Goal: Task Accomplishment & Management: Use online tool/utility

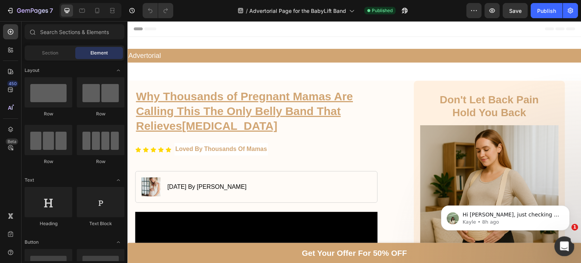
click at [564, 246] on icon "Open Intercom Messenger" at bounding box center [563, 245] width 5 height 6
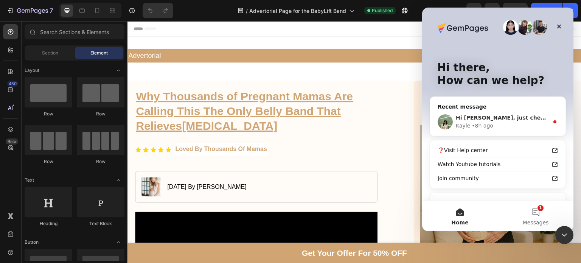
click at [492, 125] on div "Kayle • 8h ago" at bounding box center [502, 126] width 93 height 8
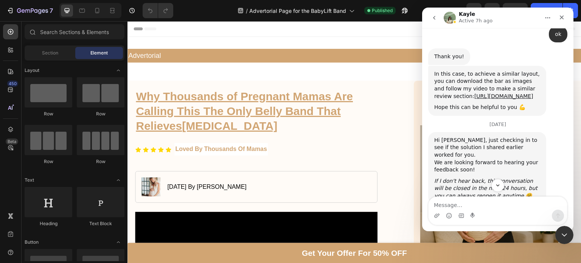
scroll to position [470, 0]
click at [482, 100] on link "[URL][DOMAIN_NAME]" at bounding box center [504, 96] width 59 height 6
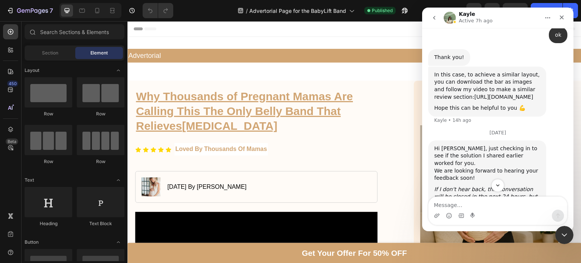
scroll to position [509, 0]
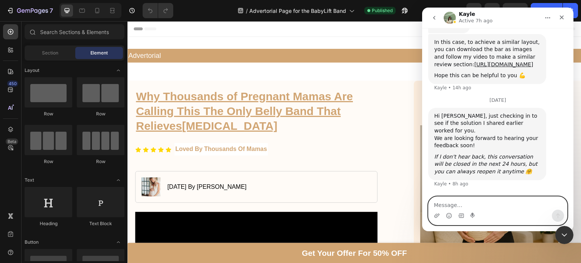
click at [471, 207] on textarea "Message…" at bounding box center [498, 203] width 139 height 13
type textarea "Hi, am looking at it now"
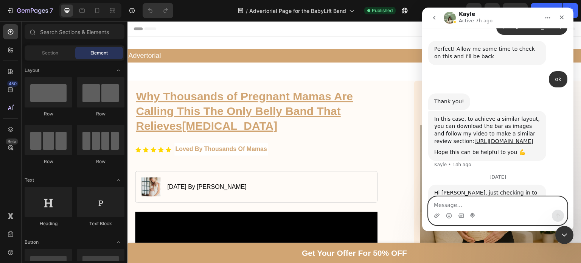
scroll to position [424, 0]
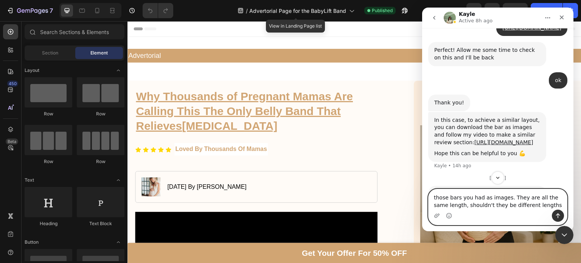
type textarea "those bars you had as images. They are all the same length, shouldn't they be d…"
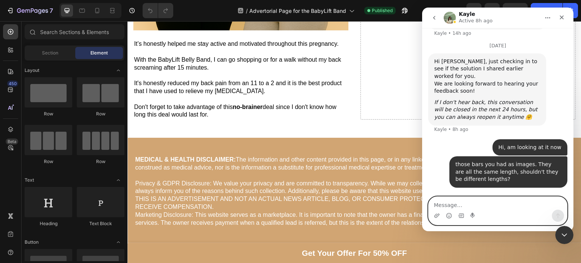
scroll to position [4646, 0]
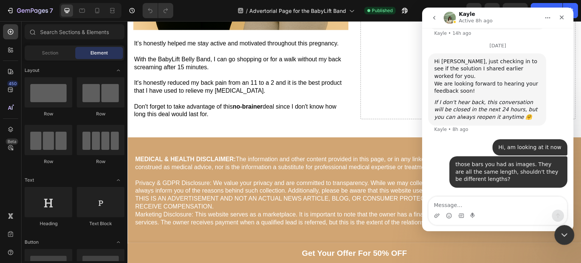
click at [565, 241] on div "Close Intercom Messenger" at bounding box center [563, 234] width 18 height 18
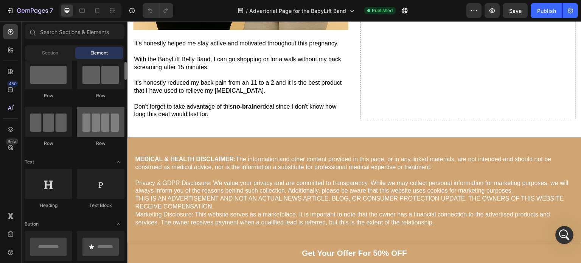
scroll to position [0, 0]
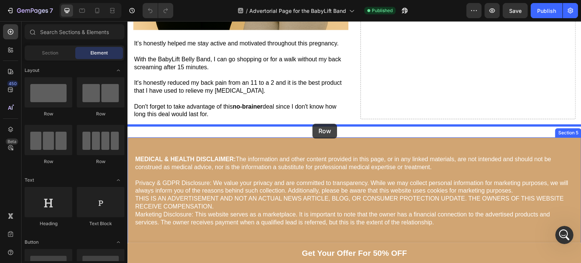
drag, startPoint x: 182, startPoint y: 121, endPoint x: 313, endPoint y: 124, distance: 130.6
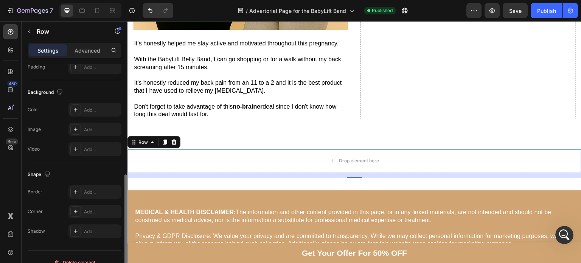
scroll to position [230, 0]
click at [84, 107] on div "Add..." at bounding box center [102, 110] width 36 height 7
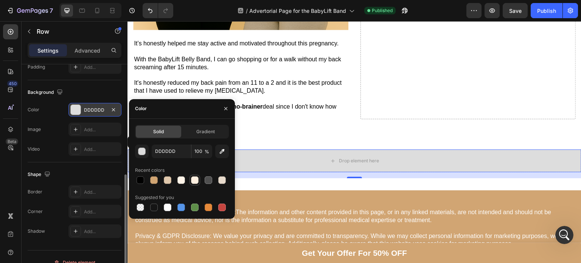
click at [195, 180] on div at bounding box center [195, 180] width 8 height 8
type input "FFF0E0"
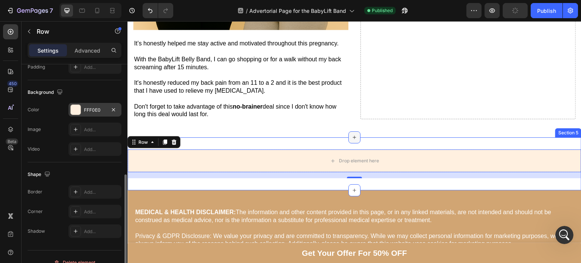
click at [352, 131] on div at bounding box center [355, 137] width 12 height 12
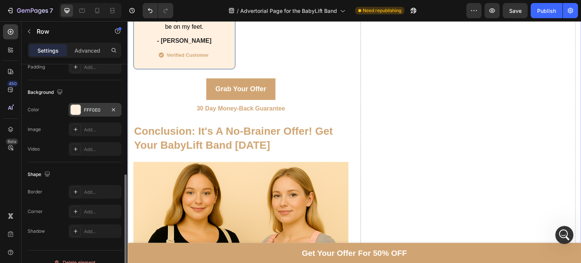
scroll to position [4297, 0]
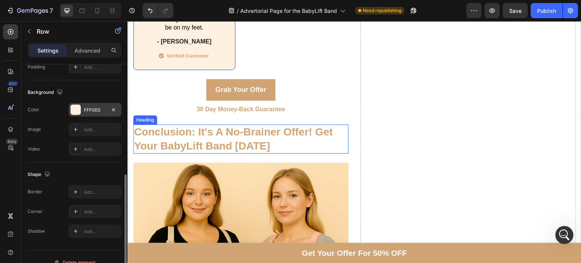
click at [301, 125] on h2 "Conclusion: It's A No-Brainer Offer! Get Your BabyLift Band [DATE]" at bounding box center [240, 139] width 215 height 29
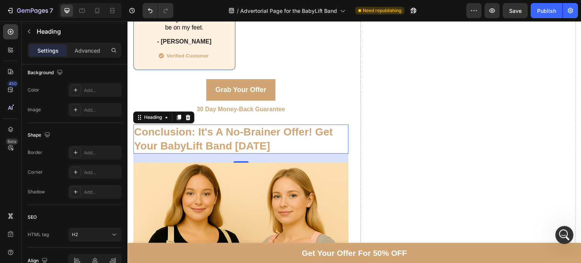
click at [301, 125] on h2 "Conclusion: It's A No-Brainer Offer! Get Your BabyLift Band [DATE]" at bounding box center [240, 139] width 215 height 29
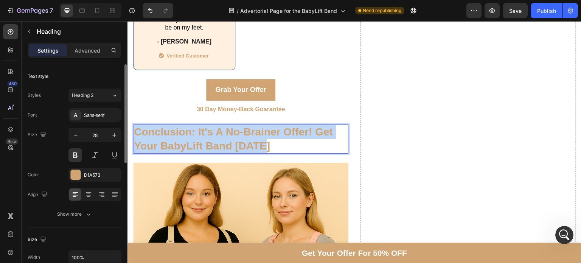
click at [301, 125] on p "Conclusion: It's A No-Brainer Offer! Get Your BabyLift Band [DATE]" at bounding box center [241, 139] width 214 height 28
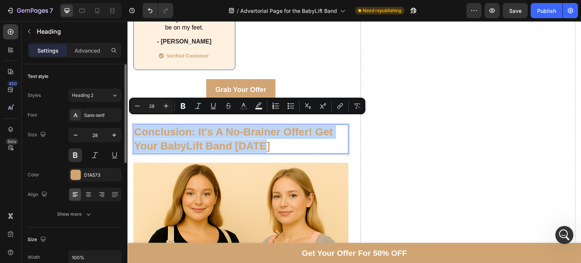
click at [301, 125] on p "Conclusion: It's A No-Brainer Offer! Get Your BabyLift Band [DATE]" at bounding box center [241, 139] width 214 height 28
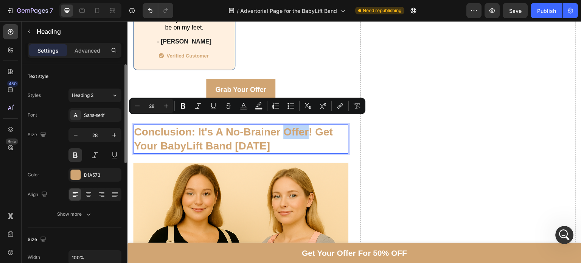
click at [301, 125] on p "Conclusion: It's A No-Brainer Offer! Get Your BabyLift Band [DATE]" at bounding box center [241, 139] width 214 height 28
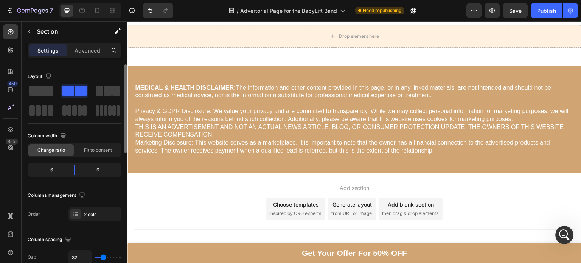
scroll to position [4622, 0]
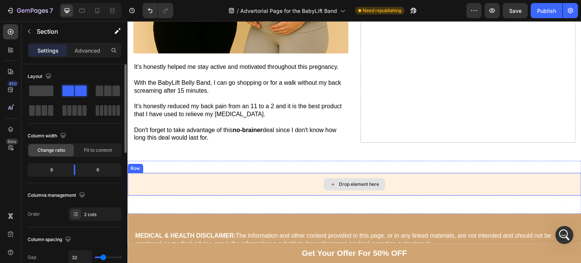
click at [216, 173] on div "Drop element here" at bounding box center [355, 184] width 454 height 23
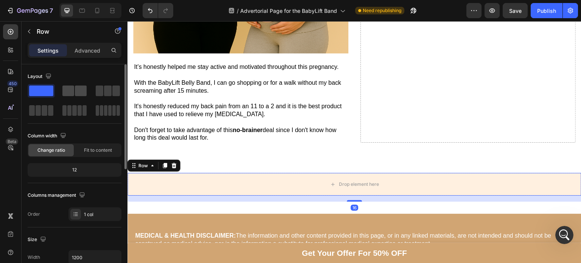
click at [74, 89] on span at bounding box center [68, 91] width 12 height 11
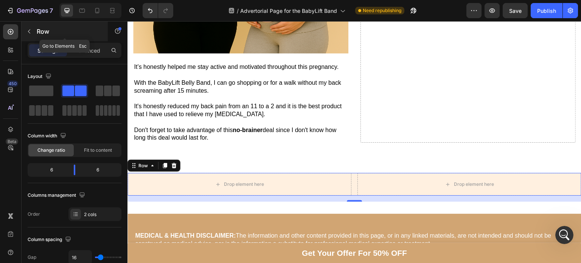
click at [28, 30] on icon "button" at bounding box center [29, 31] width 6 height 6
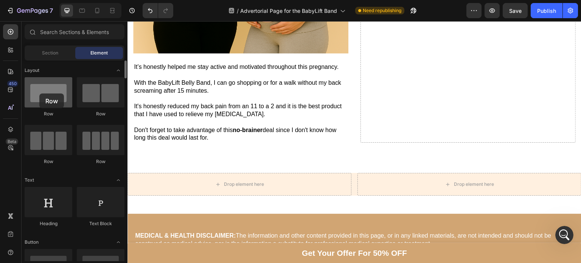
click at [39, 93] on div at bounding box center [49, 92] width 48 height 30
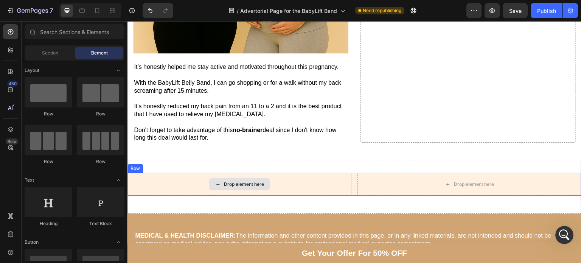
click at [266, 178] on div "Drop element here" at bounding box center [239, 184] width 61 height 12
click at [361, 179] on div "Drop element here" at bounding box center [470, 184] width 224 height 23
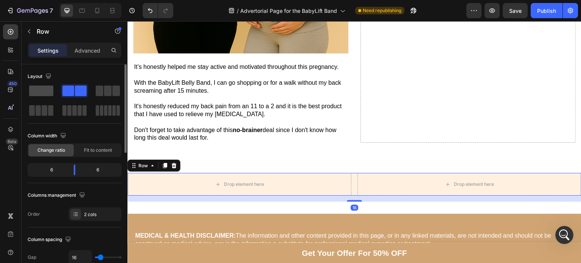
click at [45, 88] on span at bounding box center [41, 91] width 24 height 11
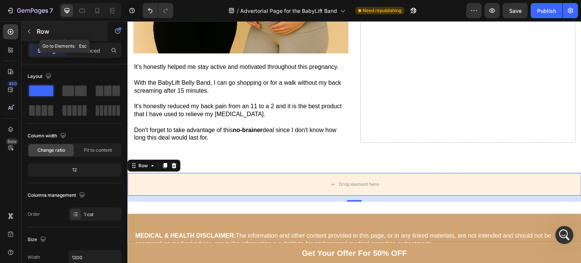
click at [35, 36] on div at bounding box center [29, 31] width 12 height 12
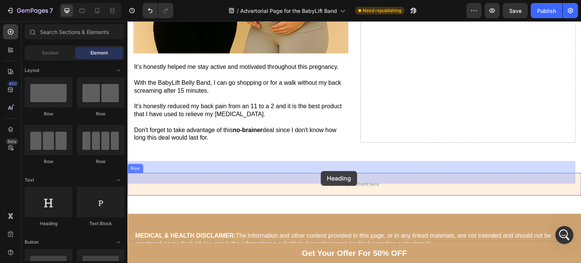
drag, startPoint x: 181, startPoint y: 221, endPoint x: 321, endPoint y: 171, distance: 148.5
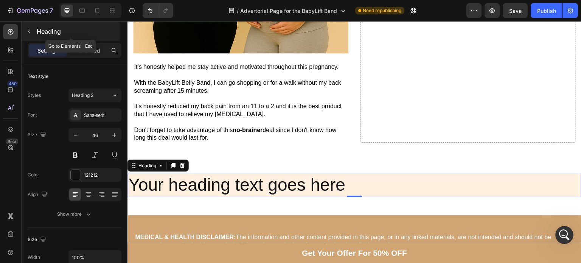
click at [34, 28] on button "button" at bounding box center [29, 31] width 12 height 12
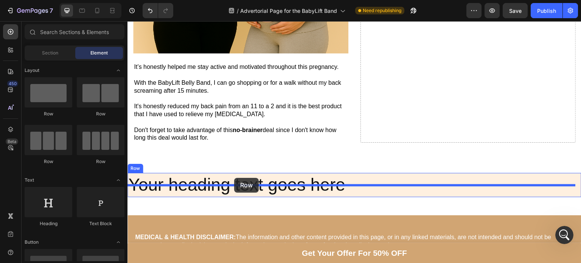
drag, startPoint x: 219, startPoint y: 115, endPoint x: 234, endPoint y: 178, distance: 64.9
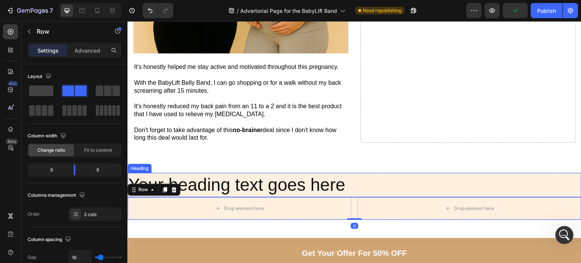
click at [226, 173] on h2 "Your heading text goes here" at bounding box center [355, 185] width 454 height 24
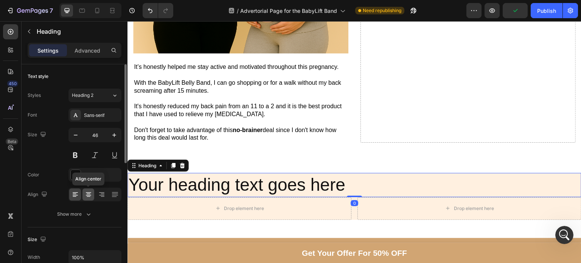
click at [89, 198] on div at bounding box center [88, 194] width 12 height 12
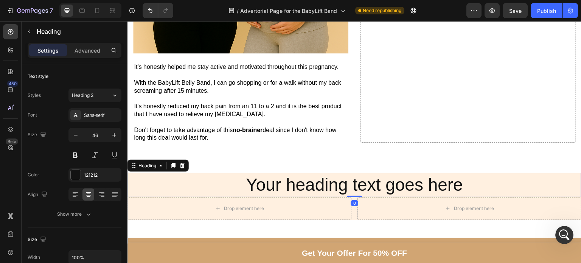
click at [299, 173] on h2 "Your heading text goes here" at bounding box center [355, 185] width 454 height 24
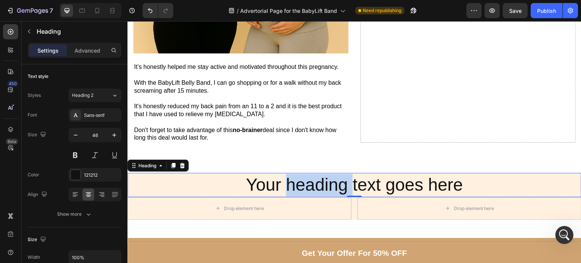
click at [299, 174] on p "Your heading text goes here" at bounding box center [354, 185] width 453 height 23
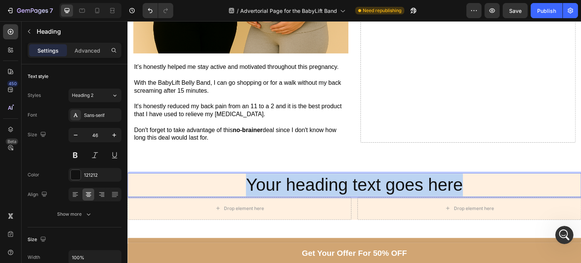
click at [299, 174] on p "Your heading text goes here" at bounding box center [354, 185] width 453 height 23
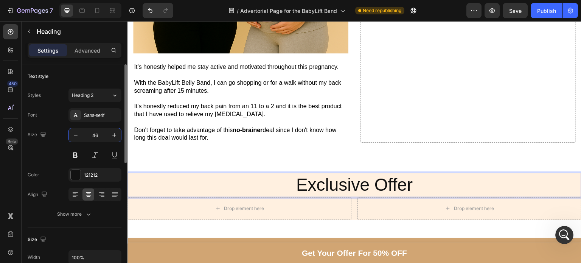
click at [91, 135] on input "46" at bounding box center [94, 135] width 25 height 14
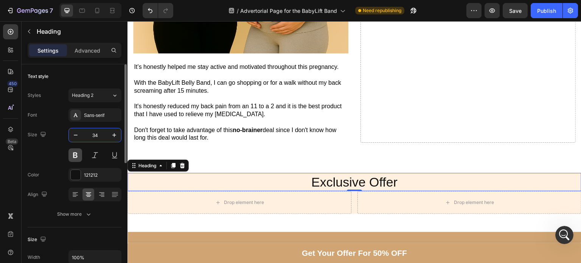
type input "34"
click at [72, 152] on button at bounding box center [75, 155] width 14 height 14
click at [76, 172] on div at bounding box center [76, 175] width 10 height 10
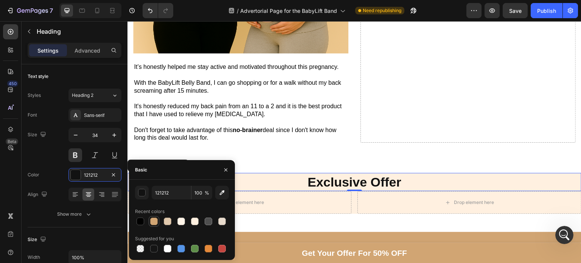
click at [156, 221] on div at bounding box center [154, 222] width 8 height 8
type input "D1A573"
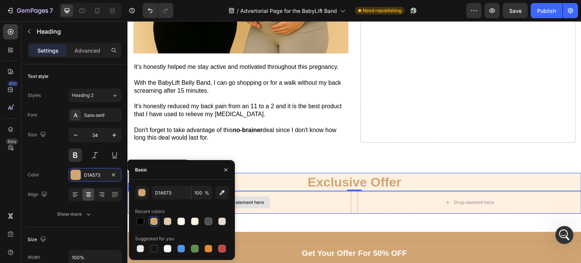
click at [320, 191] on div "Drop element here" at bounding box center [240, 202] width 224 height 23
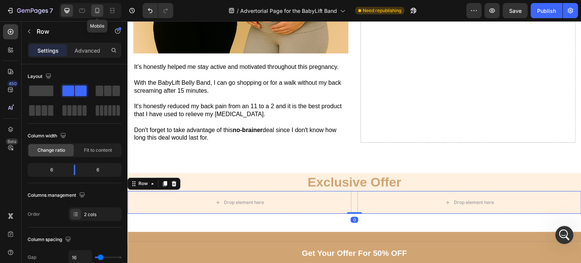
click at [98, 10] on icon at bounding box center [97, 11] width 8 height 8
type input "100%"
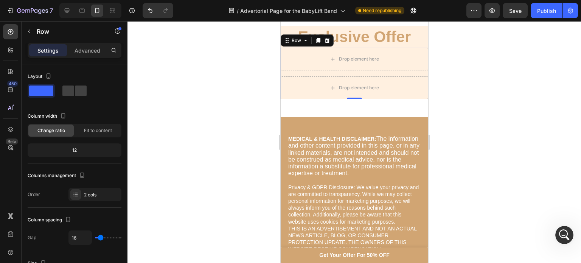
scroll to position [4736, 0]
click at [353, 32] on p "Exclusive Offer" at bounding box center [354, 37] width 146 height 20
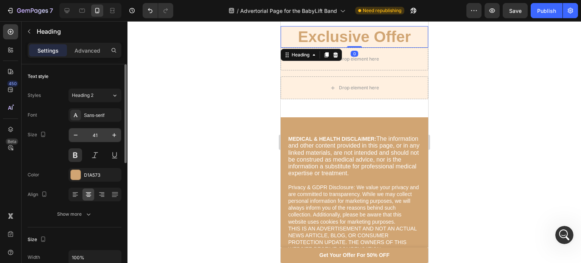
click at [93, 132] on input "41" at bounding box center [94, 135] width 25 height 14
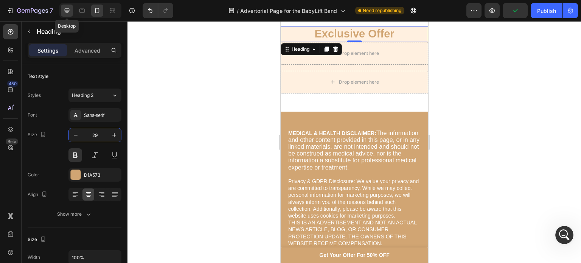
click at [68, 8] on icon at bounding box center [67, 11] width 8 height 8
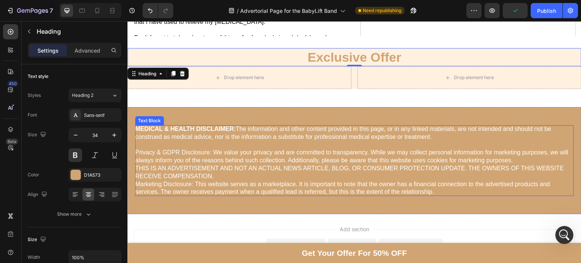
scroll to position [4683, 0]
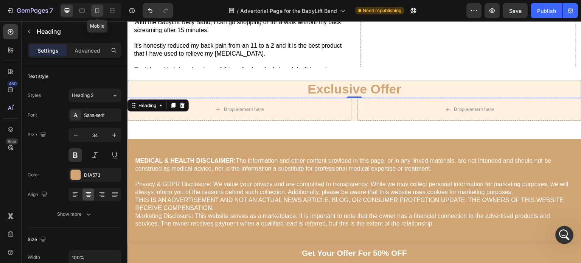
click at [102, 13] on div at bounding box center [97, 11] width 12 height 12
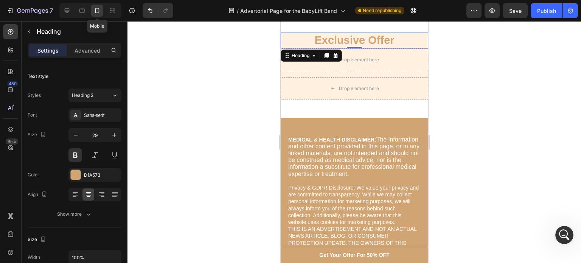
scroll to position [4714, 0]
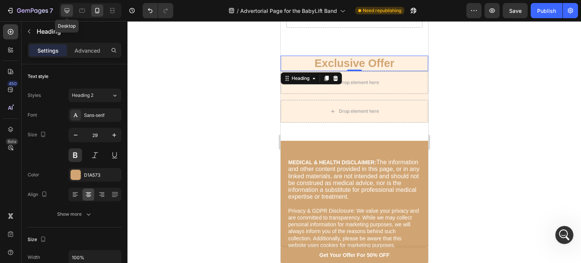
click at [70, 9] on icon at bounding box center [67, 11] width 8 height 8
type input "34"
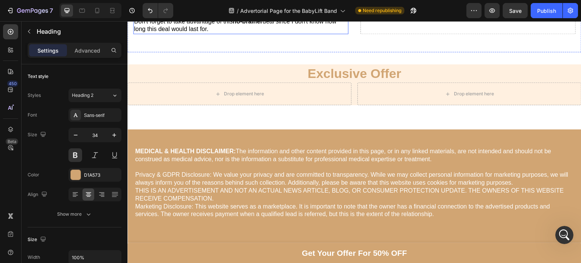
scroll to position [4736, 0]
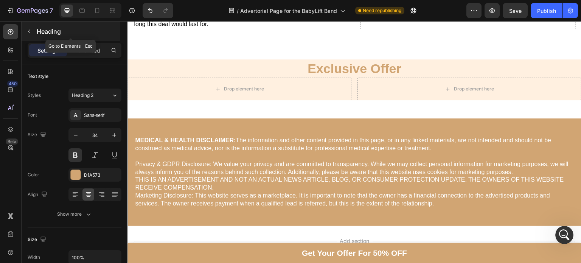
click at [40, 31] on p "Heading" at bounding box center [78, 31] width 82 height 9
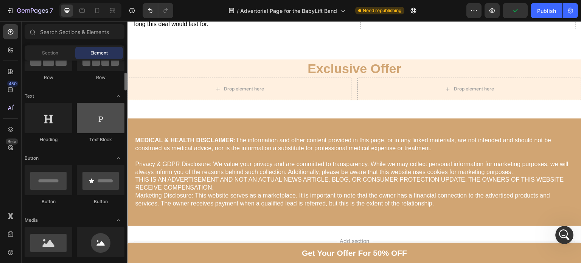
scroll to position [89, 0]
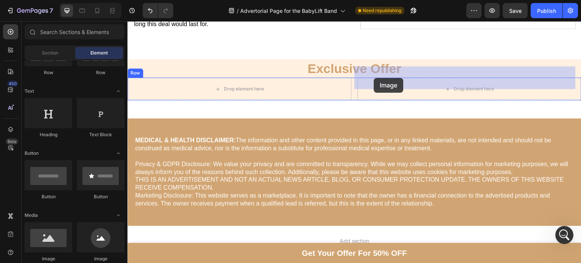
drag, startPoint x: 174, startPoint y: 266, endPoint x: 371, endPoint y: 84, distance: 268.1
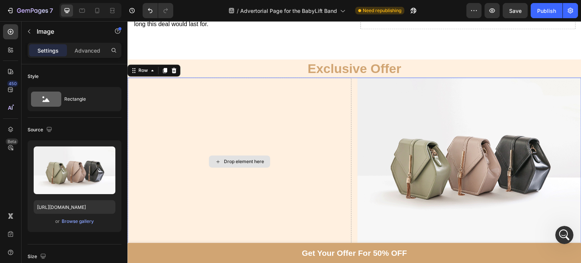
click at [229, 160] on div "Drop element here" at bounding box center [240, 162] width 224 height 168
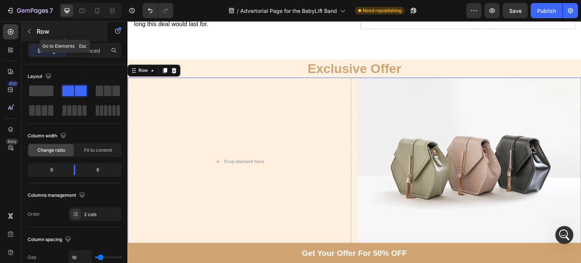
click at [22, 28] on div "Row" at bounding box center [65, 32] width 86 height 20
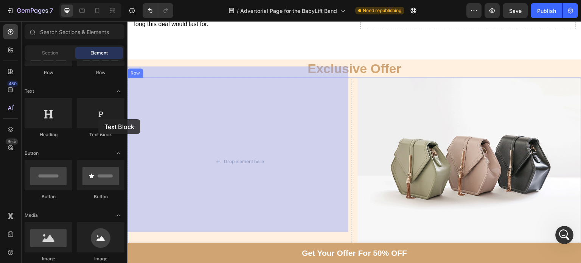
drag, startPoint x: 226, startPoint y: 140, endPoint x: 199, endPoint y: 121, distance: 32.8
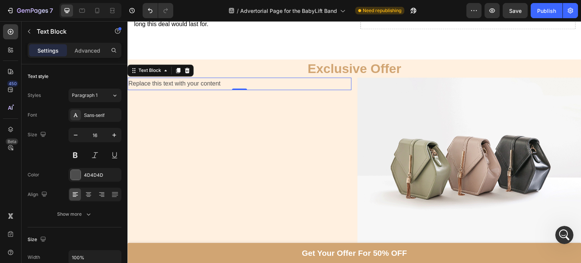
click at [217, 78] on div "Replace this text with your content" at bounding box center [240, 84] width 224 height 12
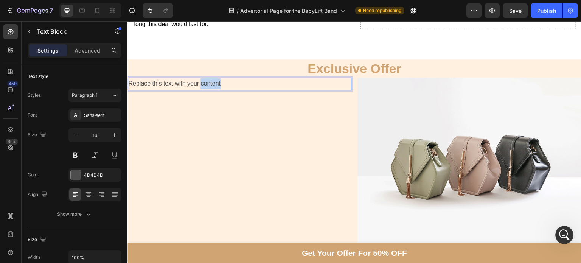
click at [217, 78] on p "Replace this text with your content" at bounding box center [239, 83] width 223 height 11
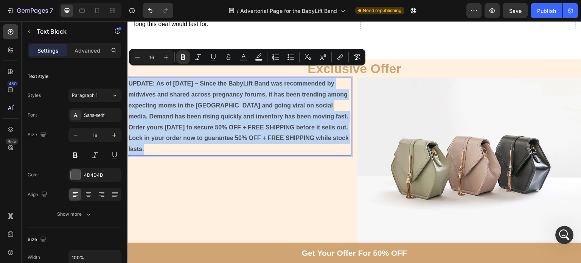
drag, startPoint x: 175, startPoint y: 137, endPoint x: 241, endPoint y: 93, distance: 78.7
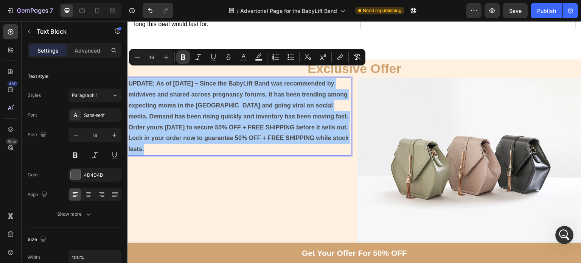
click at [181, 59] on icon "Editor contextual toolbar" at bounding box center [183, 57] width 8 height 8
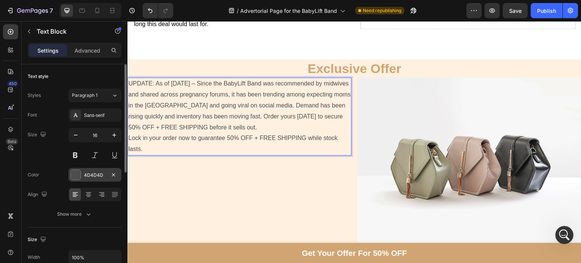
click at [85, 179] on div "4D4D4D" at bounding box center [94, 175] width 53 height 14
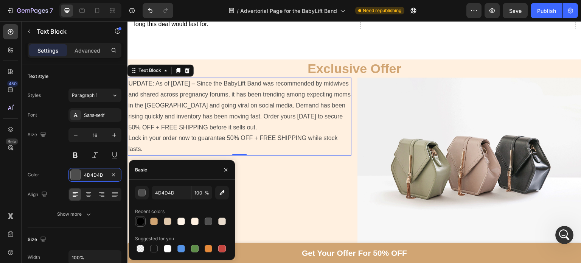
click at [141, 220] on div at bounding box center [141, 222] width 8 height 8
type input "000000"
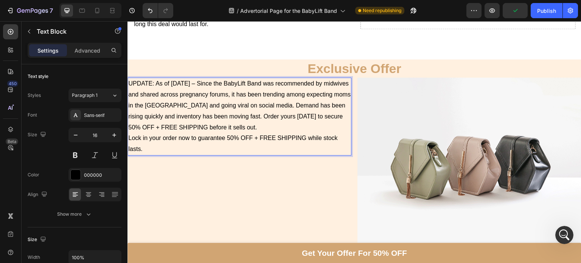
click at [154, 78] on p "UPDATE: As of [DATE] – Since the BabyLift Band was recommended by midwives and …" at bounding box center [239, 105] width 223 height 54
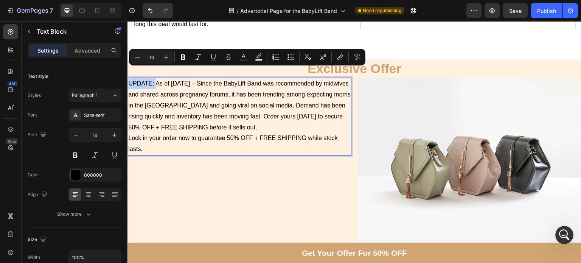
drag, startPoint x: 154, startPoint y: 72, endPoint x: 124, endPoint y: 69, distance: 30.0
drag, startPoint x: 177, startPoint y: 56, endPoint x: 48, endPoint y: 53, distance: 129.1
click at [177, 56] on button "Bold" at bounding box center [183, 57] width 14 height 14
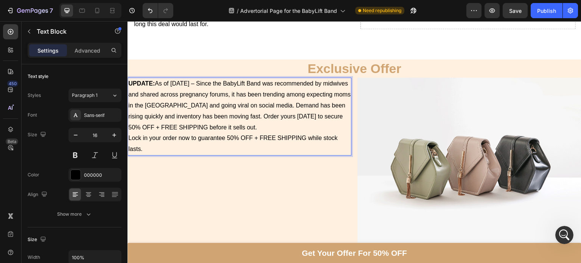
click at [214, 78] on p "UPDATE: As of [DATE] – Since the BabyLift Band was recommended by midwives and …" at bounding box center [239, 105] width 223 height 54
click at [196, 93] on p "UPDATE: As of [DATE] – Since the BabyLift Band was recommended by midwives and …" at bounding box center [239, 105] width 223 height 54
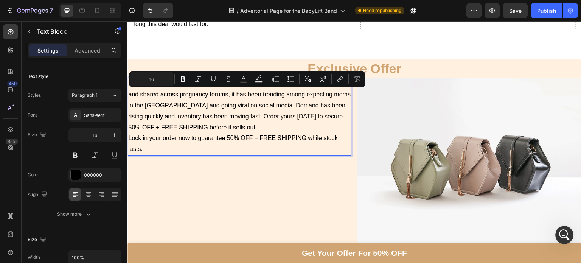
click at [165, 92] on p "UPDATE: As of [DATE] – Since the BabyLift Band was recommended by midwives and …" at bounding box center [239, 105] width 223 height 54
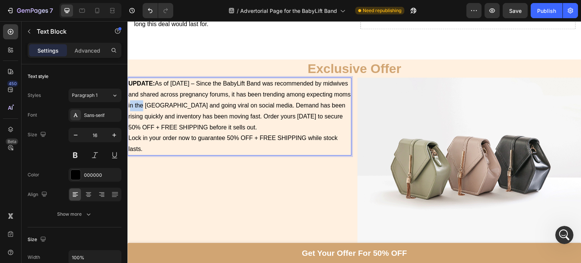
click at [165, 92] on p "UPDATE: As of [DATE] – Since the BabyLift Band was recommended by midwives and …" at bounding box center [239, 105] width 223 height 54
click at [199, 92] on p "UPDATE: As of [DATE] – Since the BabyLift Band was recommended by midwives and …" at bounding box center [239, 105] width 223 height 54
click at [294, 93] on p "UPDATE: As of [DATE] – Since the BabyLift Band was recommended by midwives and …" at bounding box center [239, 105] width 223 height 54
click at [267, 117] on p "UPDATE: As of [DATE] – Since the BabyLift Band was recommended by midwives and …" at bounding box center [239, 105] width 223 height 54
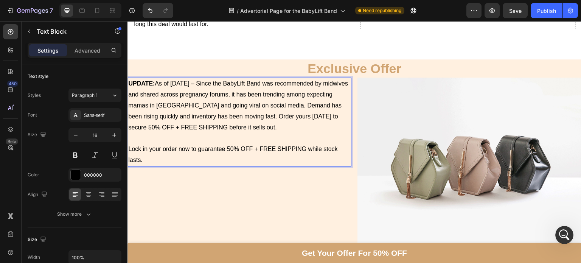
click at [296, 93] on p "UPDATE: As of [DATE] – Since the BabyLift Band was recommended by midwives and …" at bounding box center [239, 105] width 223 height 54
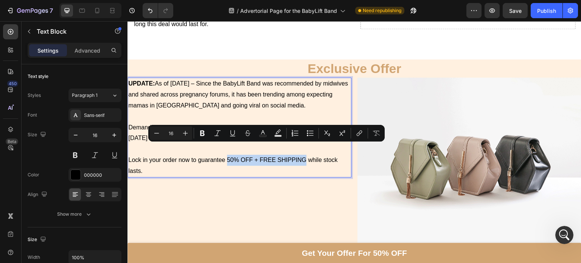
drag, startPoint x: 226, startPoint y: 146, endPoint x: 305, endPoint y: 151, distance: 79.6
click at [305, 155] on p "Lock in your order now to guarantee 50% OFF + FREE SHIPPING while stock lasts." at bounding box center [239, 166] width 223 height 22
click at [200, 131] on icon "Editor contextual toolbar" at bounding box center [203, 133] width 8 height 8
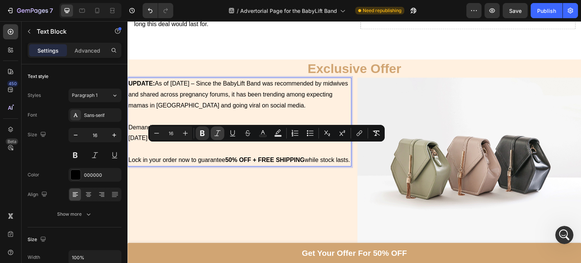
click at [217, 144] on p "Rich Text Editor. Editing area: main" at bounding box center [239, 149] width 223 height 11
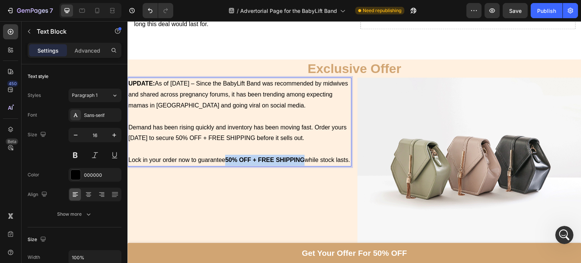
drag, startPoint x: 226, startPoint y: 148, endPoint x: 306, endPoint y: 153, distance: 79.6
click at [306, 155] on p "Lock in your order now to guarantee 50% OFF + FREE SHIPPING while stock lasts." at bounding box center [239, 160] width 223 height 11
click at [304, 157] on strong "50% OFF + FREE SHIPPING" at bounding box center [264, 160] width 79 height 6
click at [287, 195] on div "UPDATE: As of [DATE] – Since the BabyLift Band was recommended by midwives and …" at bounding box center [240, 162] width 224 height 168
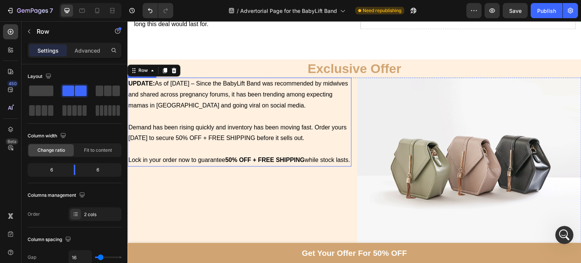
click at [280, 157] on strong "50% OFF + FREE SHIPPING" at bounding box center [264, 160] width 79 height 6
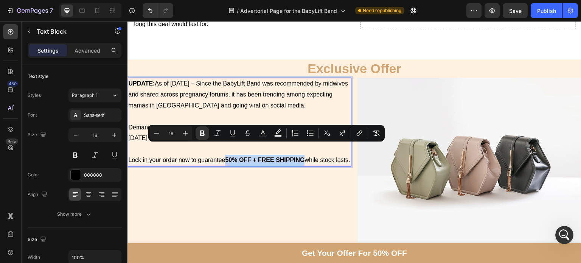
drag, startPoint x: 306, startPoint y: 148, endPoint x: 227, endPoint y: 148, distance: 78.3
click at [227, 155] on p "Lock in your order now to guarantee 50% OFF + FREE SHIPPING while stock lasts." at bounding box center [239, 160] width 223 height 11
click at [216, 133] on icon "Editor contextual toolbar" at bounding box center [218, 133] width 8 height 8
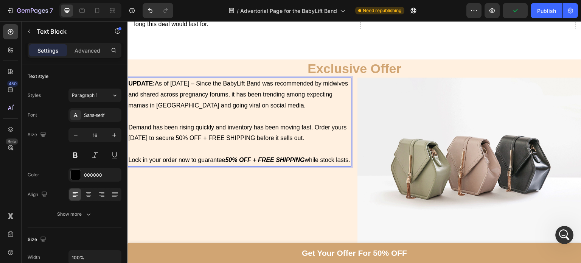
click at [217, 159] on p "Lock in your order now to guarantee 50% OFF + FREE SHIPPING while stock lasts." at bounding box center [239, 160] width 223 height 11
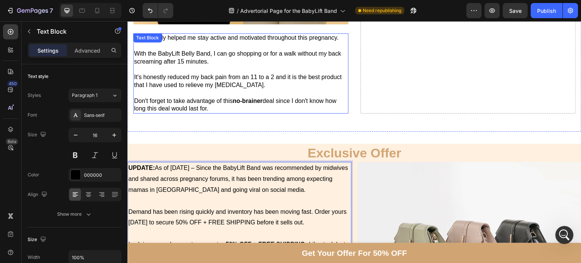
click at [296, 100] on p "Don't forget to take advantage of this no-brainer deal since I don't know how l…" at bounding box center [241, 105] width 214 height 16
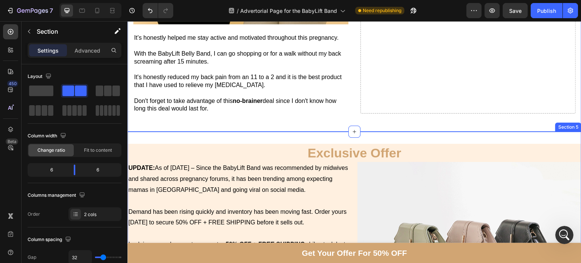
click at [314, 132] on div "Exclusive Offer Heading UPDATE: As of [DATE] – Since the BabyLift Band was reco…" at bounding box center [355, 240] width 454 height 216
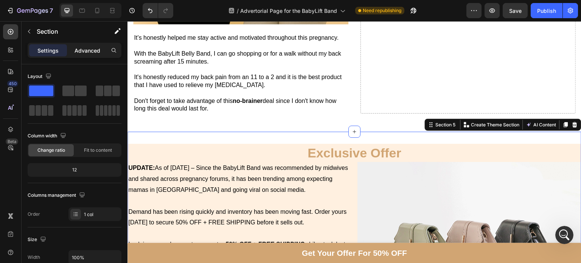
click at [81, 48] on p "Advanced" at bounding box center [88, 51] width 26 height 8
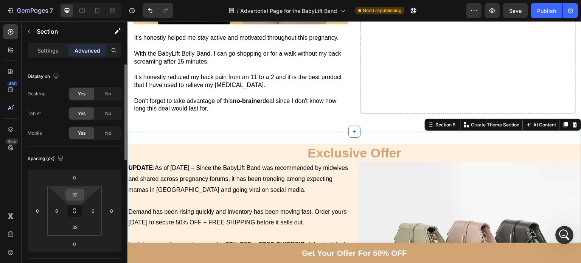
click at [74, 196] on input "32" at bounding box center [74, 194] width 15 height 11
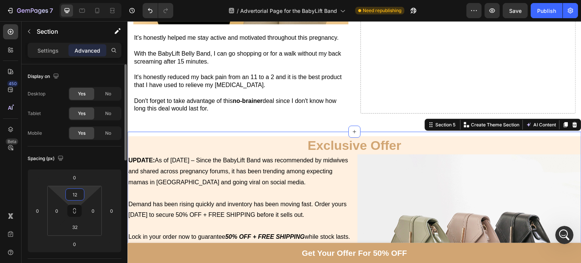
type input "1"
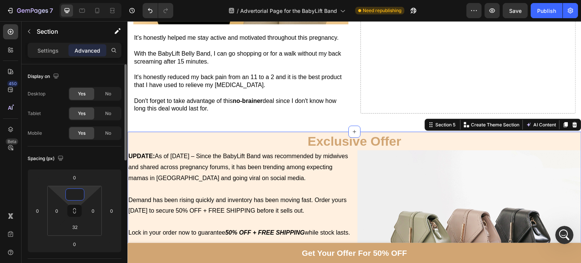
type input "0"
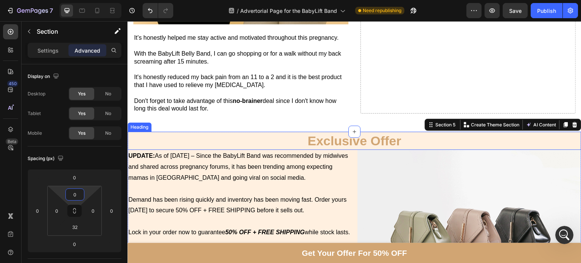
click at [242, 99] on p "Don't forget to take advantage of this no-brainer deal since I don't know how l…" at bounding box center [241, 105] width 214 height 16
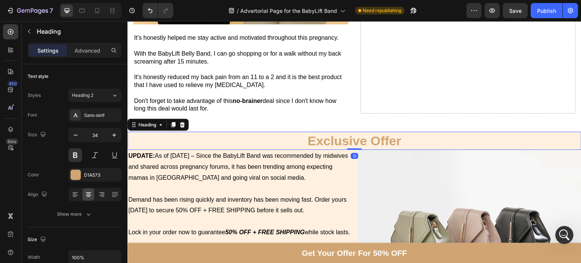
click at [317, 132] on h2 "Exclusive Offer" at bounding box center [355, 141] width 454 height 18
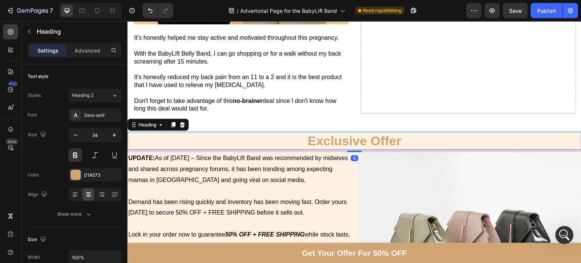
drag, startPoint x: 353, startPoint y: 137, endPoint x: 344, endPoint y: 117, distance: 22.7
click at [354, 151] on div at bounding box center [354, 152] width 15 height 2
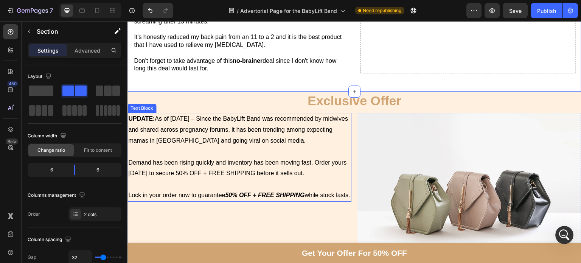
scroll to position [4692, 0]
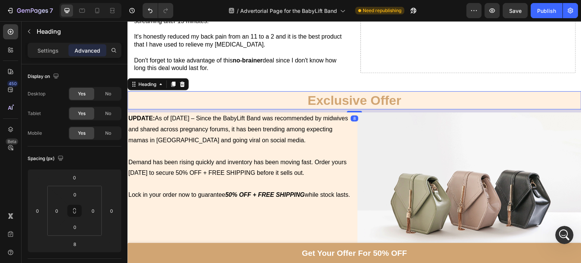
click at [335, 91] on h2 "Exclusive Offer" at bounding box center [355, 100] width 454 height 18
click at [53, 50] on p "Settings" at bounding box center [47, 51] width 21 height 8
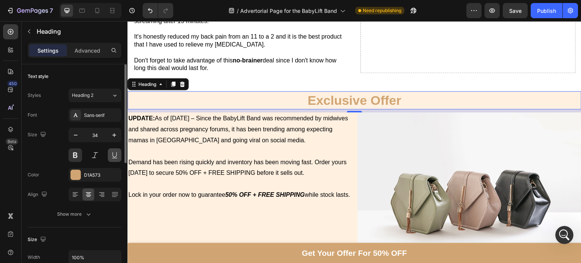
click at [112, 155] on button at bounding box center [115, 155] width 14 height 14
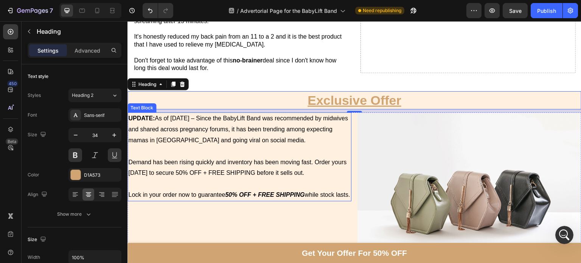
click at [219, 179] on p "Rich Text Editor. Editing area: main" at bounding box center [239, 184] width 223 height 11
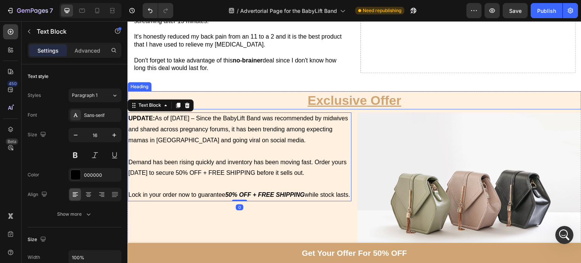
click at [401, 91] on h2 "Exclusive Offer" at bounding box center [355, 100] width 454 height 18
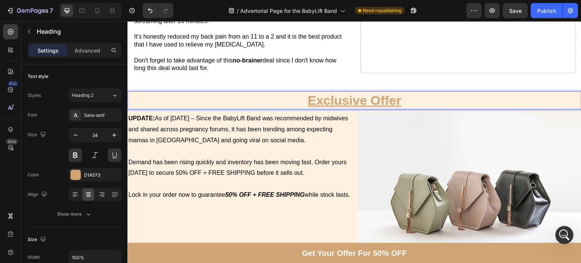
click at [400, 91] on h2 "Exclusive Offer" at bounding box center [355, 100] width 454 height 18
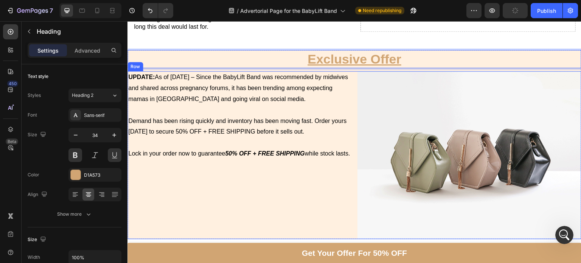
scroll to position [4735, 0]
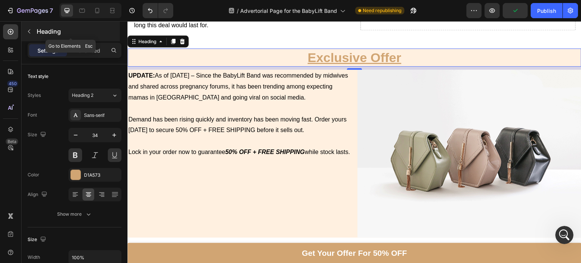
click at [53, 34] on p "Heading" at bounding box center [78, 31] width 82 height 9
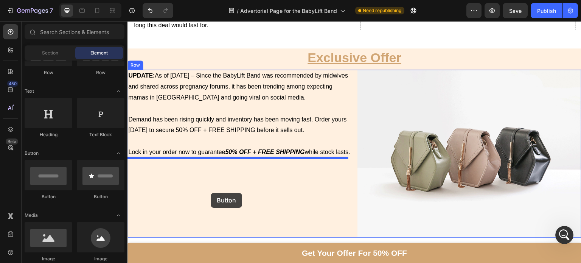
drag, startPoint x: 176, startPoint y: 211, endPoint x: 210, endPoint y: 185, distance: 43.0
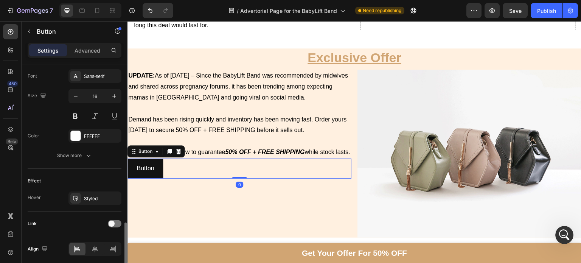
scroll to position [321, 0]
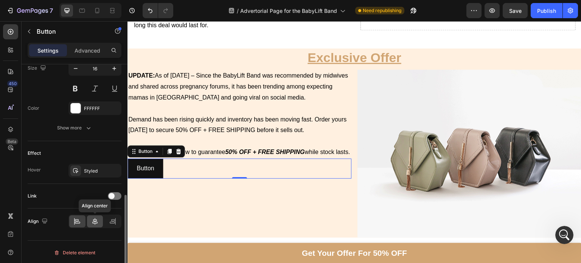
click at [92, 221] on icon at bounding box center [95, 222] width 8 height 8
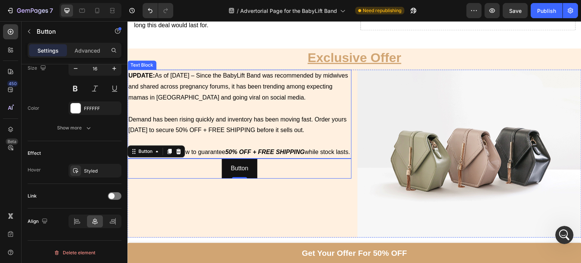
click at [220, 136] on p "Rich Text Editor. Editing area: main" at bounding box center [239, 141] width 223 height 11
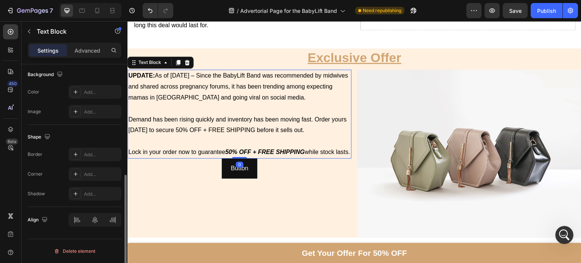
scroll to position [0, 0]
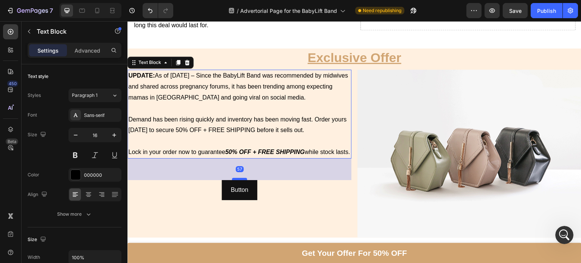
drag, startPoint x: 235, startPoint y: 156, endPoint x: 234, endPoint y: 177, distance: 21.6
click at [234, 178] on div at bounding box center [239, 179] width 15 height 2
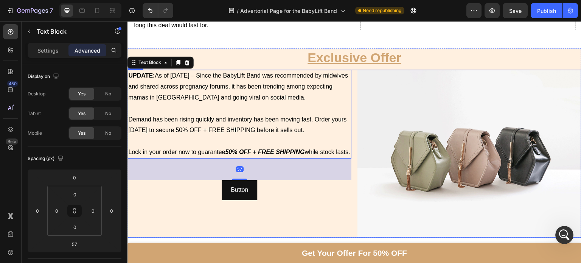
click at [189, 215] on div "UPDATE: As of [DATE] – Since the BabyLift Band was recommended by midwives and …" at bounding box center [240, 154] width 224 height 168
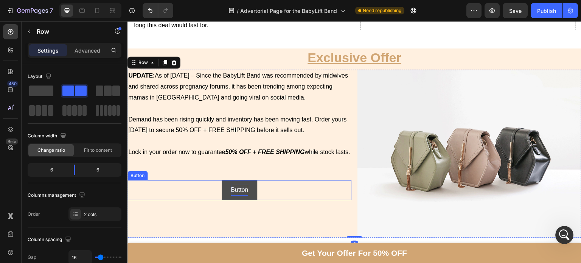
click at [238, 185] on p "Button" at bounding box center [239, 190] width 17 height 11
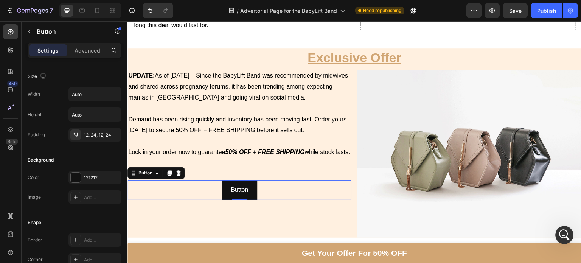
click at [225, 149] on p "Lock in your order now to guarantee 50% OFF + FREE SHIPPING while stock lasts." at bounding box center [239, 152] width 223 height 11
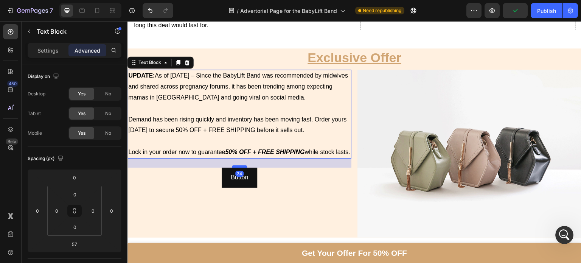
drag, startPoint x: 239, startPoint y: 178, endPoint x: 239, endPoint y: 166, distance: 12.1
click at [239, 166] on div at bounding box center [239, 166] width 15 height 2
type input "24"
click at [51, 48] on p "Settings" at bounding box center [47, 51] width 21 height 8
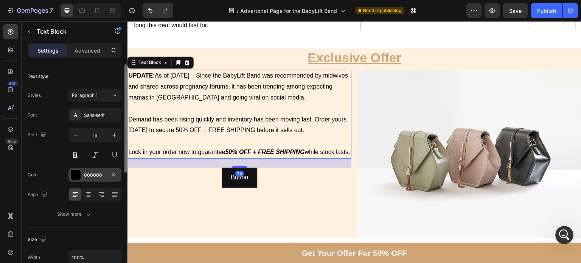
click at [87, 179] on div "000000" at bounding box center [94, 175] width 53 height 14
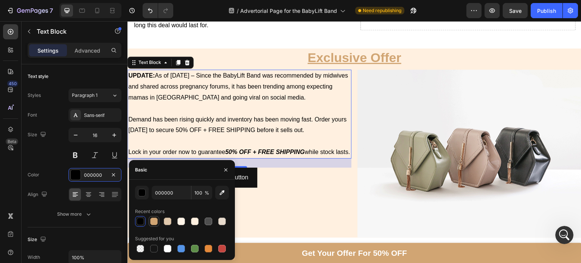
click at [151, 224] on div at bounding box center [154, 222] width 8 height 8
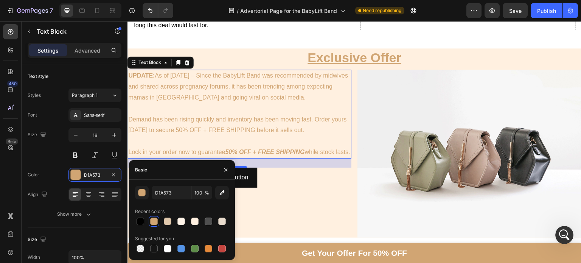
type input "000000"
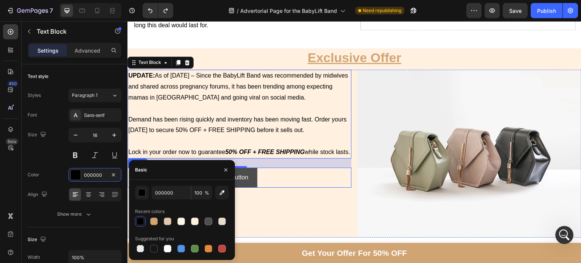
click at [251, 178] on button "Button" at bounding box center [240, 178] width 36 height 20
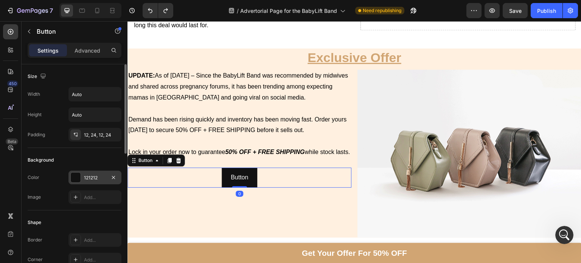
click at [90, 171] on div "121212" at bounding box center [94, 178] width 53 height 14
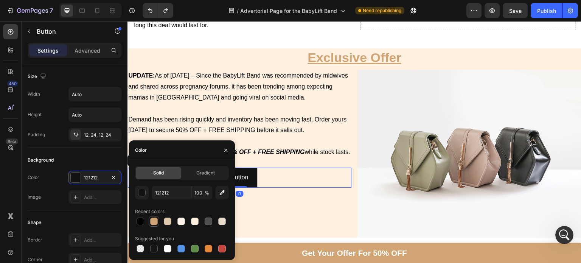
click at [156, 221] on div at bounding box center [154, 222] width 8 height 8
type input "D1A573"
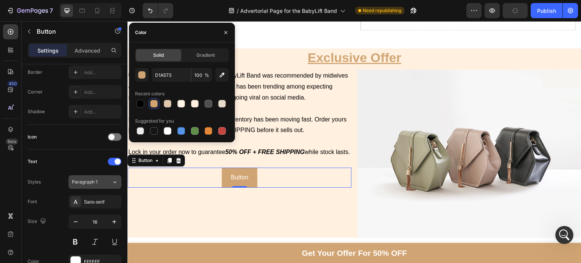
scroll to position [321, 0]
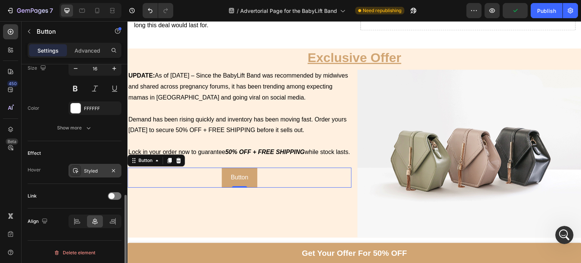
click at [94, 170] on div "Styled" at bounding box center [95, 171] width 22 height 7
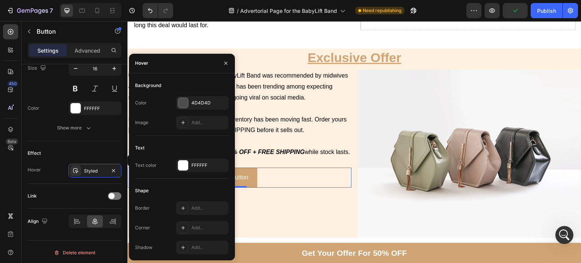
click at [186, 94] on div "Background Color 4D4D4D Image Add..." at bounding box center [182, 107] width 94 height 56
click at [188, 98] on div at bounding box center [183, 103] width 11 height 11
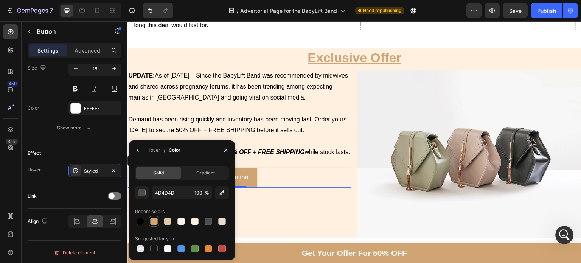
click at [154, 222] on div at bounding box center [154, 222] width 8 height 8
type input "D1A573"
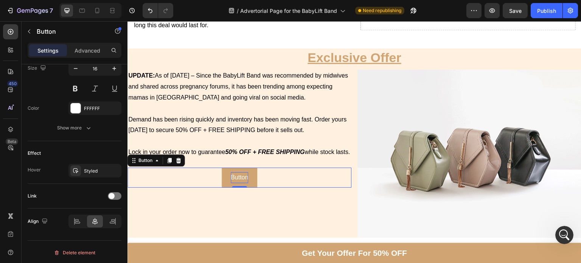
click at [246, 173] on p "Button" at bounding box center [239, 177] width 17 height 11
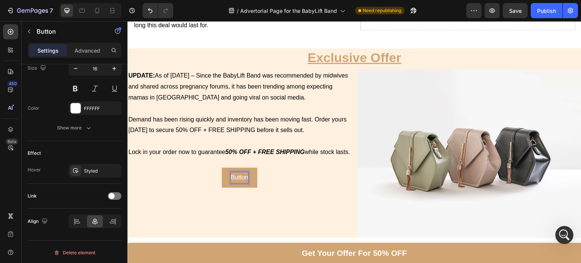
click at [246, 173] on p "Button" at bounding box center [239, 177] width 17 height 11
click at [241, 173] on p "Button" at bounding box center [239, 177] width 17 height 11
click at [222, 168] on button "Check" at bounding box center [239, 178] width 35 height 20
click at [72, 84] on button at bounding box center [75, 89] width 14 height 14
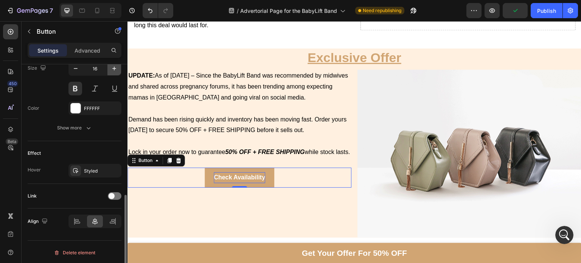
click at [115, 71] on button "button" at bounding box center [114, 69] width 14 height 14
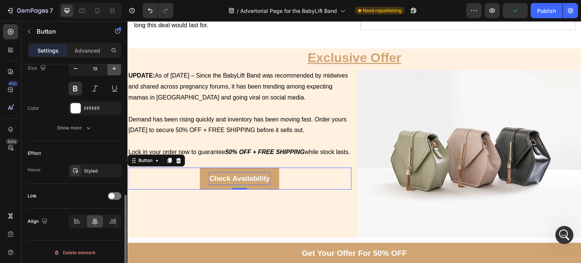
click at [115, 71] on button "button" at bounding box center [114, 69] width 14 height 14
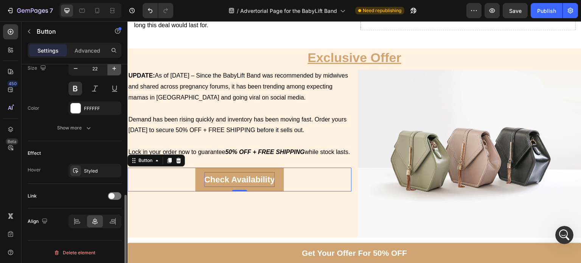
click at [115, 71] on button "button" at bounding box center [114, 69] width 14 height 14
type input "24"
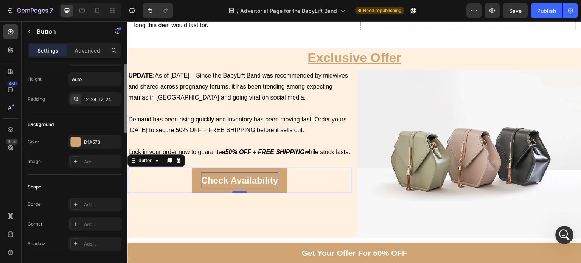
scroll to position [0, 0]
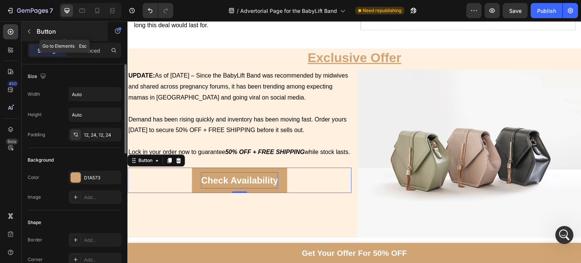
click at [50, 23] on div "Button" at bounding box center [65, 32] width 86 height 20
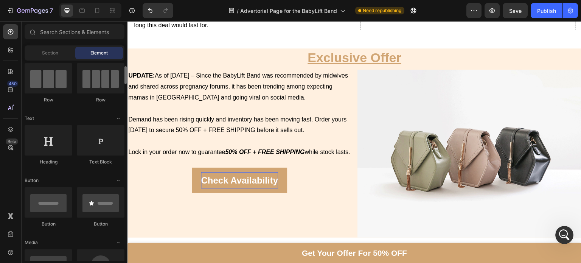
scroll to position [62, 0]
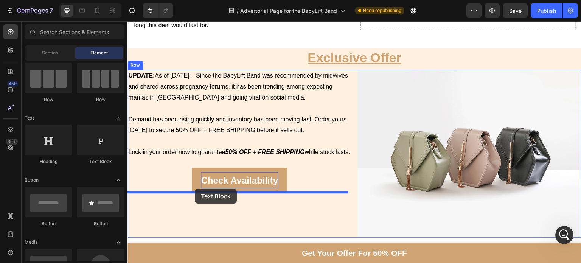
drag, startPoint x: 223, startPoint y: 162, endPoint x: 195, endPoint y: 188, distance: 38.0
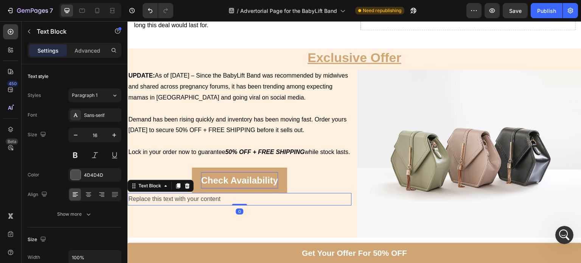
click at [183, 195] on div "Replace this text with your content" at bounding box center [240, 199] width 224 height 12
click at [183, 195] on p "Replace this text with your content" at bounding box center [239, 199] width 223 height 11
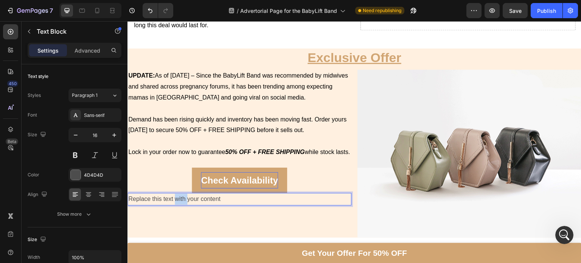
click at [183, 195] on p "Replace this text with your content" at bounding box center [239, 199] width 223 height 11
click at [183, 195] on p "Note: Not Available On Amazon or Ebay" at bounding box center [239, 199] width 223 height 11
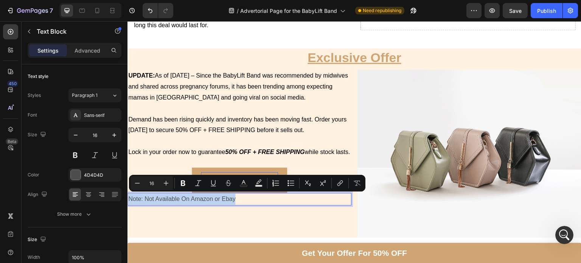
click at [148, 198] on p "Note: Not Available On Amazon or Ebay" at bounding box center [239, 199] width 223 height 11
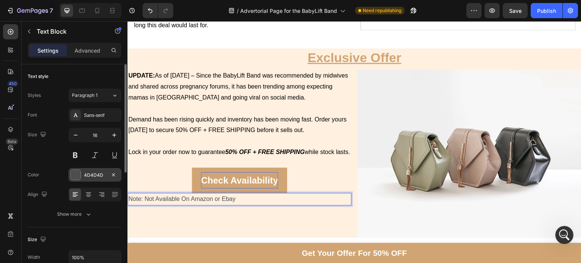
click at [93, 173] on div "4D4D4D" at bounding box center [95, 175] width 22 height 7
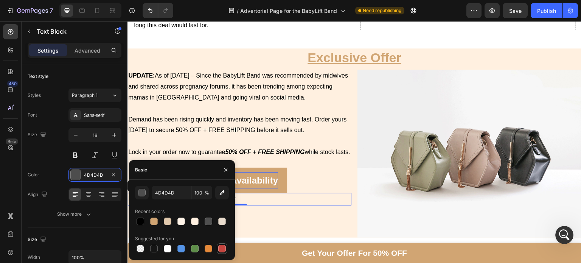
click at [221, 247] on div at bounding box center [222, 249] width 8 height 8
type input "C5453F"
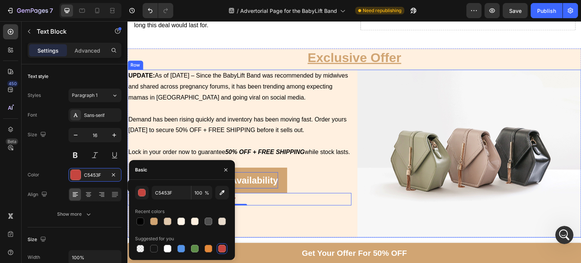
click at [307, 221] on div "UPDATE: As of [DATE] – Since the BabyLift Band was recommended by midwives and …" at bounding box center [240, 154] width 224 height 168
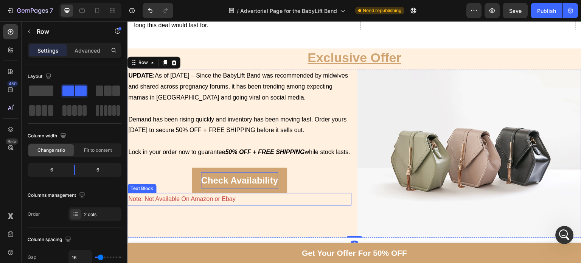
click at [212, 200] on p "Note: Not Available On Amazon or Ebay" at bounding box center [239, 199] width 223 height 11
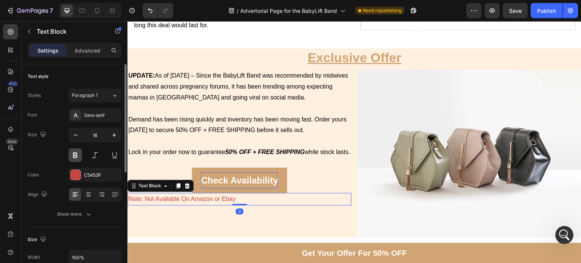
click at [73, 151] on button at bounding box center [75, 155] width 14 height 14
click at [85, 188] on div at bounding box center [88, 194] width 12 height 12
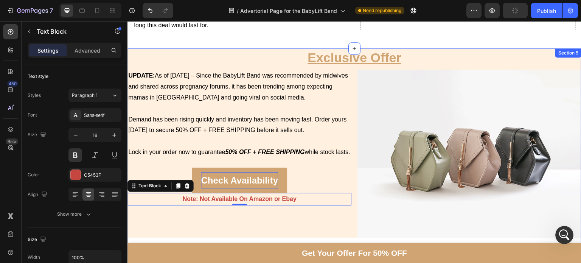
click at [179, 230] on div "Exclusive Offer Heading UPDATE: As of [DATE] – Since the BabyLift Band was reco…" at bounding box center [355, 151] width 454 height 207
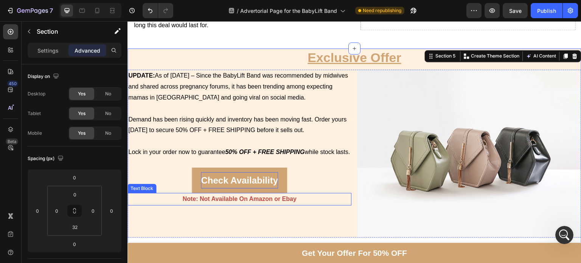
click at [199, 199] on p "Note: Not Available On Amazon or Ebay" at bounding box center [239, 199] width 223 height 11
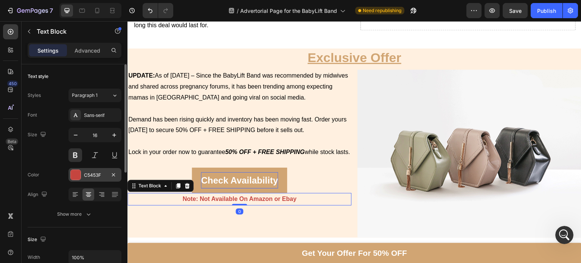
click at [97, 154] on button at bounding box center [95, 155] width 14 height 14
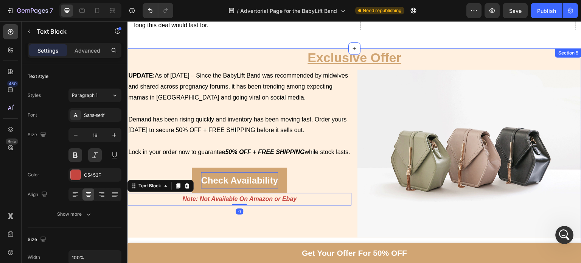
click at [204, 243] on link "Get Your Offer For 50% OFF" at bounding box center [355, 253] width 454 height 20
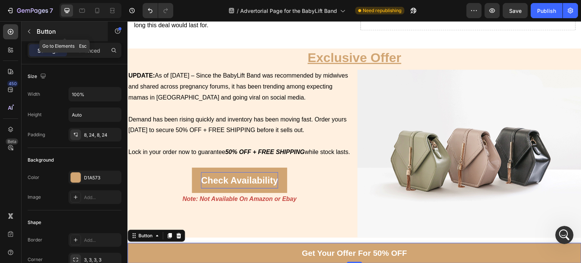
click at [30, 30] on icon "button" at bounding box center [29, 31] width 6 height 6
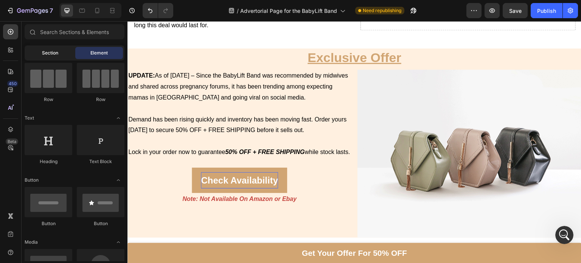
click at [40, 53] on div "Section" at bounding box center [50, 53] width 48 height 12
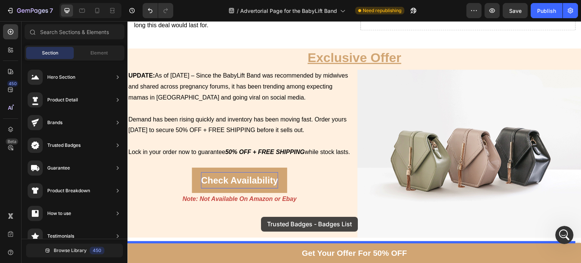
drag, startPoint x: 296, startPoint y: 90, endPoint x: 261, endPoint y: 217, distance: 131.0
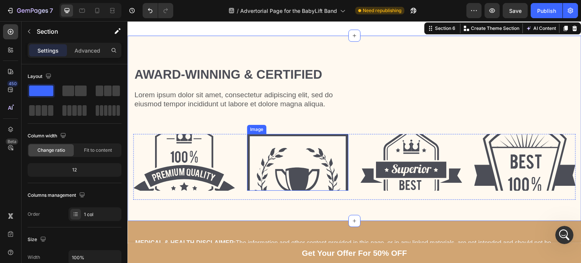
scroll to position [4944, 0]
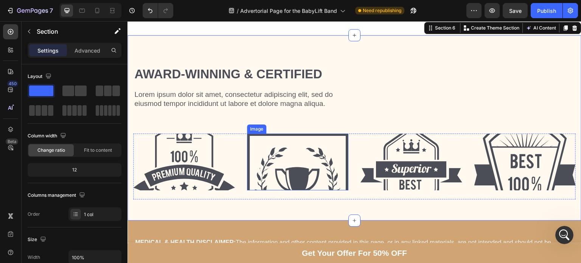
click at [296, 176] on img at bounding box center [298, 162] width 102 height 57
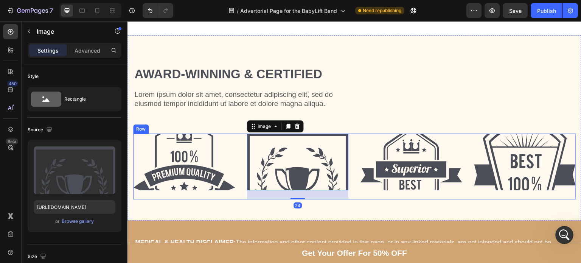
click at [230, 197] on div "Award-winning & Certified Heading Lorem ipsum dolor sit amet, consectetur adipi…" at bounding box center [354, 135] width 443 height 140
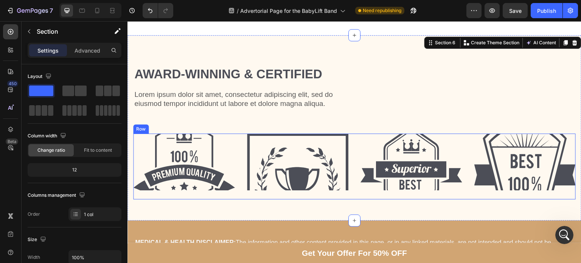
click at [195, 161] on img at bounding box center [184, 162] width 102 height 57
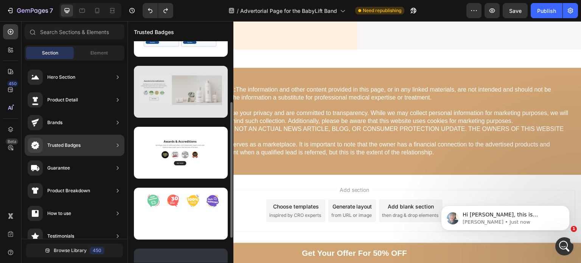
scroll to position [139, 0]
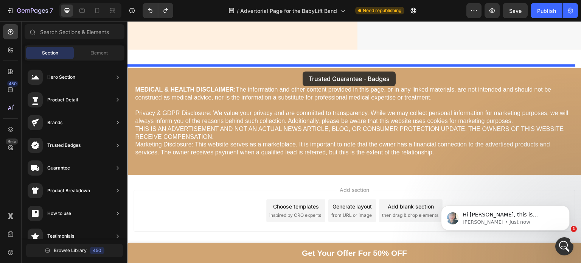
drag, startPoint x: 297, startPoint y: 269, endPoint x: 300, endPoint y: 65, distance: 204.4
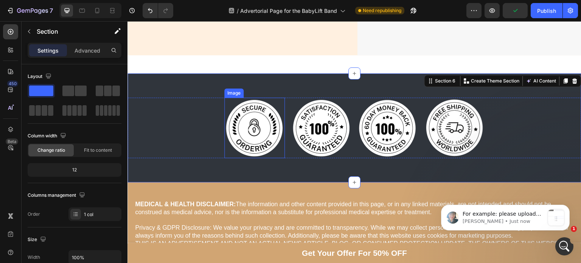
scroll to position [811, 0]
click at [558, 247] on icon "Open Intercom Messenger" at bounding box center [563, 245] width 12 height 12
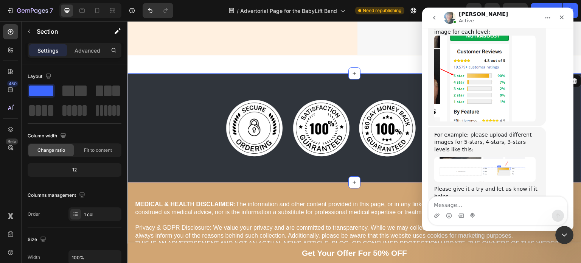
scroll to position [824, 0]
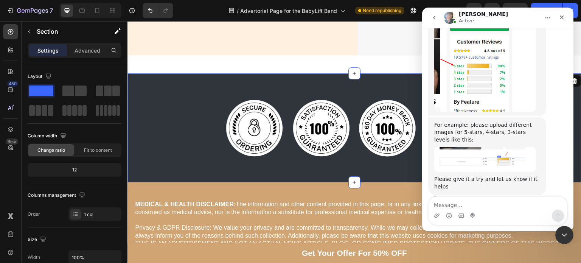
click at [495, 208] on textarea "Message…" at bounding box center [498, 203] width 139 height 13
type textarea "Do I search on google for these?"
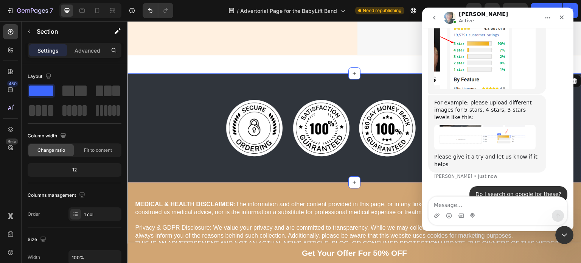
scroll to position [4831, 0]
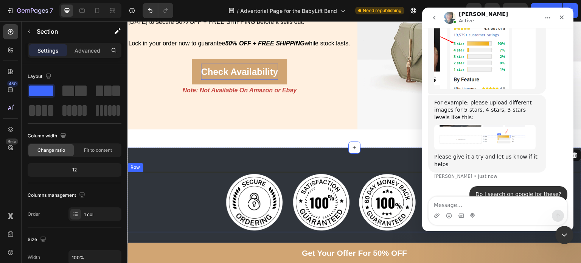
click at [209, 192] on div "Image Image Image Image Row" at bounding box center [355, 202] width 454 height 61
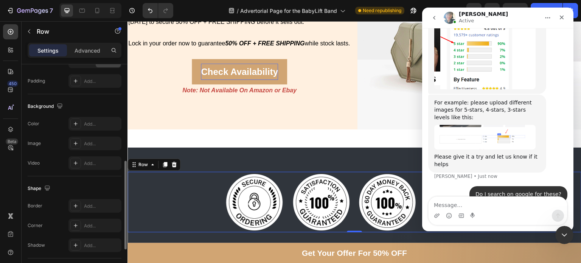
scroll to position [863, 0]
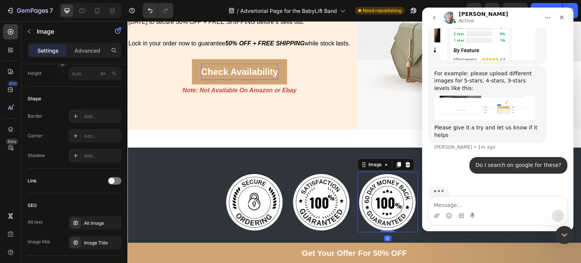
click at [396, 191] on img at bounding box center [388, 202] width 61 height 61
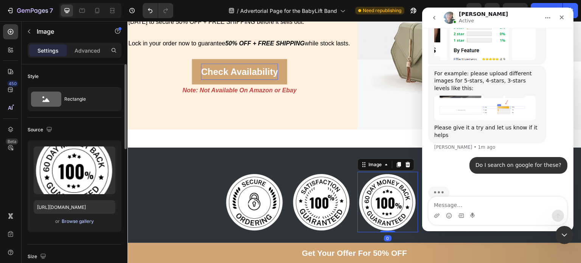
click at [69, 224] on div "Browse gallery" at bounding box center [78, 221] width 32 height 7
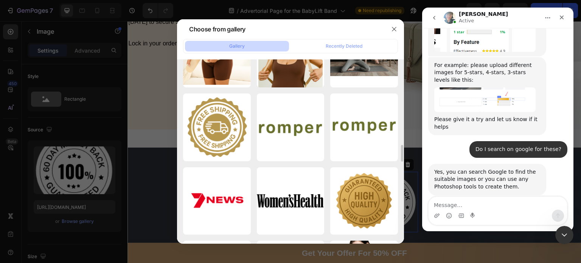
scroll to position [929, 0]
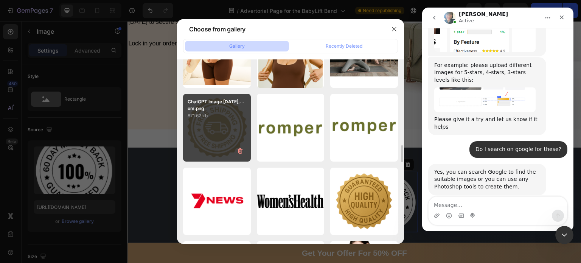
click at [212, 139] on div "ChatGPT Image [DATE],...om.png 871.62 kb" at bounding box center [217, 128] width 68 height 68
type input "[URL][DOMAIN_NAME]"
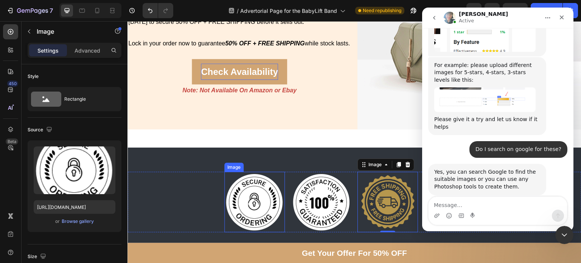
click at [251, 182] on img at bounding box center [254, 202] width 61 height 61
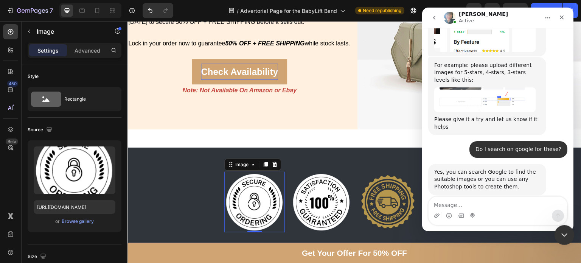
click at [569, 237] on div "Close Intercom Messenger" at bounding box center [563, 234] width 18 height 18
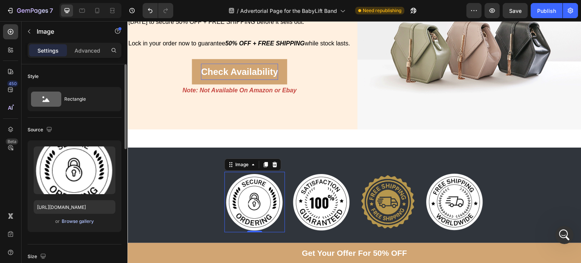
click at [89, 221] on div "Browse gallery" at bounding box center [78, 221] width 32 height 7
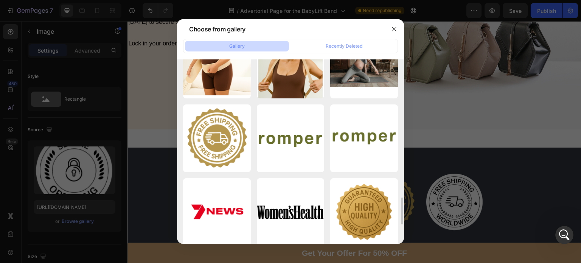
scroll to position [922, 0]
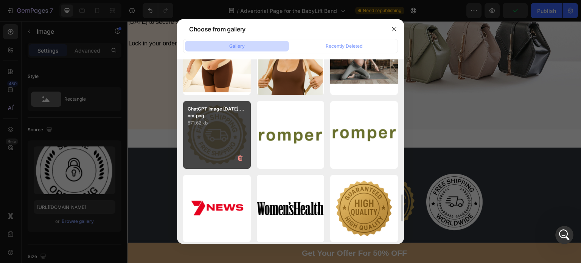
click at [216, 151] on div "ChatGPT Image [DATE],...om.png 871.62 kb" at bounding box center [217, 135] width 68 height 68
type input "[URL][DOMAIN_NAME]"
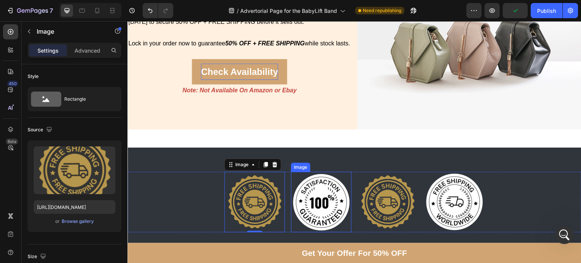
click at [330, 220] on img at bounding box center [321, 202] width 61 height 61
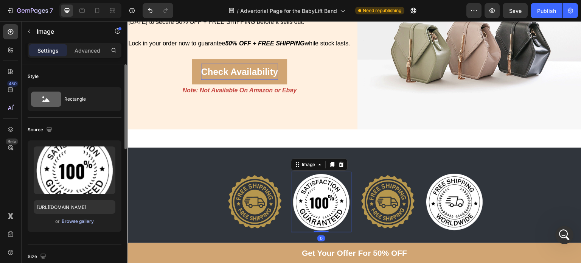
click at [74, 218] on div "Browse gallery" at bounding box center [78, 221] width 32 height 7
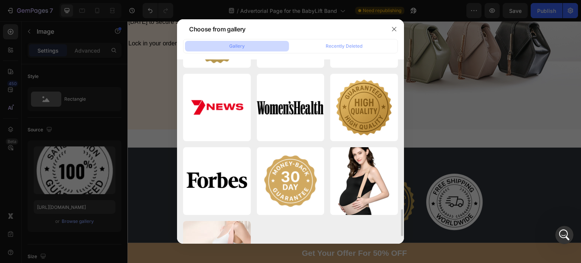
scroll to position [1024, 0]
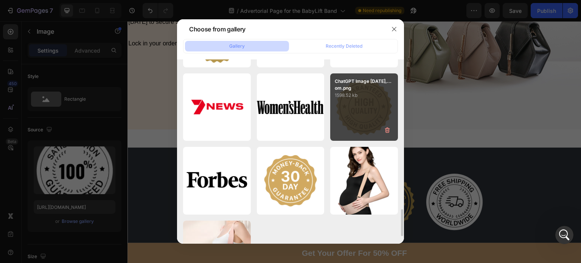
click at [364, 107] on div "ChatGPT Image [DATE],...om.png 1598.52 kb" at bounding box center [364, 107] width 68 height 68
type input "[URL][DOMAIN_NAME]"
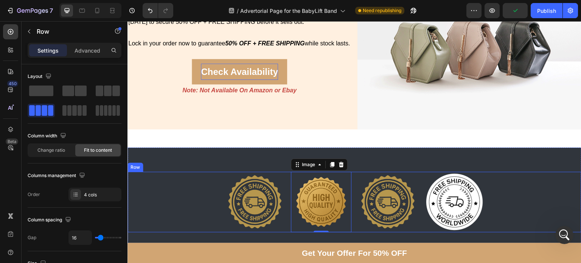
click at [197, 203] on div "Image Image 0 Image Image Row" at bounding box center [355, 202] width 454 height 61
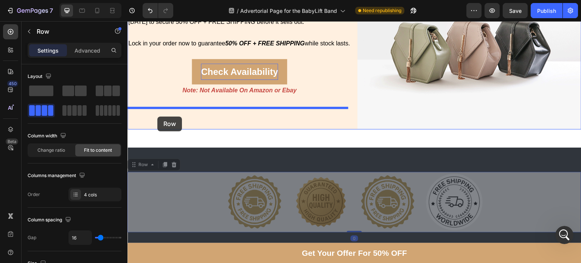
drag, startPoint x: 144, startPoint y: 162, endPoint x: 157, endPoint y: 117, distance: 47.0
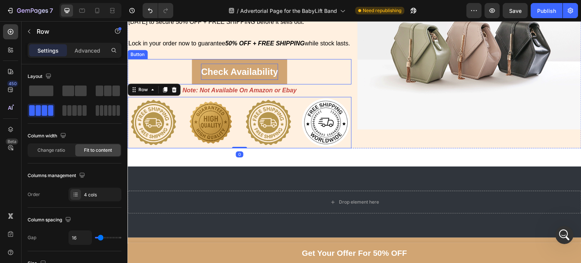
click at [253, 76] on p "Check Availability" at bounding box center [239, 72] width 77 height 16
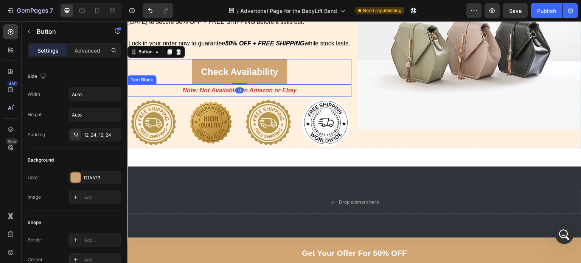
click at [313, 96] on p "Note: Not Available On Amazon or Ebay" at bounding box center [239, 90] width 223 height 11
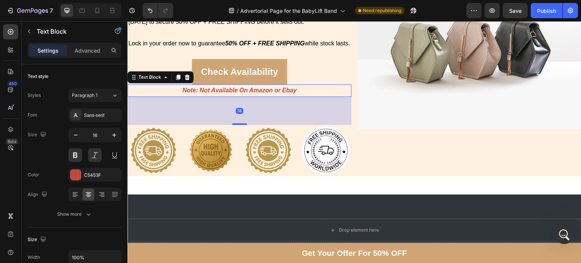
drag, startPoint x: 235, startPoint y: 107, endPoint x: 235, endPoint y: 135, distance: 28.0
click at [235, 125] on div at bounding box center [239, 124] width 15 height 2
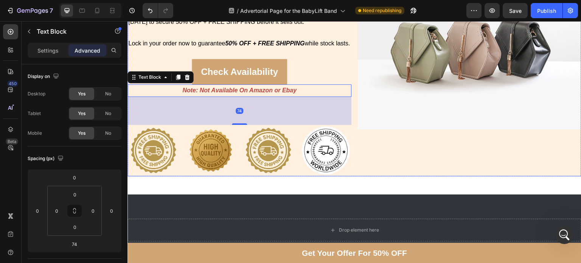
click at [417, 173] on div "Image" at bounding box center [470, 68] width 224 height 215
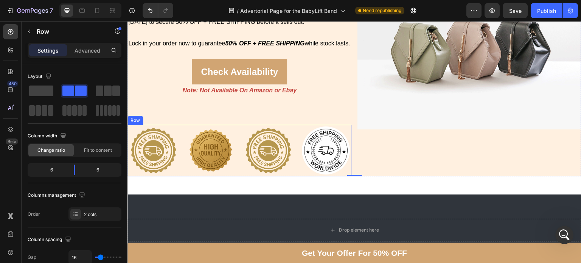
click at [237, 169] on div "Image Image Image Image Row" at bounding box center [240, 150] width 224 height 51
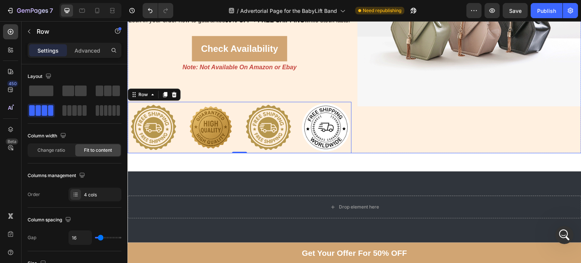
scroll to position [4856, 0]
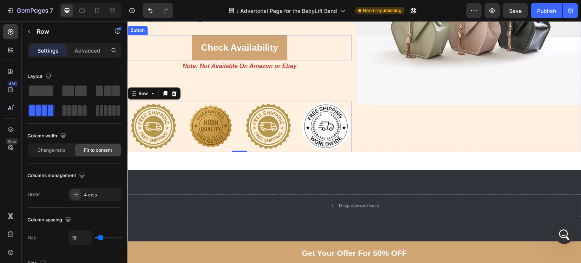
click at [335, 60] on div "Check Availability Button" at bounding box center [240, 47] width 224 height 25
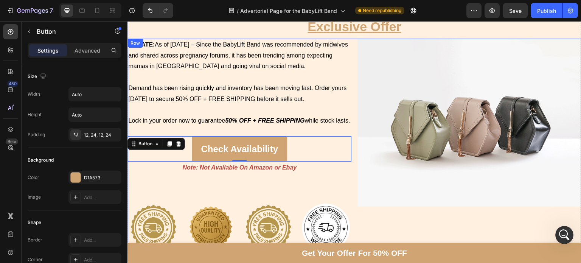
scroll to position [4893, 0]
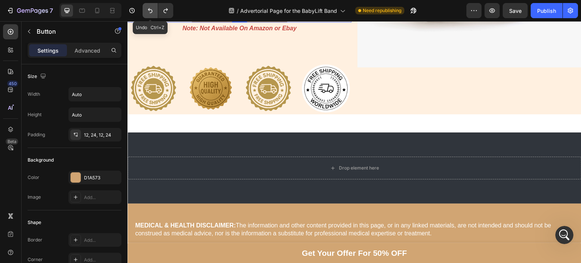
click at [151, 7] on icon "Undo/Redo" at bounding box center [150, 11] width 8 height 8
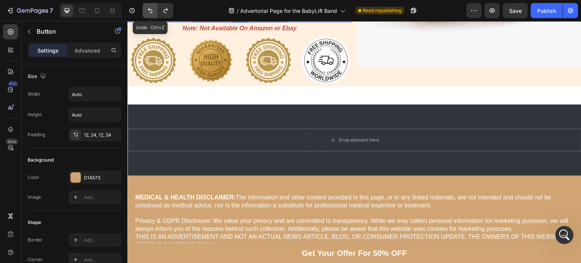
click at [151, 7] on icon "Undo/Redo" at bounding box center [150, 11] width 8 height 8
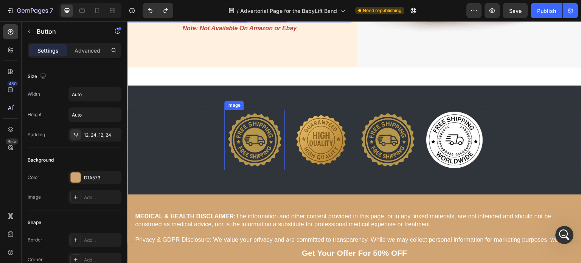
scroll to position [4855, 0]
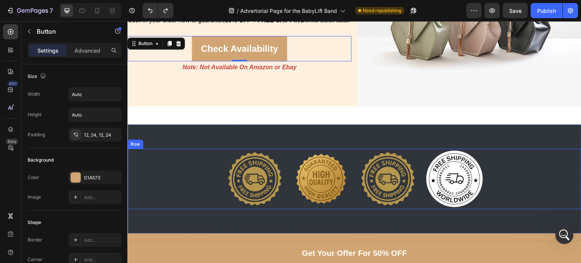
click at [177, 163] on div "Image Image Image Image Row" at bounding box center [355, 179] width 454 height 61
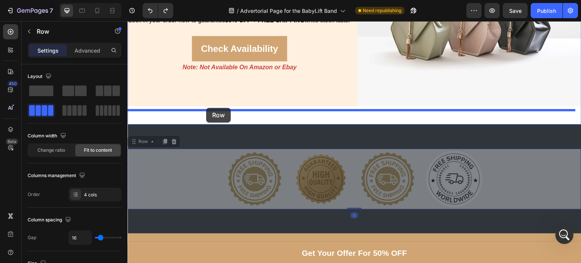
drag, startPoint x: 142, startPoint y: 141, endPoint x: 206, endPoint y: 108, distance: 71.9
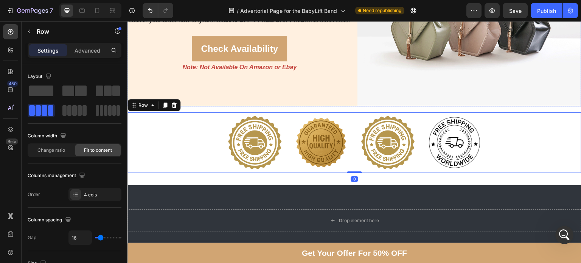
click at [352, 76] on div "UPDATE: As of [DATE] – Since the BabyLift Band was recommended by midwives and …" at bounding box center [355, 22] width 454 height 168
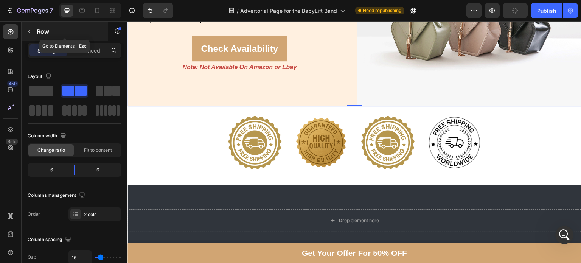
click at [39, 34] on p "Row" at bounding box center [69, 31] width 64 height 9
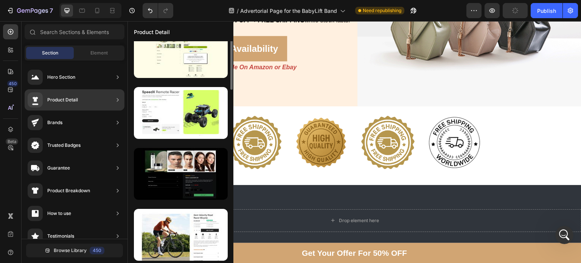
scroll to position [78, 0]
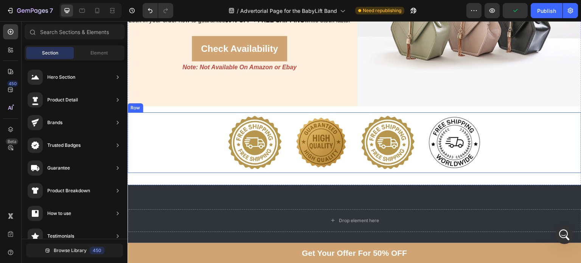
click at [203, 127] on div "Image Image Image Image Row" at bounding box center [355, 142] width 454 height 61
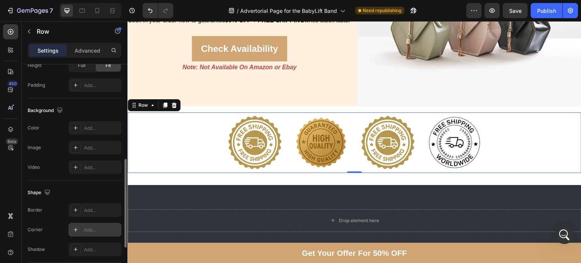
scroll to position [235, 0]
click at [85, 126] on div "Add..." at bounding box center [102, 128] width 36 height 7
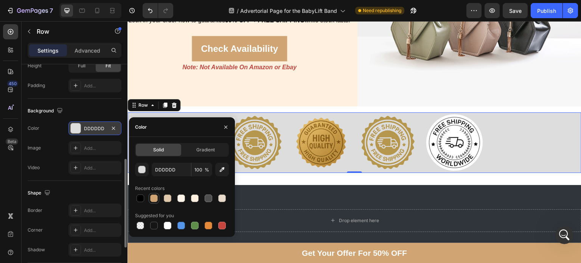
click at [154, 197] on div at bounding box center [154, 199] width 8 height 8
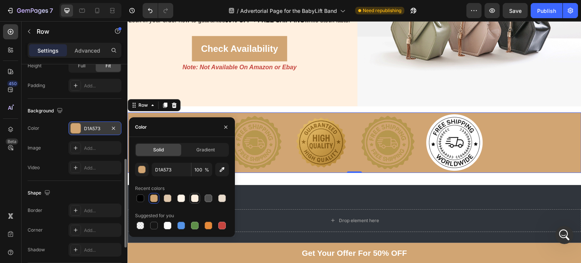
click at [194, 201] on div at bounding box center [195, 199] width 8 height 8
type input "FFF0E0"
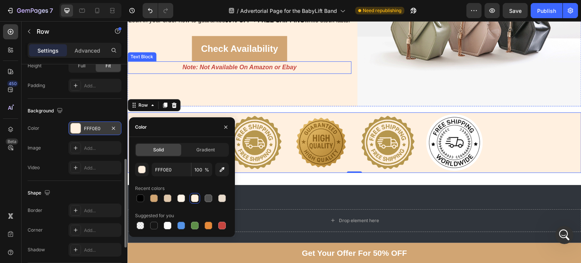
click at [300, 73] on p "Note: Not Available On Amazon or Ebay" at bounding box center [239, 67] width 223 height 11
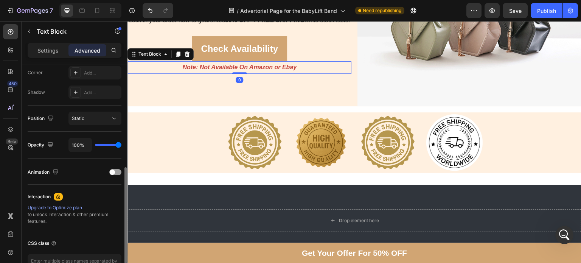
scroll to position [0, 0]
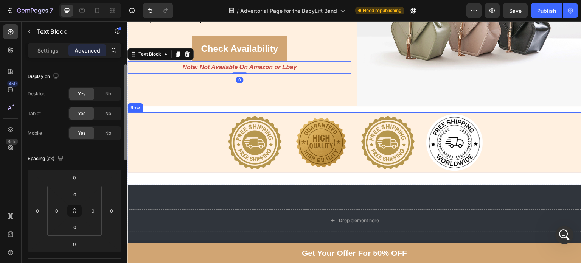
click at [170, 137] on div "Image Image Image Image Row" at bounding box center [355, 142] width 454 height 61
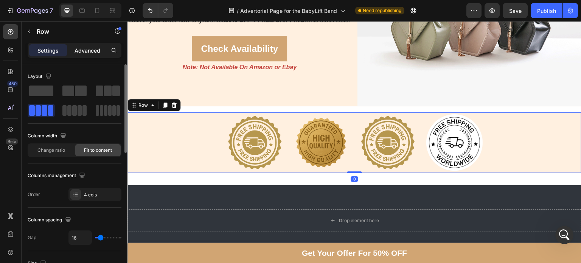
click at [84, 54] on div "Advanced" at bounding box center [87, 50] width 38 height 12
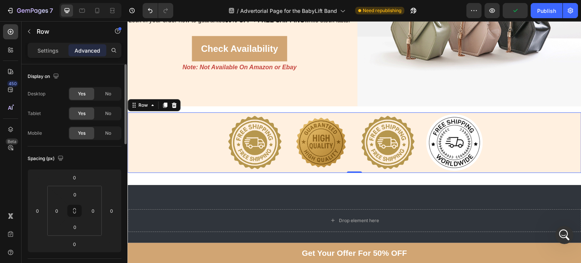
click at [284, 112] on div "Image Image Image Image Row 0" at bounding box center [355, 142] width 454 height 61
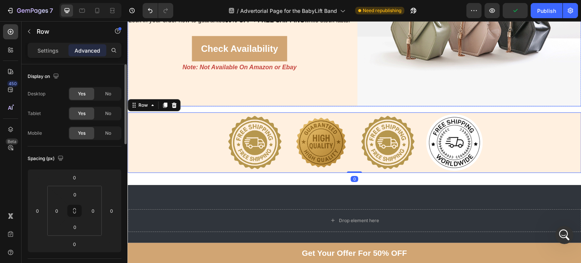
click at [306, 96] on div "UPDATE: As of [DATE] – Since the BabyLift Band was recommended by midwives and …" at bounding box center [240, 22] width 224 height 168
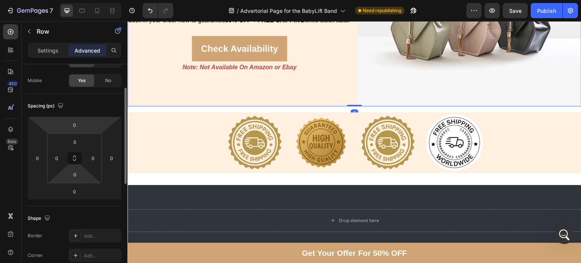
scroll to position [53, 0]
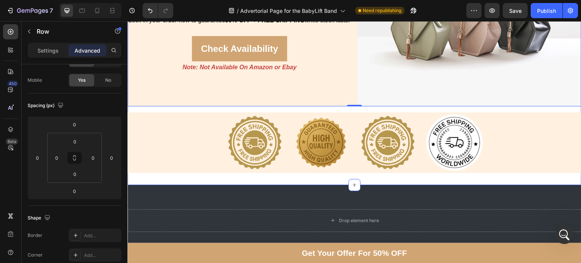
click at [273, 105] on div "Exclusive Offer Heading UPDATE: As of [DATE] – Since the BabyLift Band was reco…" at bounding box center [355, 45] width 454 height 256
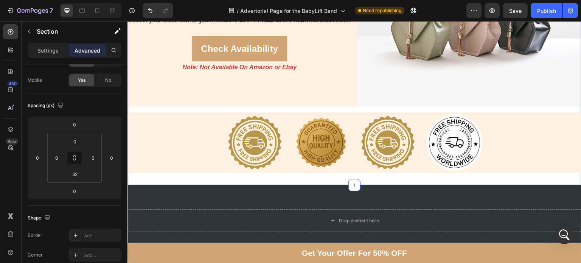
scroll to position [0, 0]
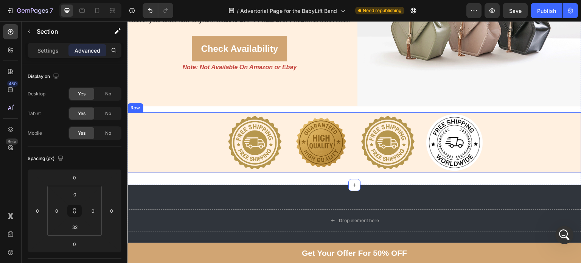
click at [350, 115] on div "Image Image Image Image Row" at bounding box center [355, 142] width 454 height 61
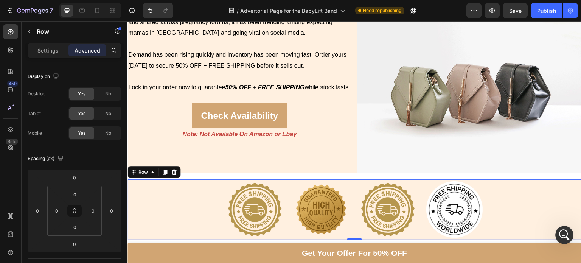
scroll to position [4789, 0]
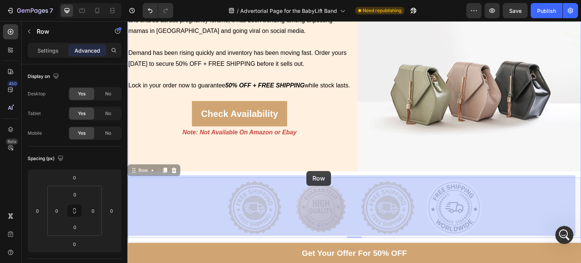
drag, startPoint x: 145, startPoint y: 171, endPoint x: 307, endPoint y: 171, distance: 161.2
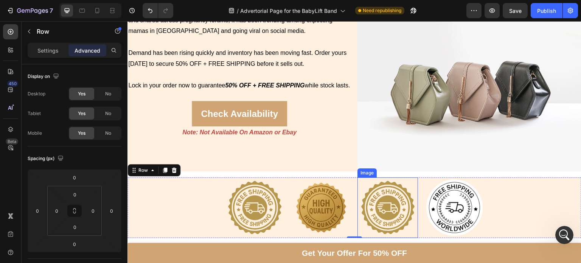
click at [377, 213] on img at bounding box center [388, 207] width 61 height 61
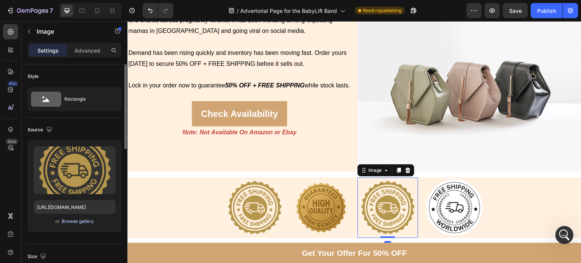
click at [75, 224] on button "Browse gallery" at bounding box center [77, 222] width 33 height 8
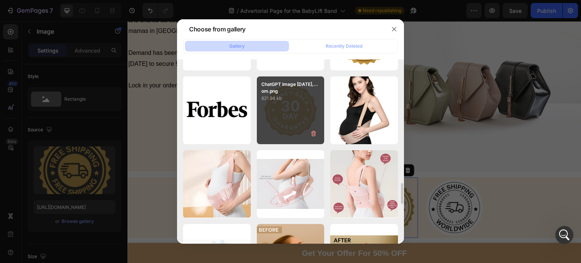
scroll to position [1094, 0]
click at [300, 130] on div "ChatGPT Image [DATE],...om.png 821.94 kb" at bounding box center [291, 110] width 68 height 68
type input "[URL][DOMAIN_NAME]"
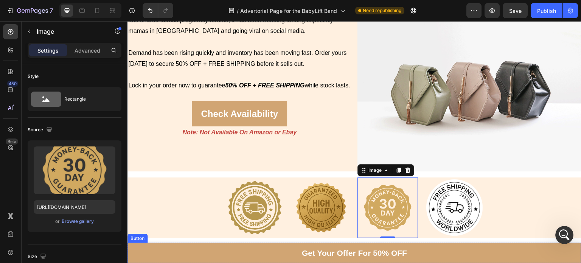
scroll to position [4992, 0]
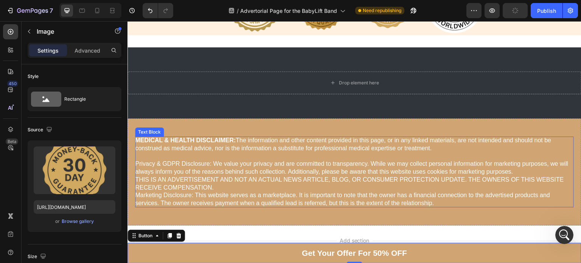
drag, startPoint x: 335, startPoint y: 260, endPoint x: 341, endPoint y: 146, distance: 113.7
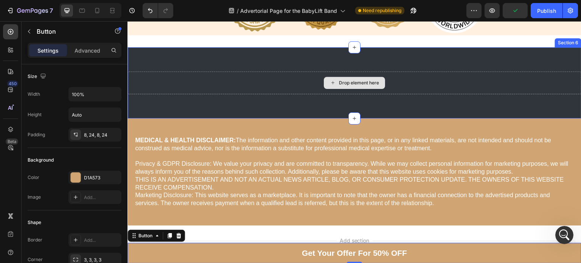
scroll to position [4900, 0]
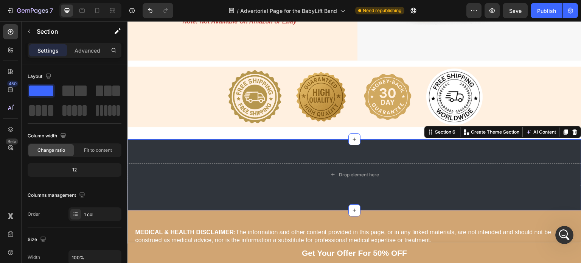
click at [162, 147] on div "Drop element here Section 6 You can create reusable sections Create Theme Secti…" at bounding box center [355, 174] width 454 height 71
click at [573, 129] on icon at bounding box center [575, 131] width 5 height 5
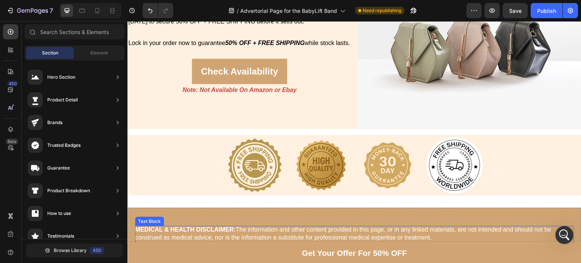
scroll to position [4831, 0]
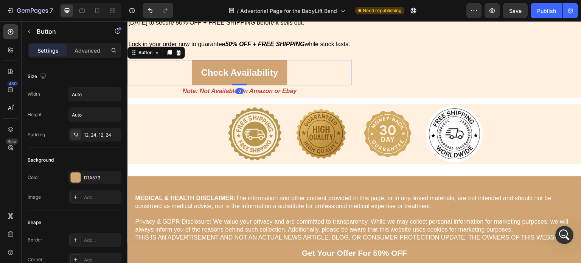
click at [177, 83] on div "Check Availability Button 0" at bounding box center [240, 72] width 224 height 25
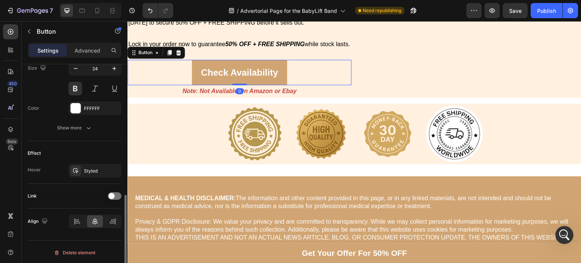
scroll to position [321, 0]
click at [110, 196] on span at bounding box center [112, 196] width 6 height 6
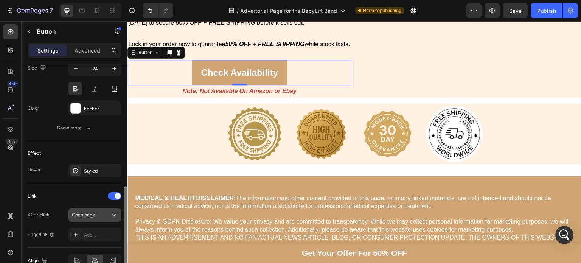
click at [95, 212] on span "Open page" at bounding box center [83, 215] width 23 height 6
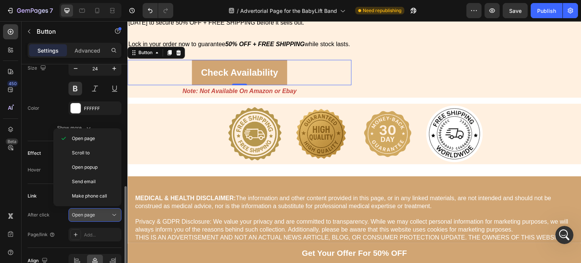
click at [95, 212] on span "Open page" at bounding box center [83, 215] width 23 height 6
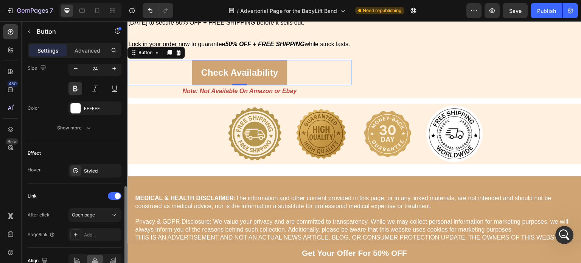
click at [94, 223] on div "After click Open page Page/link Add..." at bounding box center [75, 224] width 94 height 33
click at [94, 232] on div "Add..." at bounding box center [102, 235] width 36 height 7
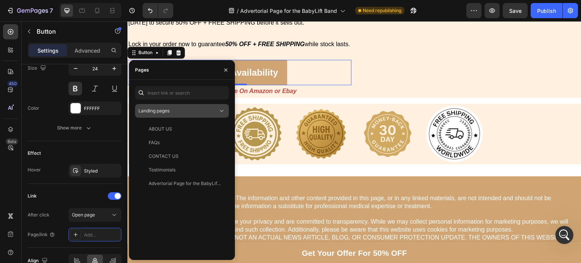
click at [176, 112] on div "Landing pages" at bounding box center [178, 110] width 79 height 7
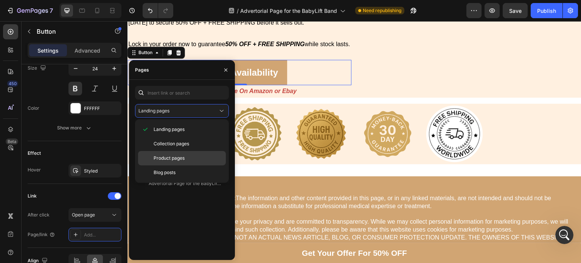
click at [172, 155] on span "Product pages" at bounding box center [169, 158] width 31 height 7
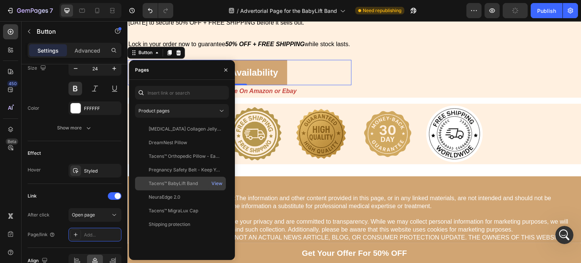
click at [164, 181] on div "Tacens™ BabyLift Band" at bounding box center [173, 183] width 49 height 7
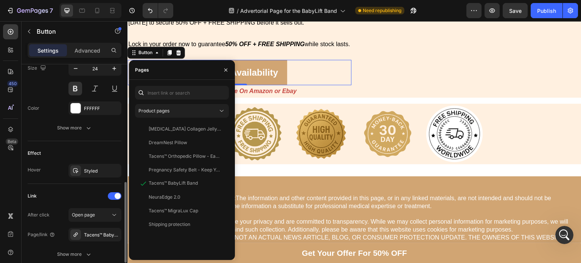
click at [66, 187] on div "Link After click Open page Page/link Tacens™ BabyLift Band Show more" at bounding box center [75, 226] width 94 height 84
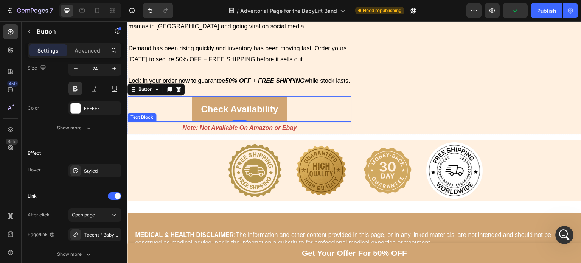
scroll to position [4794, 0]
click at [193, 134] on div "UPDATE: As of Sep 29, 2025 – Since the BabyLift Band was recommended by midwive…" at bounding box center [240, 65] width 224 height 135
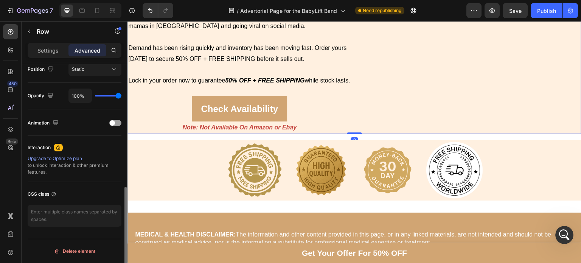
scroll to position [0, 0]
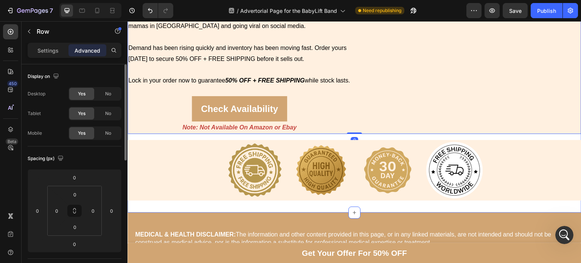
click at [188, 167] on div "Exclusive Offer Heading UPDATE: As of [DATE] – Since the BabyLift Band was reco…" at bounding box center [355, 89] width 454 height 224
click at [185, 134] on div "UPDATE: As of [DATE] – Since the BabyLift Band was recommended by midwives and …" at bounding box center [240, 65] width 224 height 135
click at [341, 134] on div "UPDATE: As of Sep 29, 2025 – Since the BabyLift Band was recommended by midwive…" at bounding box center [240, 65] width 224 height 135
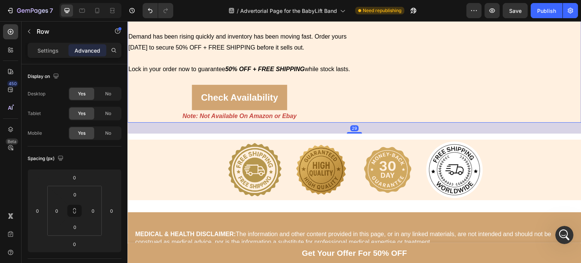
scroll to position [4814, 0]
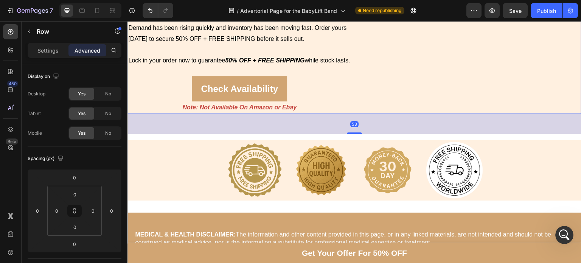
drag, startPoint x: 349, startPoint y: 163, endPoint x: 356, endPoint y: 184, distance: 21.8
click at [356, 184] on div "Exclusive Offer Heading UPDATE: As of Sep 29, 2025 – Since the BabyLift Band wa…" at bounding box center [355, 79] width 454 height 244
type input "53"
click at [313, 113] on p "Note: Not Available On Amazon or Ebay" at bounding box center [239, 107] width 223 height 11
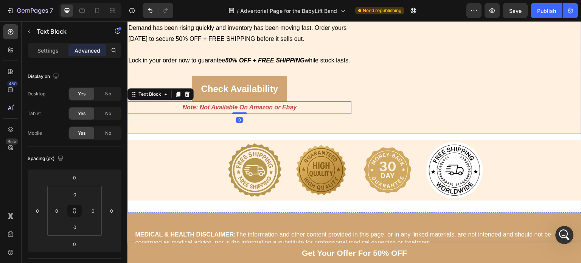
click at [335, 134] on div "Exclusive Offer Heading UPDATE: As of Sep 29, 2025 – Since the BabyLift Band wa…" at bounding box center [355, 45] width 454 height 177
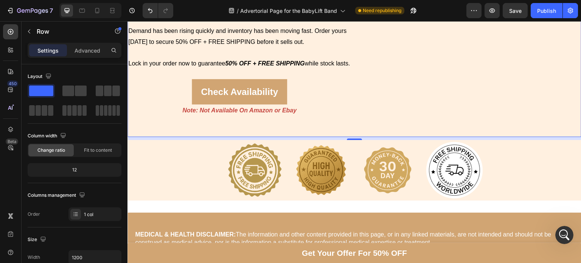
scroll to position [4808, 0]
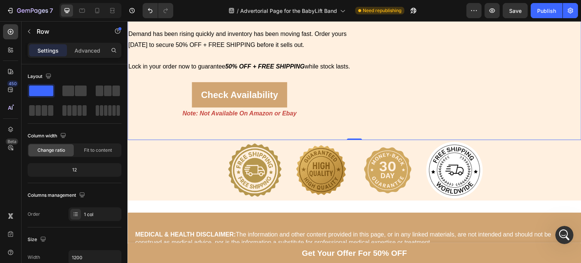
drag, startPoint x: 349, startPoint y: 168, endPoint x: 349, endPoint y: 158, distance: 9.8
click at [349, 140] on div "Exclusive Offer Heading UPDATE: As of Sep 29, 2025 – Since the BabyLift Band wa…" at bounding box center [355, 51] width 454 height 177
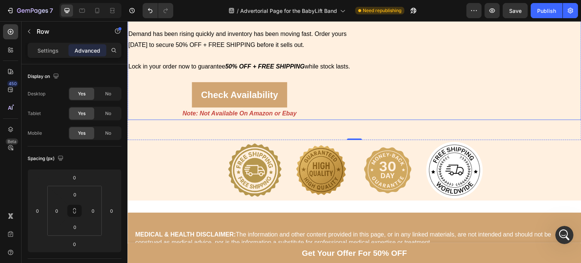
click at [321, 120] on div "UPDATE: As of Sep 29, 2025 – Since the BabyLift Band was recommended by midwive…" at bounding box center [240, 51] width 224 height 135
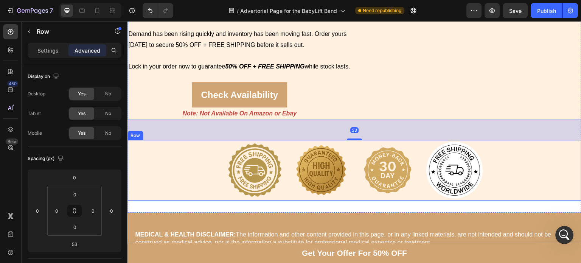
click at [185, 201] on div "Image Image Image Image Row" at bounding box center [355, 170] width 454 height 61
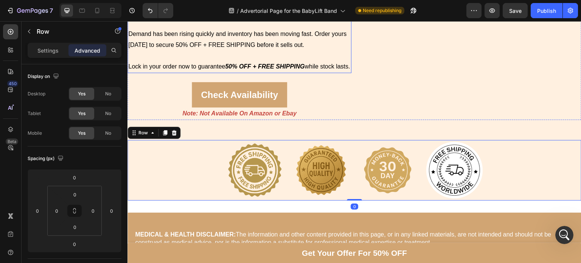
click at [309, 72] on p "Lock in your order now to guarantee 50% OFF + FREE SHIPPING while stock lasts." at bounding box center [239, 66] width 223 height 11
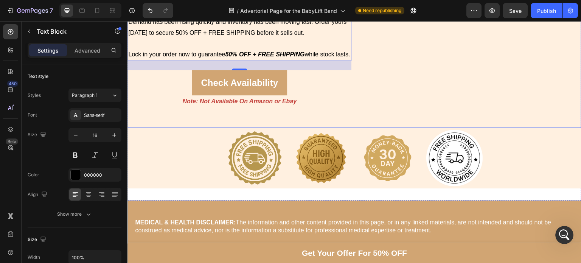
scroll to position [4821, 0]
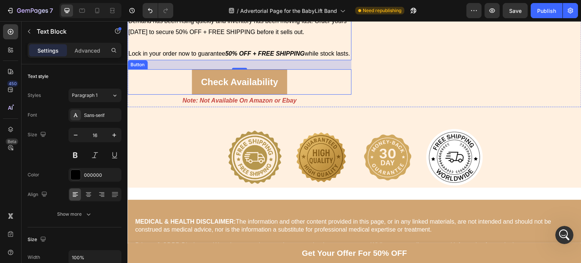
click at [163, 95] on div "Check Availability Button" at bounding box center [240, 81] width 224 height 25
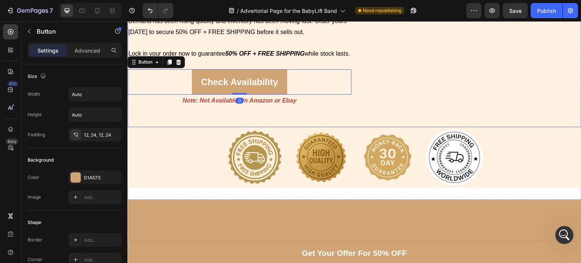
scroll to position [4679, 0]
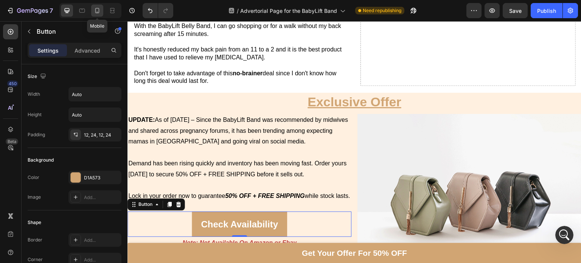
click at [98, 11] on icon at bounding box center [97, 10] width 4 height 5
type input "14"
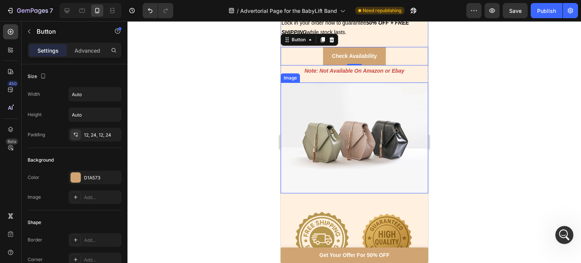
scroll to position [4965, 0]
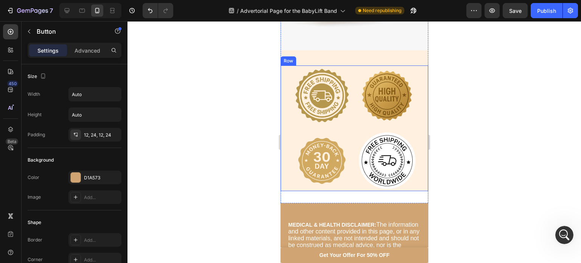
click at [350, 125] on div "Image Image Image Image Row" at bounding box center [354, 128] width 148 height 126
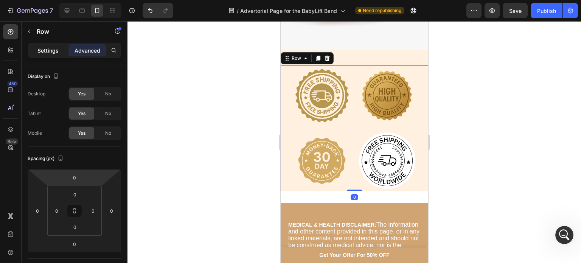
click at [50, 52] on p "Settings" at bounding box center [47, 51] width 21 height 8
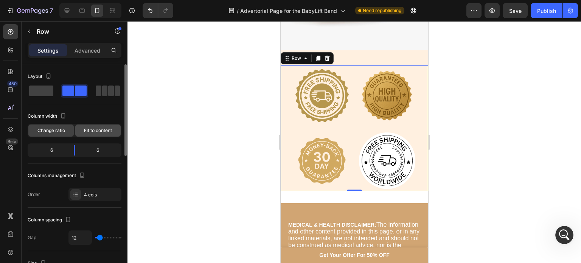
click at [95, 131] on span "Fit to content" at bounding box center [98, 130] width 28 height 7
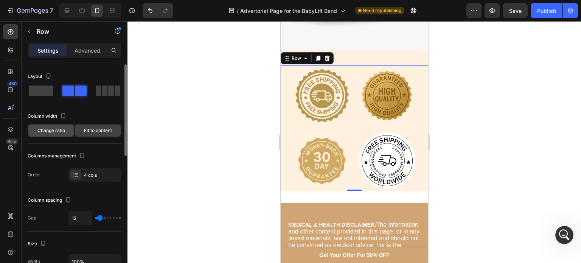
click at [56, 128] on span "Change ratio" at bounding box center [51, 130] width 28 height 7
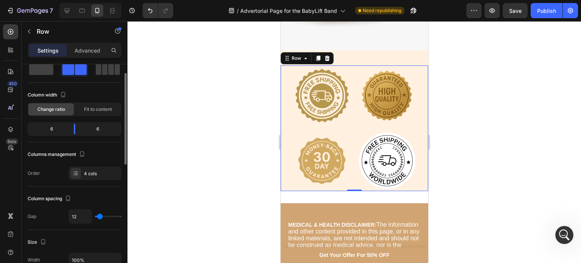
scroll to position [0, 0]
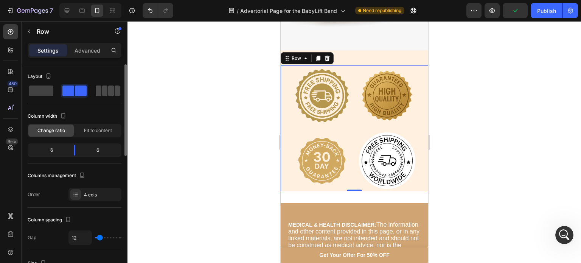
click at [108, 93] on span at bounding box center [111, 91] width 6 height 11
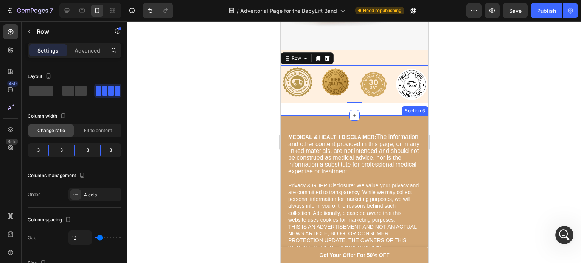
click at [329, 125] on div "MEDICAL & HEALTH DISCLAIMER: The information and other content provided in this…" at bounding box center [354, 209] width 148 height 188
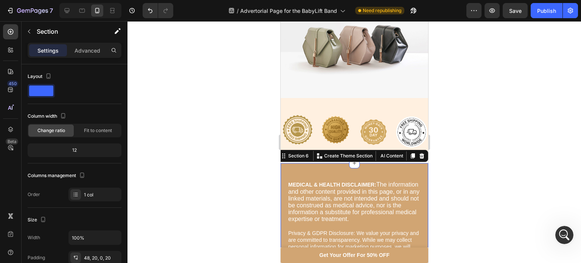
scroll to position [4914, 0]
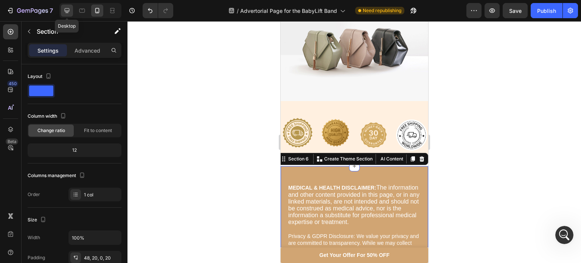
click at [62, 9] on div at bounding box center [67, 11] width 12 height 12
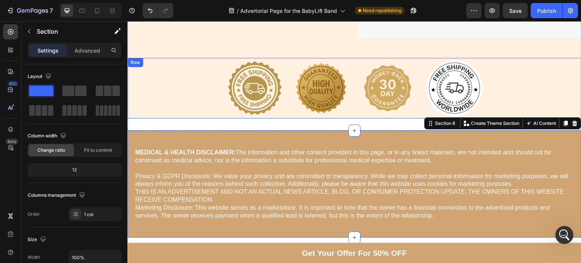
scroll to position [4885, 0]
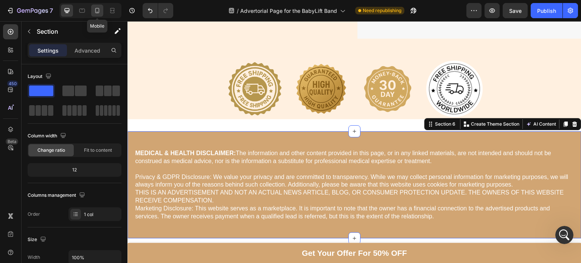
click at [96, 8] on icon at bounding box center [97, 10] width 4 height 5
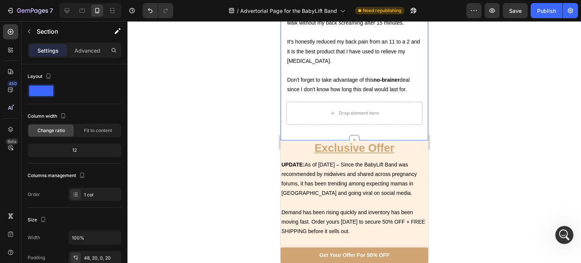
scroll to position [4765, 0]
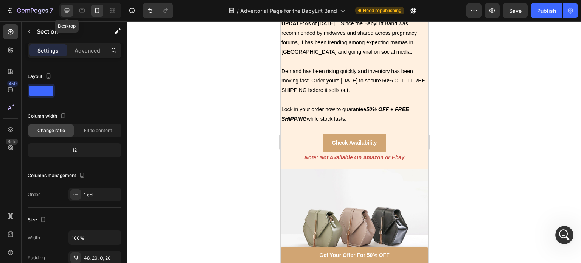
click at [64, 7] on icon at bounding box center [67, 11] width 8 height 8
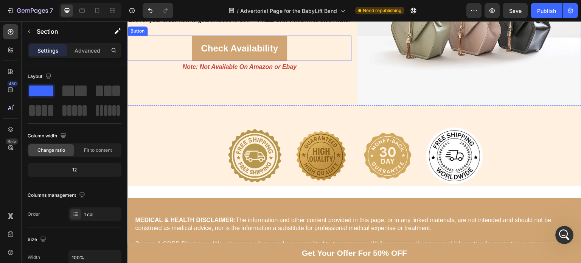
scroll to position [4848, 0]
click at [160, 61] on div "Check Availability Button" at bounding box center [240, 48] width 224 height 25
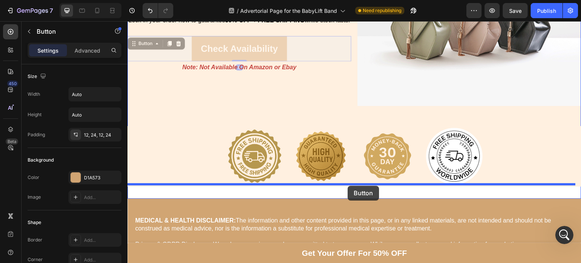
drag, startPoint x: 141, startPoint y: 54, endPoint x: 348, endPoint y: 186, distance: 245.5
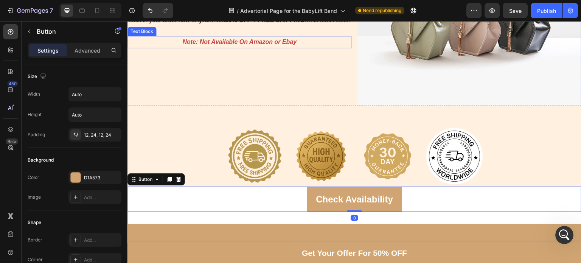
click at [175, 48] on p "Note: Not Available On Amazon or Ebay" at bounding box center [239, 42] width 223 height 11
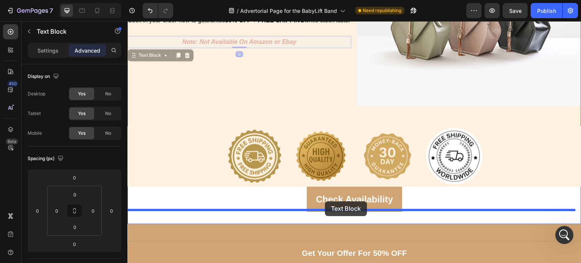
drag, startPoint x: 146, startPoint y: 64, endPoint x: 325, endPoint y: 201, distance: 225.9
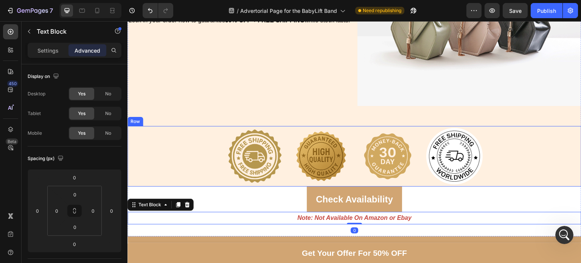
click at [195, 162] on div "Image Image Image Image Row" at bounding box center [355, 156] width 454 height 61
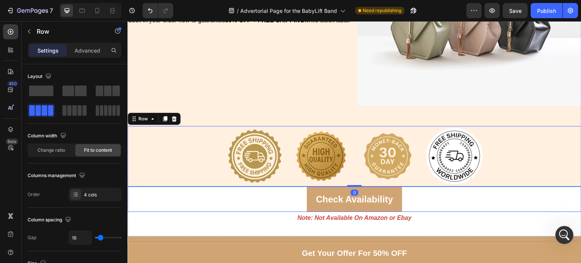
click at [216, 203] on div "Check Availability Button" at bounding box center [355, 199] width 454 height 25
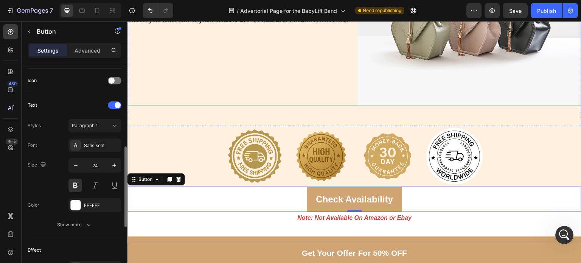
scroll to position [4765, 0]
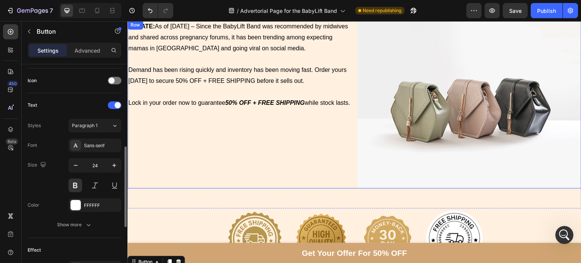
click at [207, 98] on p "Lock in your order now to guarantee 50% OFF + FREE SHIPPING while stock lasts." at bounding box center [239, 103] width 223 height 11
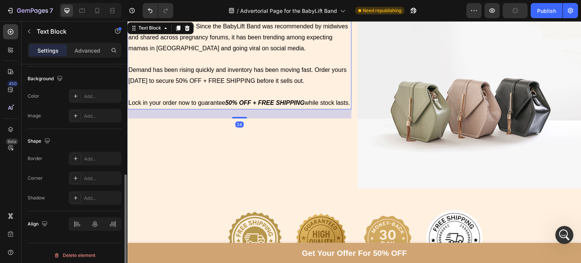
scroll to position [0, 0]
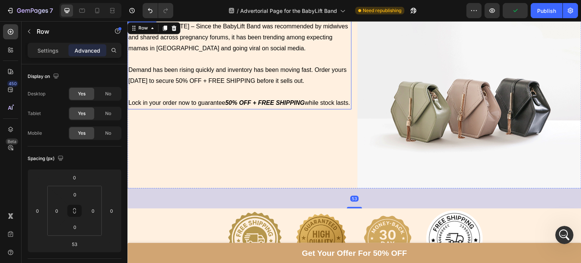
click at [239, 109] on p "Lock in your order now to guarantee 50% OFF + FREE SHIPPING while stock lasts." at bounding box center [239, 103] width 223 height 11
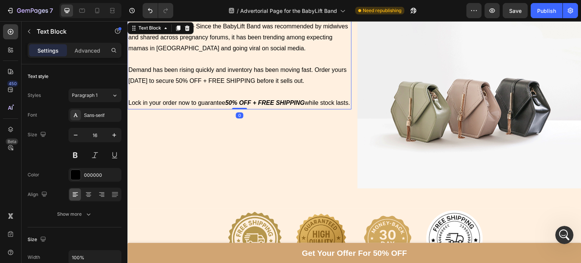
drag, startPoint x: 240, startPoint y: 127, endPoint x: 243, endPoint y: 90, distance: 37.2
click at [243, 90] on div "UPDATE: As of Sep 29, 2025 – Since the BabyLift Band was recommended by midwive…" at bounding box center [240, 64] width 224 height 89
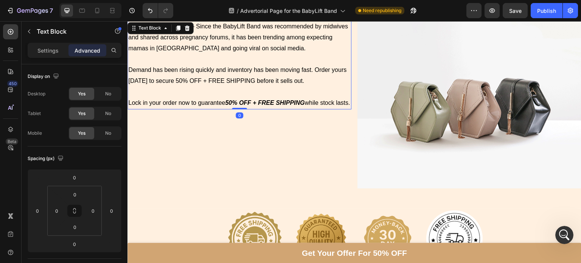
click at [272, 172] on div "UPDATE: As of Sep 29, 2025 – Since the BabyLift Band was recommended by midwive…" at bounding box center [240, 104] width 224 height 168
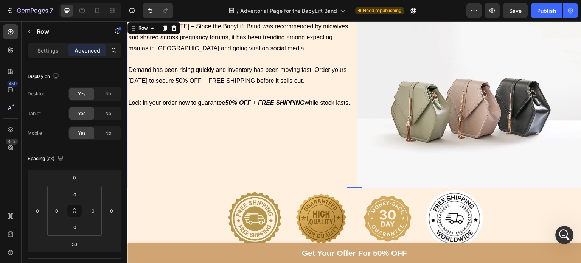
drag, startPoint x: 349, startPoint y: 205, endPoint x: 353, endPoint y: 182, distance: 23.5
click at [353, 182] on div "UPDATE: As of Sep 29, 2025 – Since the BabyLift Band was recommended by midwive…" at bounding box center [355, 104] width 454 height 168
type input "0"
click at [324, 160] on div "UPDATE: As of Sep 29, 2025 – Since the BabyLift Band was recommended by midwive…" at bounding box center [240, 104] width 224 height 168
click at [285, 131] on div "UPDATE: As of Sep 29, 2025 – Since the BabyLift Band was recommended by midwive…" at bounding box center [240, 104] width 224 height 168
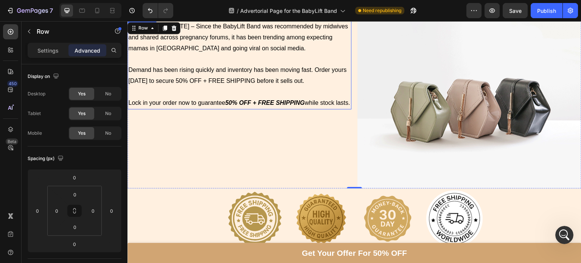
click at [284, 76] on p "Demand has been rising quickly and inventory has been moving fast. Order yours …" at bounding box center [239, 76] width 223 height 22
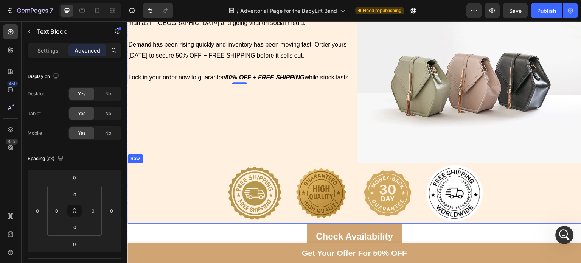
scroll to position [4788, 0]
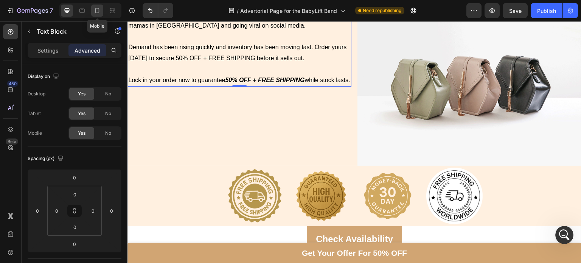
click at [100, 5] on div at bounding box center [97, 11] width 12 height 12
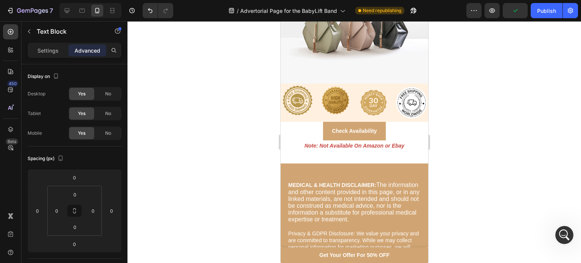
scroll to position [4922, 0]
click at [70, 9] on icon at bounding box center [67, 11] width 8 height 8
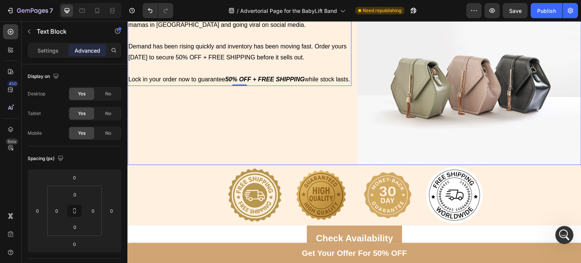
scroll to position [4811, 0]
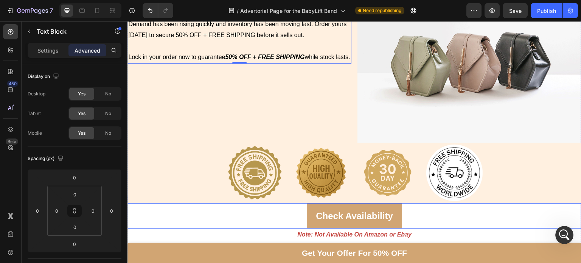
click at [169, 213] on div "Check Availability Button" at bounding box center [355, 215] width 454 height 25
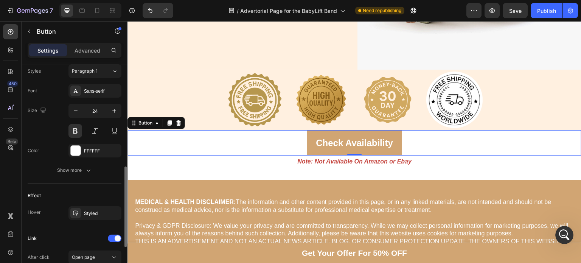
scroll to position [279, 0]
click at [169, 143] on div "Check Availability Button 0" at bounding box center [355, 142] width 454 height 25
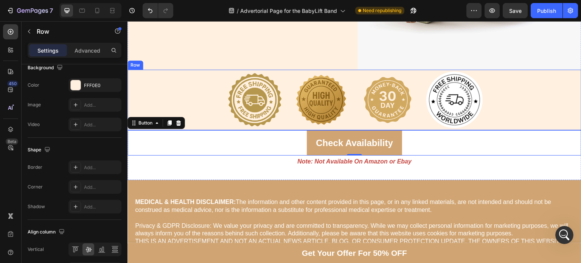
click at [203, 93] on div "Image Image Image Image Row" at bounding box center [355, 100] width 454 height 61
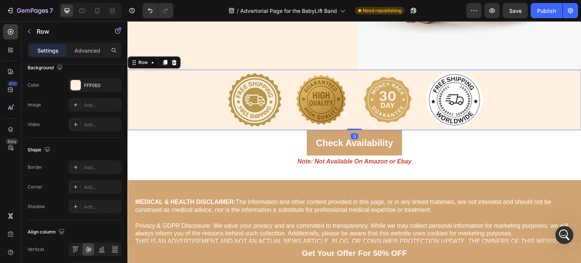
scroll to position [0, 0]
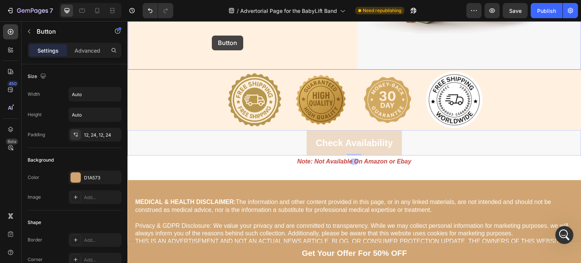
drag, startPoint x: 235, startPoint y: 139, endPoint x: 212, endPoint y: 36, distance: 105.6
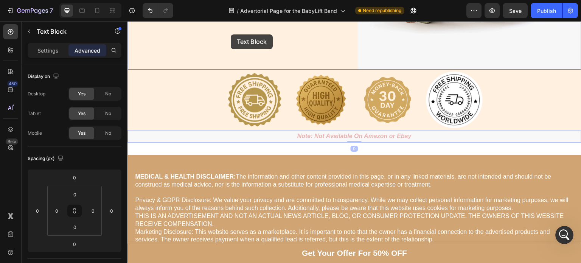
drag, startPoint x: 285, startPoint y: 138, endPoint x: 231, endPoint y: 34, distance: 116.6
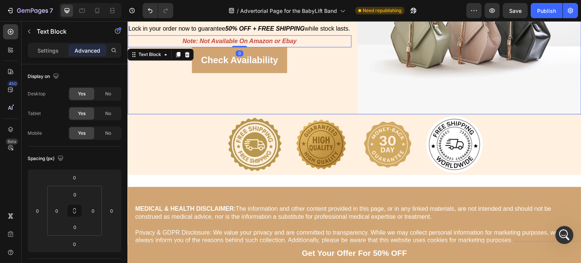
scroll to position [4839, 0]
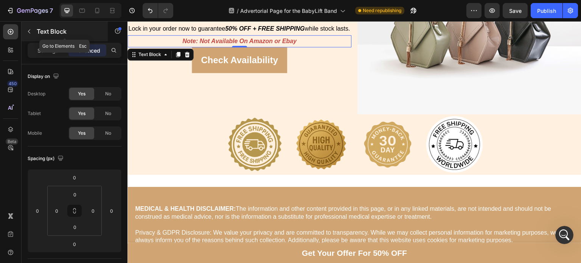
click at [41, 25] on div "Text Block" at bounding box center [65, 32] width 86 height 20
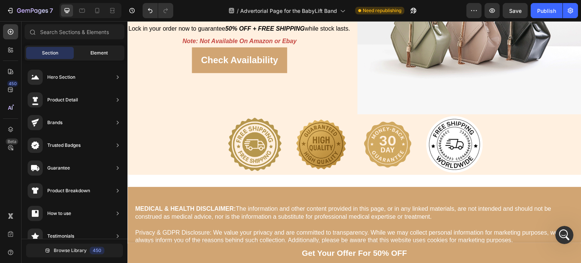
click at [99, 49] on div "Element" at bounding box center [99, 53] width 48 height 12
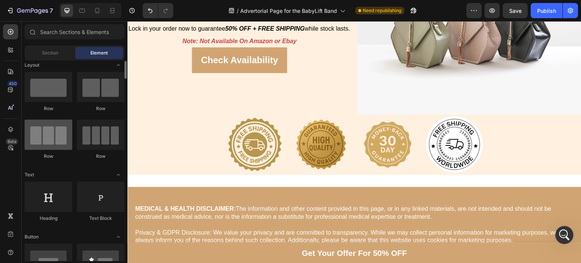
scroll to position [0, 0]
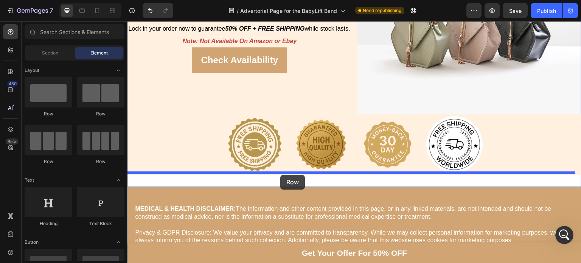
drag, startPoint x: 170, startPoint y: 110, endPoint x: 280, endPoint y: 175, distance: 128.1
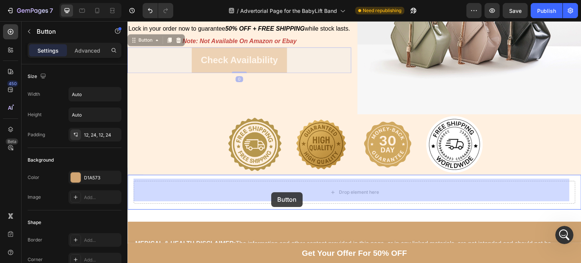
drag, startPoint x: 182, startPoint y: 69, endPoint x: 273, endPoint y: 191, distance: 151.9
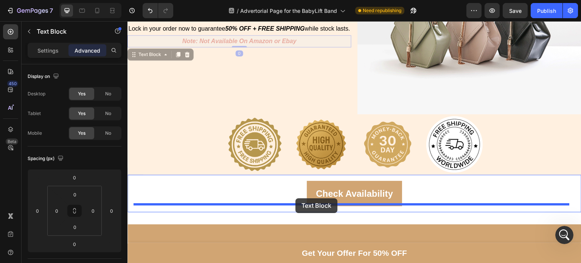
drag, startPoint x: 167, startPoint y: 54, endPoint x: 296, endPoint y: 198, distance: 192.7
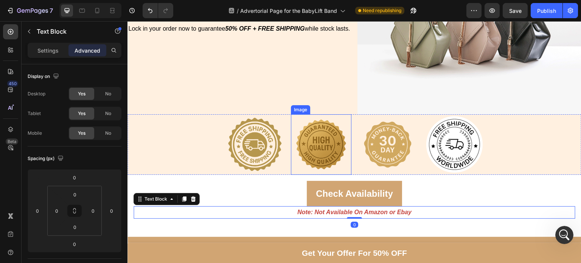
click at [304, 167] on img at bounding box center [321, 144] width 61 height 61
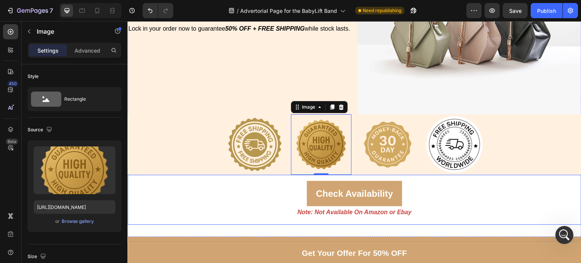
click at [130, 206] on div "Check Availability Button Note: Not Available On Amazon or Ebay Text Block Row" at bounding box center [355, 200] width 454 height 50
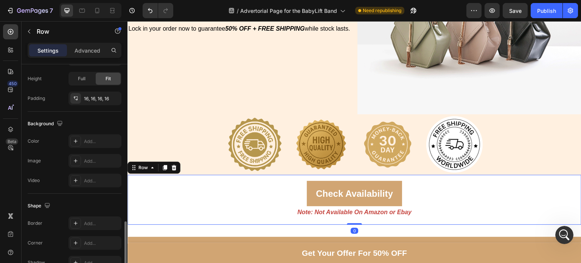
scroll to position [241, 0]
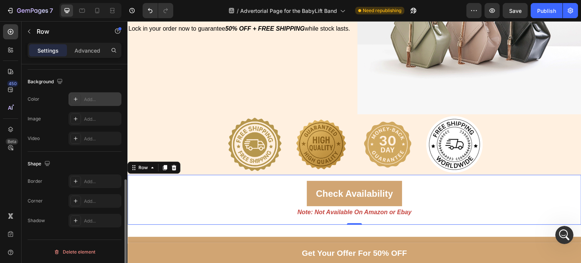
click at [96, 100] on div "Add..." at bounding box center [102, 99] width 36 height 7
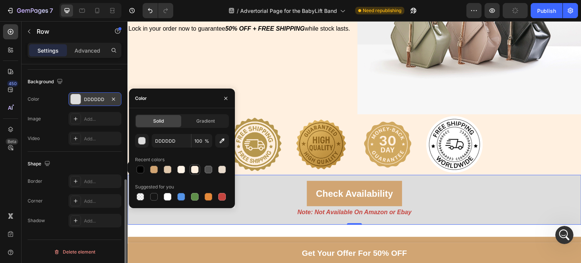
click at [196, 168] on div at bounding box center [195, 170] width 8 height 8
type input "FFF0E0"
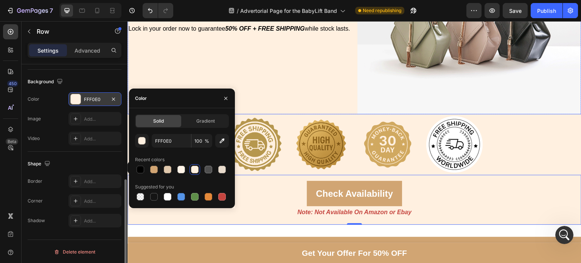
click at [305, 106] on div "UPDATE: As of Sep 29, 2025 – Since the BabyLift Band was recommended by midwive…" at bounding box center [240, 30] width 224 height 168
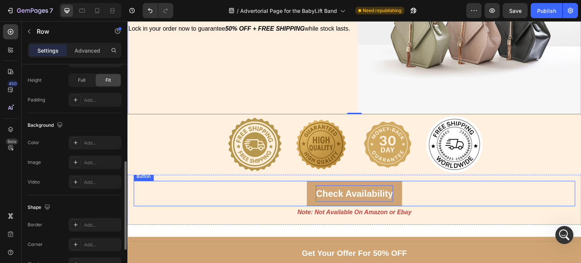
click at [322, 195] on p "Check Availability" at bounding box center [354, 193] width 77 height 16
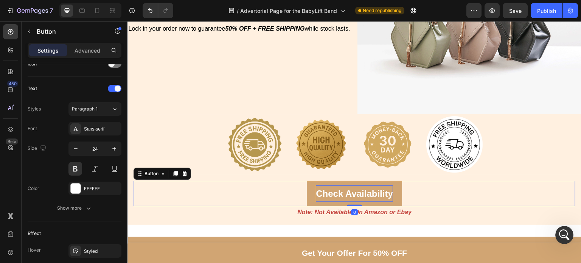
scroll to position [0, 0]
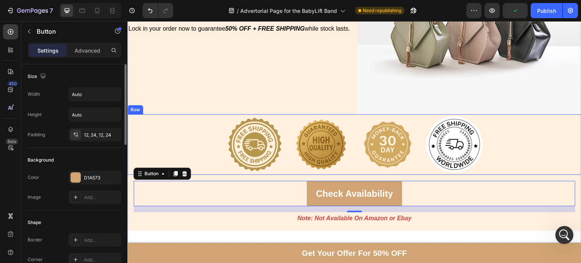
click at [199, 147] on div "Image Image Image Image Row" at bounding box center [355, 144] width 454 height 61
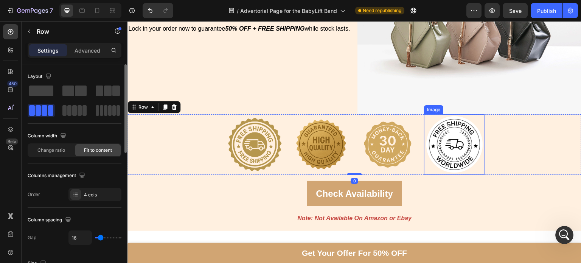
scroll to position [4705, 0]
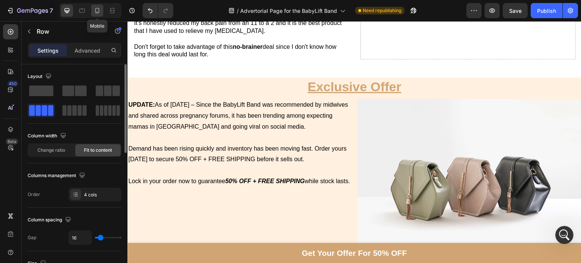
click at [96, 12] on icon at bounding box center [97, 11] width 8 height 8
type input "12"
type input "100%"
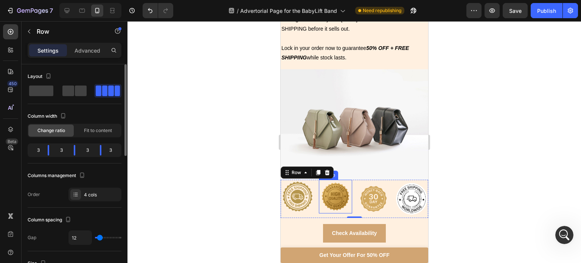
scroll to position [4812, 0]
click at [67, 12] on icon at bounding box center [67, 11] width 8 height 8
type input "16"
type input "1200"
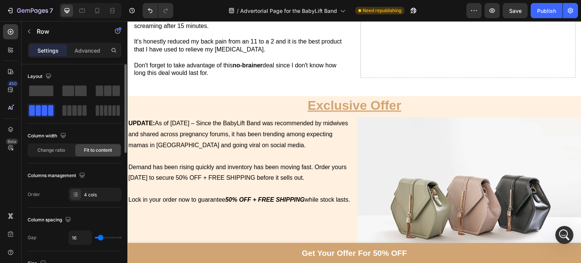
scroll to position [4281, 0]
click at [560, 242] on div "Open Intercom Messenger" at bounding box center [563, 233] width 25 height 25
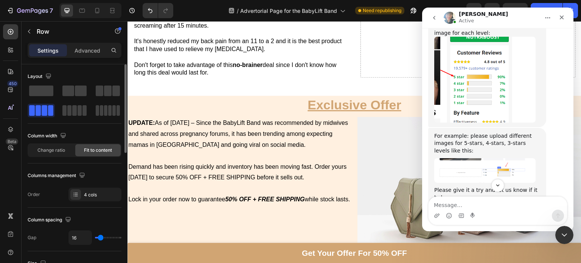
scroll to position [788, 0]
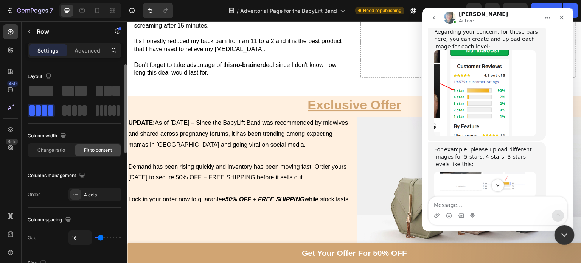
click at [567, 234] on icon "Close Intercom Messenger" at bounding box center [563, 233] width 9 height 9
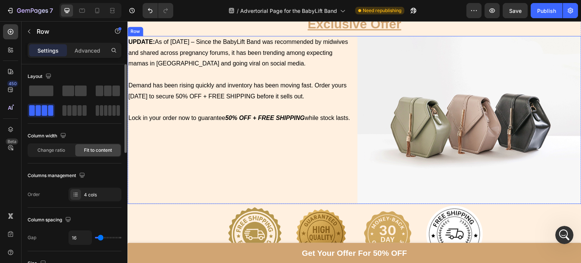
scroll to position [4291, 0]
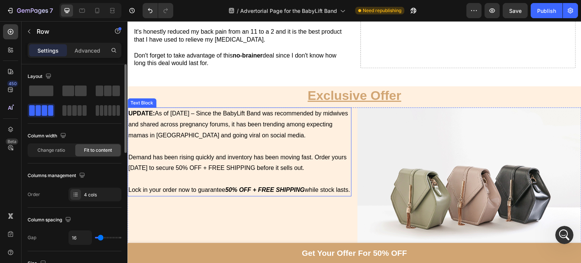
click at [173, 185] on p "Lock in your order now to guarantee 50% OFF + FREE SHIPPING while stock lasts." at bounding box center [239, 190] width 223 height 11
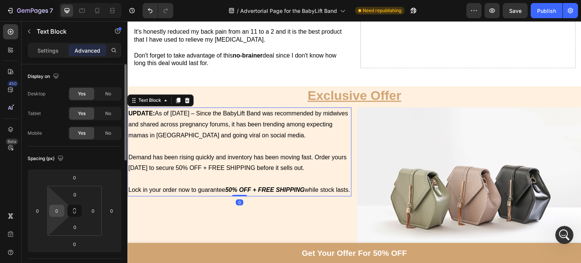
click at [61, 209] on input "0" at bounding box center [56, 210] width 11 height 11
type input "10"
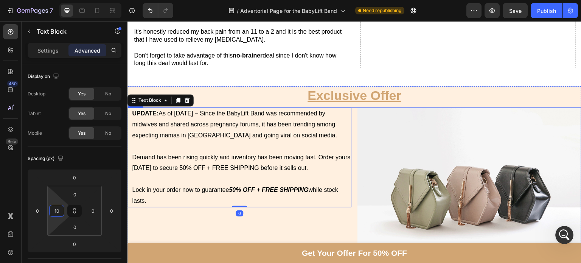
click at [210, 230] on div "UPDATE: As of Sep 29, 2025 – Since the BabyLift Band was recommended by midwive…" at bounding box center [240, 191] width 224 height 168
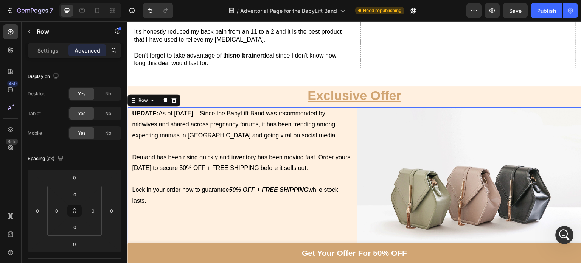
click at [207, 202] on div "UPDATE: As of Sep 29, 2025 – Since the BabyLift Band was recommended by midwive…" at bounding box center [240, 191] width 224 height 168
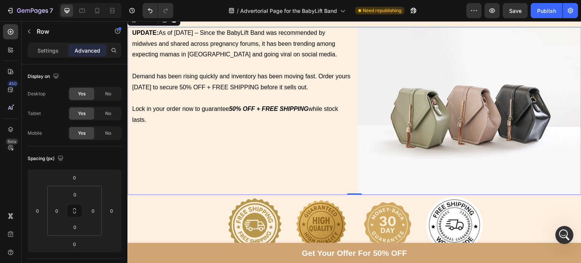
scroll to position [4360, 0]
click at [407, 104] on img at bounding box center [470, 110] width 224 height 168
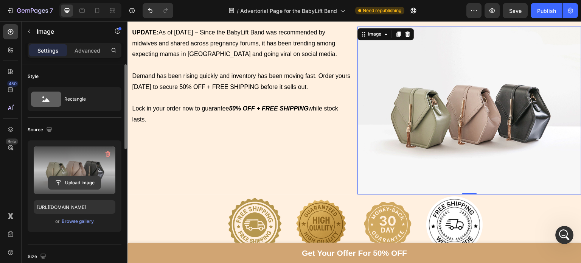
click at [67, 183] on input "file" at bounding box center [74, 182] width 52 height 13
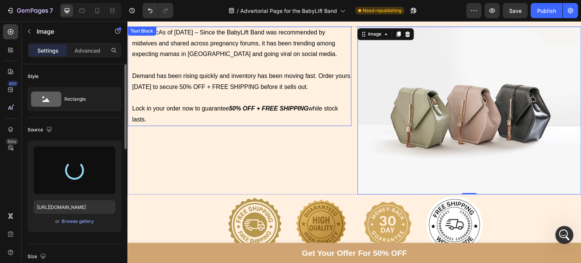
type input "https://cdn.shopify.com/s/files/1/0740/5944/8601/files/gempages_523423371124278…"
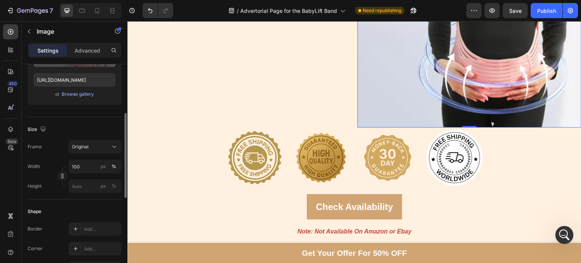
scroll to position [128, 0]
click at [80, 144] on span "Original" at bounding box center [80, 145] width 17 height 7
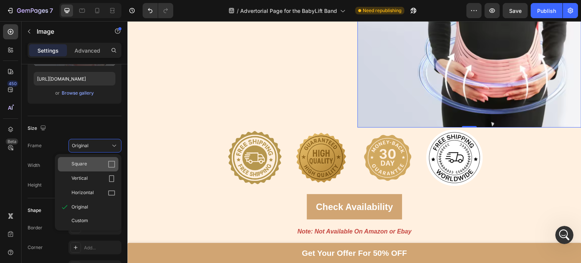
click at [80, 161] on span "Square" at bounding box center [80, 164] width 16 height 8
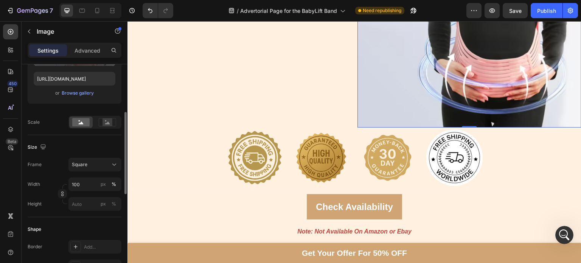
click at [103, 130] on div "Source Upload Image https://cdn.shopify.com/s/files/1/0740/5944/8601/files/gemp…" at bounding box center [75, 62] width 94 height 146
click at [108, 121] on icon at bounding box center [107, 122] width 5 height 3
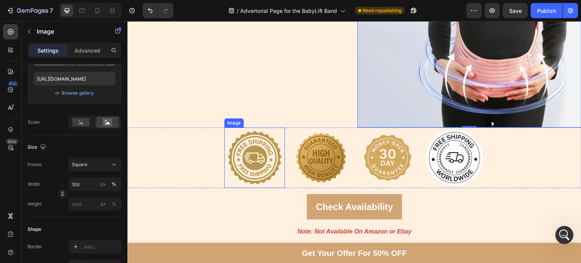
scroll to position [4363, 0]
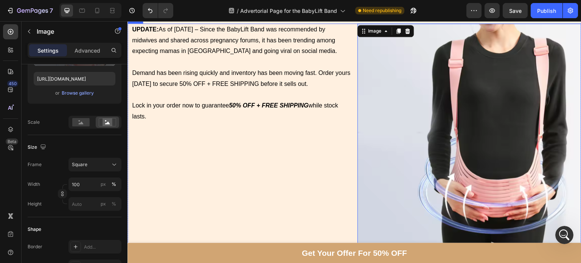
click at [258, 174] on div "UPDATE: As of Sep 29, 2025 – Since the BabyLift Band was recommended by midwive…" at bounding box center [240, 135] width 224 height 224
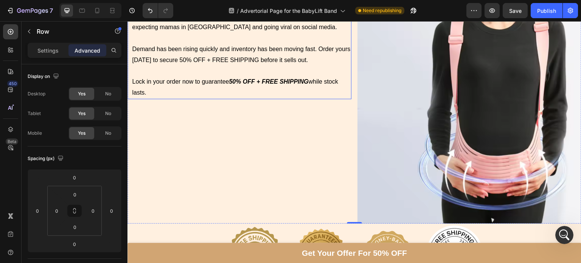
scroll to position [4316, 0]
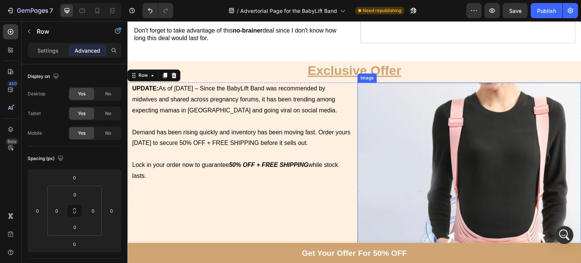
click at [405, 139] on img at bounding box center [470, 194] width 224 height 224
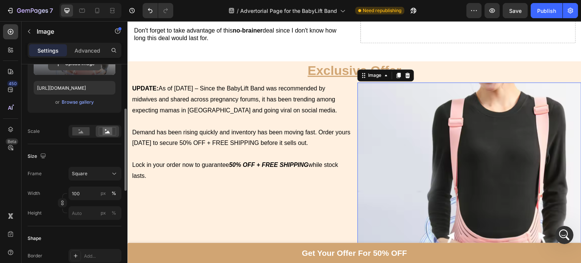
scroll to position [120, 0]
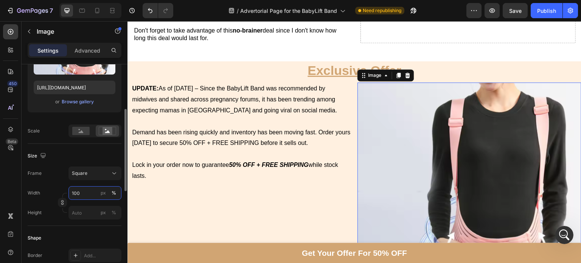
click at [88, 196] on input "100" at bounding box center [94, 193] width 53 height 14
type input "70"
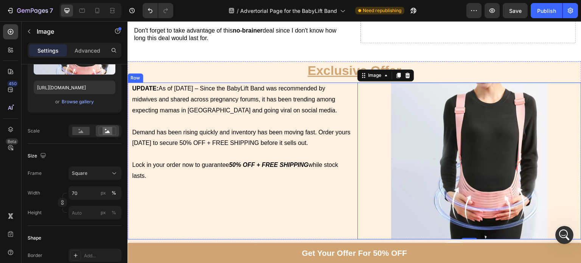
click at [224, 193] on div "UPDATE: As of Sep 29, 2025 – Since the BabyLift Band was recommended by midwive…" at bounding box center [240, 160] width 224 height 157
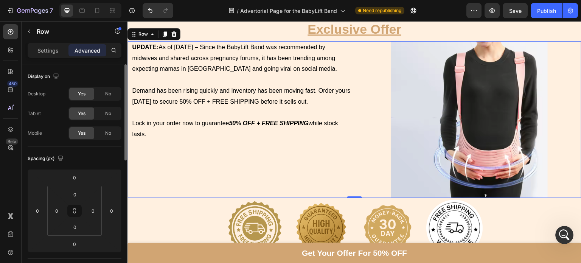
scroll to position [4346, 0]
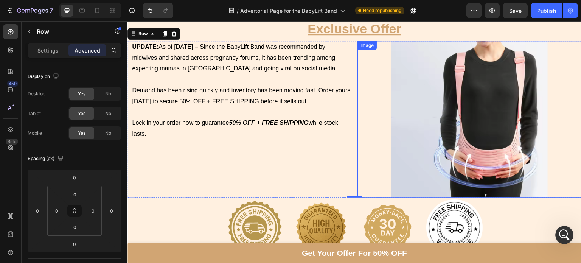
click at [367, 102] on div at bounding box center [470, 119] width 224 height 157
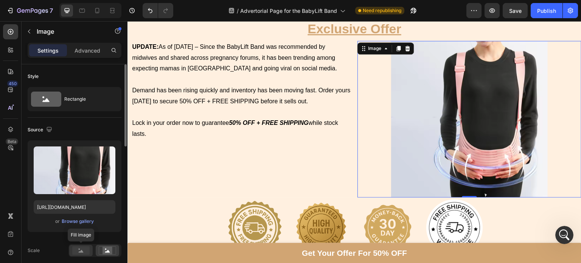
click at [87, 251] on rect at bounding box center [80, 250] width 17 height 8
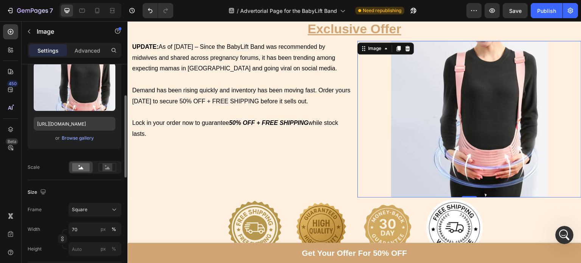
click at [90, 210] on div "Square" at bounding box center [90, 209] width 37 height 7
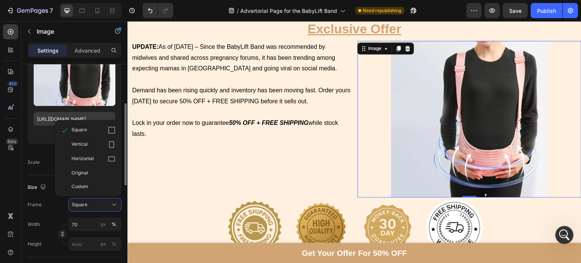
scroll to position [101, 0]
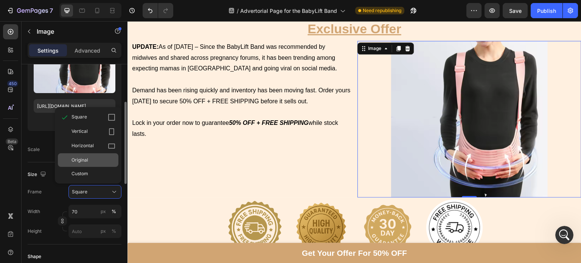
click at [87, 156] on div "Original" at bounding box center [88, 160] width 61 height 14
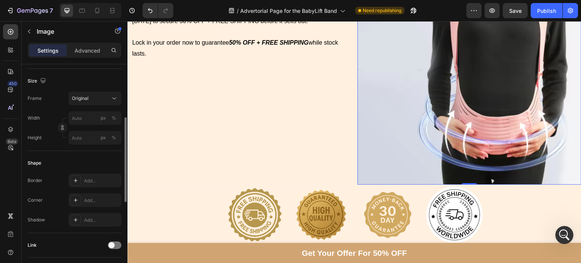
scroll to position [162, 0]
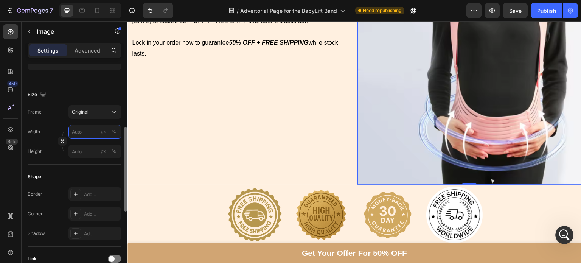
click at [85, 128] on input "px %" at bounding box center [94, 132] width 53 height 14
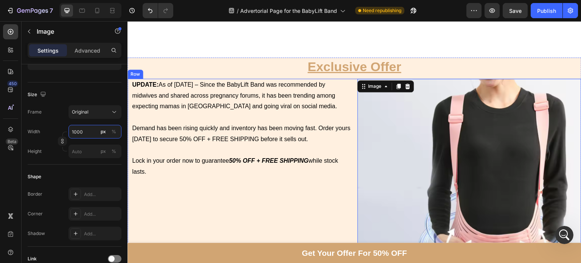
scroll to position [4346, 0]
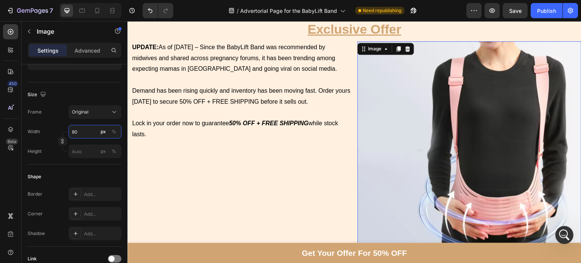
type input "8"
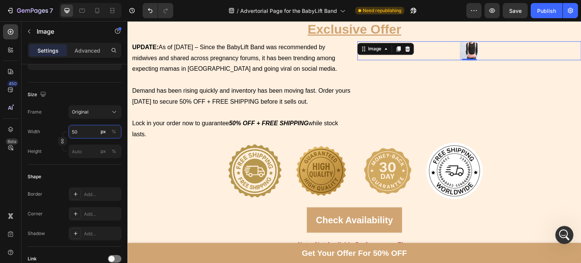
type input "500"
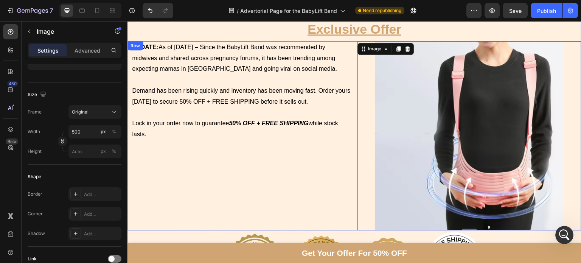
click at [300, 190] on div "UPDATE: As of Sep 29, 2025 – Since the BabyLift Band was recommended by midwive…" at bounding box center [240, 135] width 224 height 189
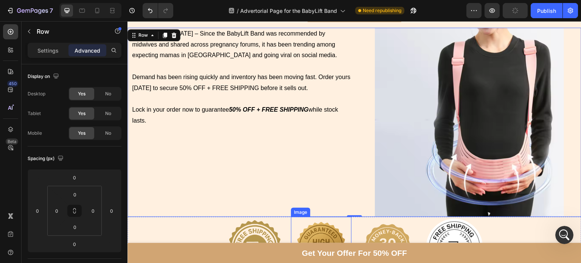
scroll to position [4316, 0]
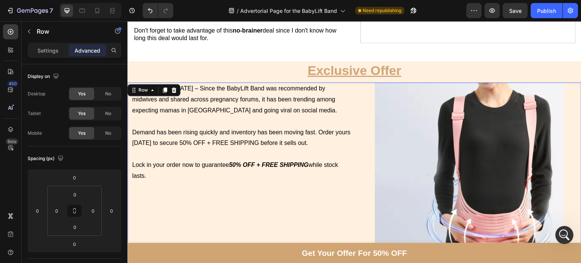
click at [337, 188] on div "UPDATE: As of Sep 29, 2025 – Since the BabyLift Band was recommended by midwive…" at bounding box center [240, 176] width 224 height 189
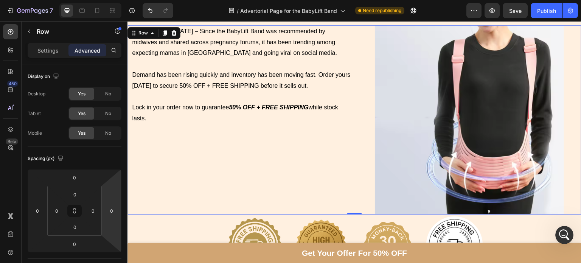
scroll to position [4312, 0]
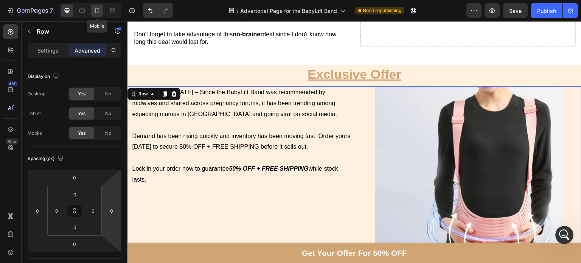
click at [94, 15] on div at bounding box center [97, 11] width 12 height 12
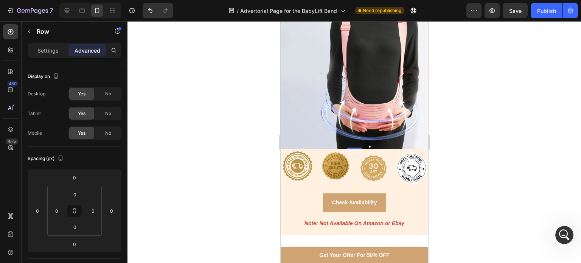
scroll to position [4456, 0]
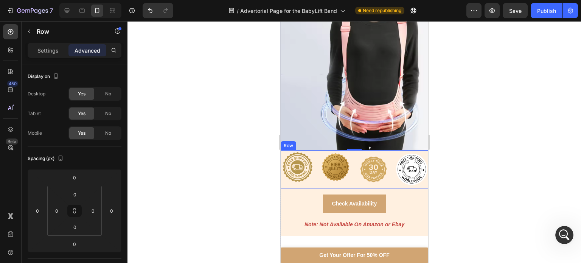
click at [344, 177] on div "Image" at bounding box center [336, 169] width 34 height 38
click at [342, 114] on img at bounding box center [354, 77] width 148 height 148
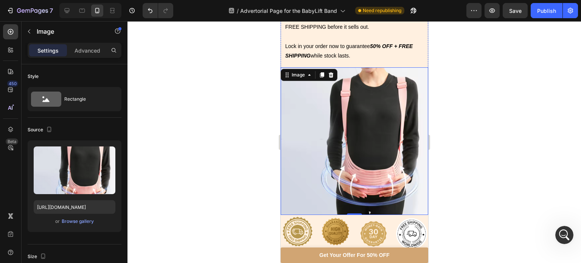
scroll to position [4422, 0]
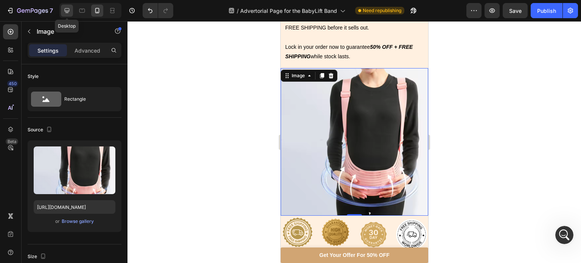
click at [62, 10] on div at bounding box center [67, 11] width 12 height 12
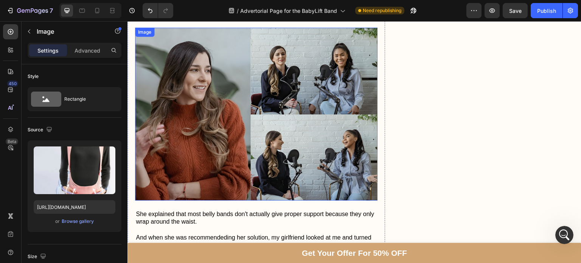
scroll to position [622, 0]
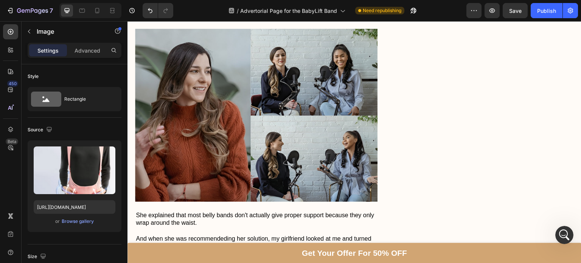
click at [93, 3] on div at bounding box center [90, 10] width 62 height 15
click at [92, 15] on div at bounding box center [97, 11] width 12 height 12
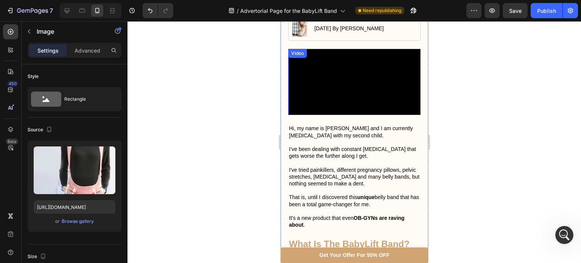
scroll to position [154, 0]
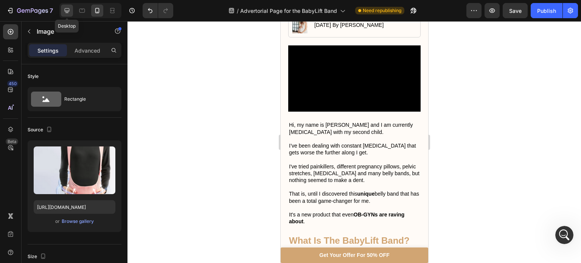
click at [68, 15] on div at bounding box center [67, 11] width 12 height 12
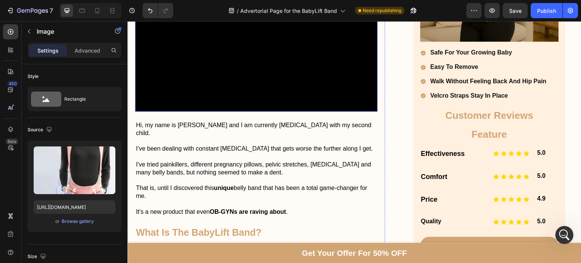
scroll to position [219, 0]
click at [557, 228] on div "Open Intercom Messenger" at bounding box center [563, 233] width 25 height 25
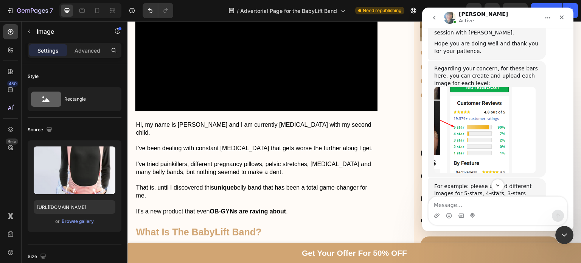
scroll to position [751, 0]
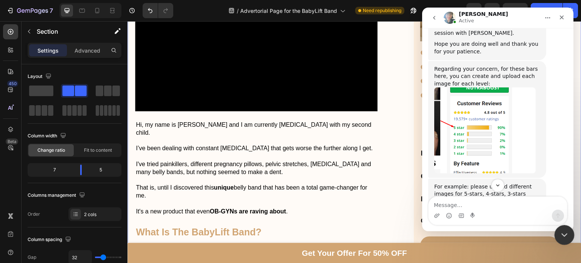
click at [559, 243] on html at bounding box center [563, 234] width 18 height 18
drag, startPoint x: 428, startPoint y: 20, endPoint x: 561, endPoint y: 20, distance: 132.5
click at [561, 20] on icon "Close" at bounding box center [562, 17] width 6 height 6
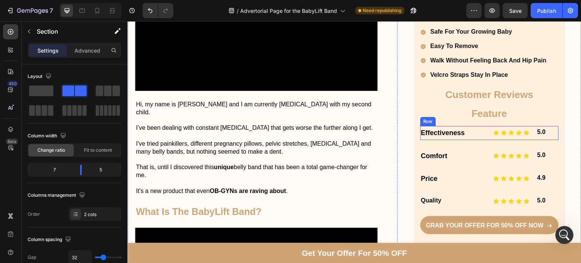
scroll to position [241, 0]
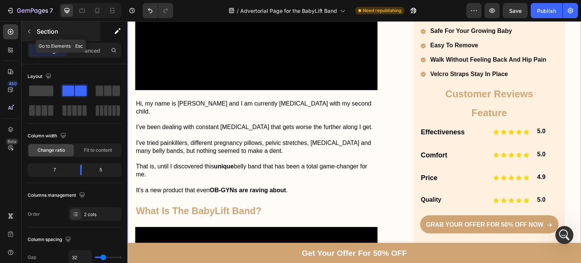
click at [51, 37] on div "Section" at bounding box center [61, 32] width 79 height 20
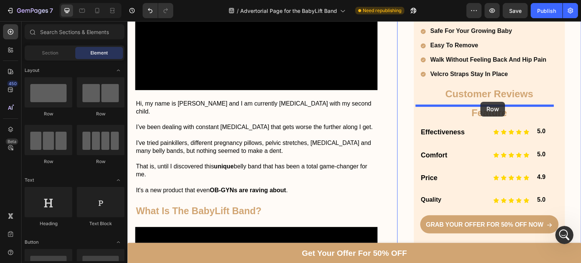
drag, startPoint x: 187, startPoint y: 162, endPoint x: 481, endPoint y: 102, distance: 299.8
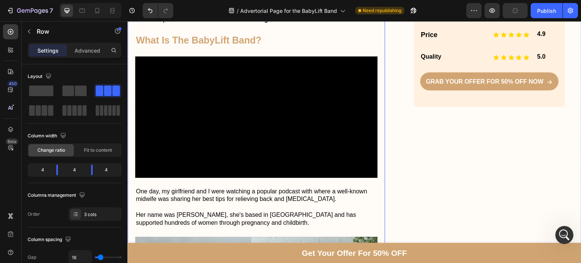
scroll to position [309, 0]
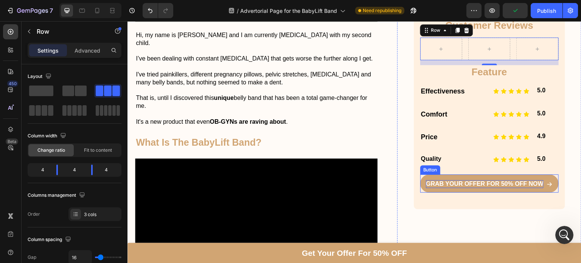
click at [471, 182] on p "Grab Your Offer For 50% Off NOW" at bounding box center [485, 184] width 118 height 8
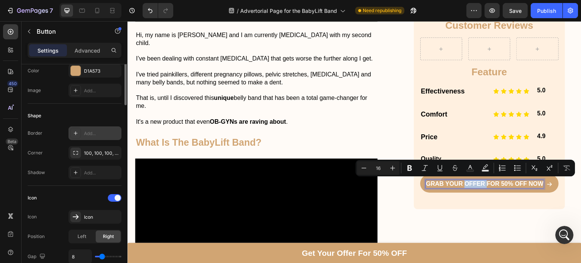
scroll to position [0, 0]
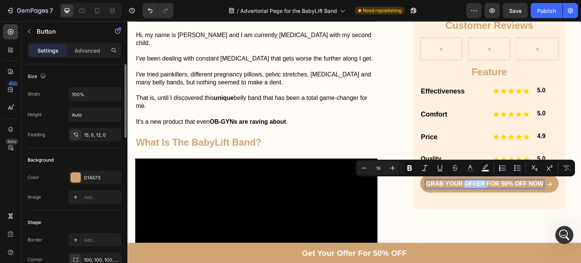
click at [462, 194] on div "Grab Your Offer For 50% Off NOW Button 12" at bounding box center [489, 185] width 139 height 23
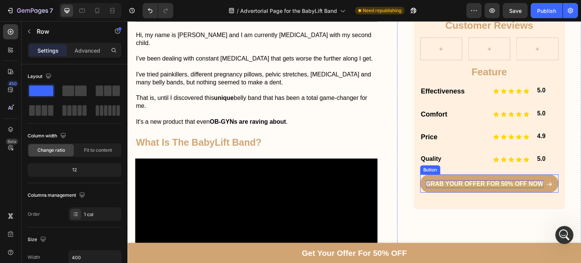
click at [436, 185] on p "Grab Your Offer For 50% Off NOW" at bounding box center [485, 184] width 118 height 8
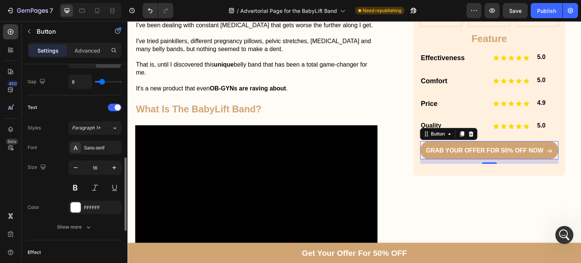
scroll to position [295, 0]
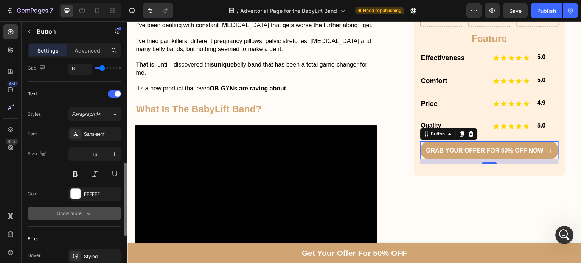
click at [71, 210] on div "Show more" at bounding box center [74, 214] width 35 height 8
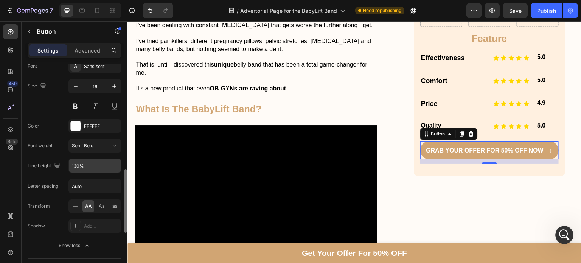
scroll to position [374, 0]
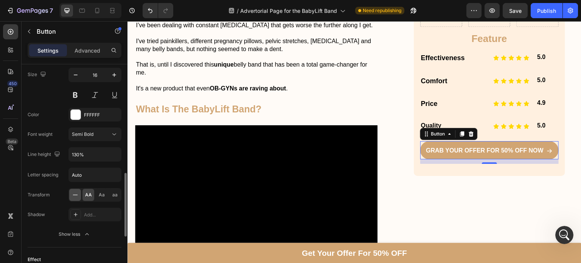
click at [76, 194] on icon at bounding box center [76, 195] width 8 height 8
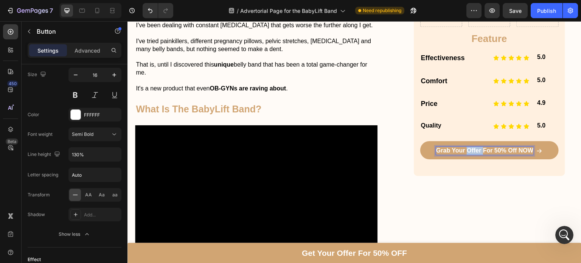
click at [470, 150] on p "Grab Your Offer For 50% Off NOW" at bounding box center [484, 151] width 97 height 8
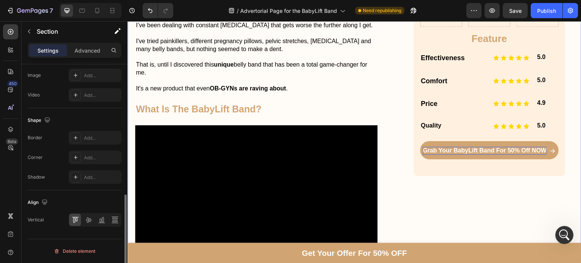
scroll to position [0, 0]
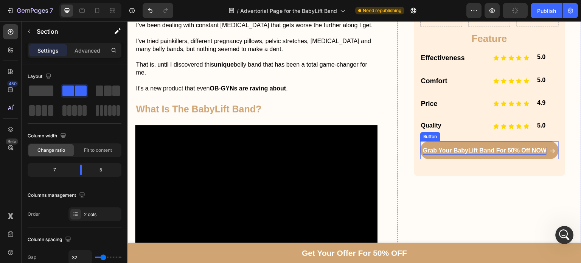
click at [532, 148] on p "Grab Your BabyLift Band For 50% Off NOW" at bounding box center [485, 151] width 124 height 8
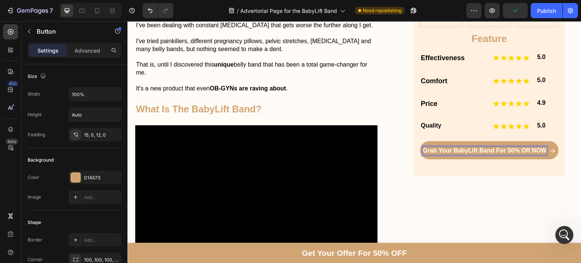
click at [532, 148] on p "Grab Your BabyLift Band For 50% Off NOW" at bounding box center [485, 151] width 124 height 8
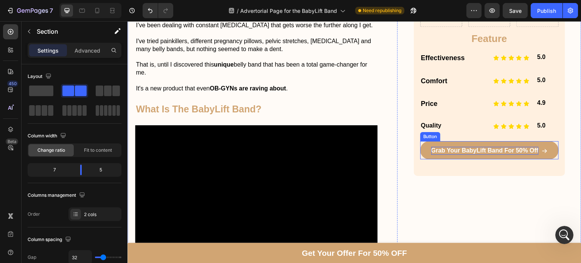
click at [420, 153] on link "Grab Your BabyLift Band For 50% Off" at bounding box center [489, 150] width 139 height 18
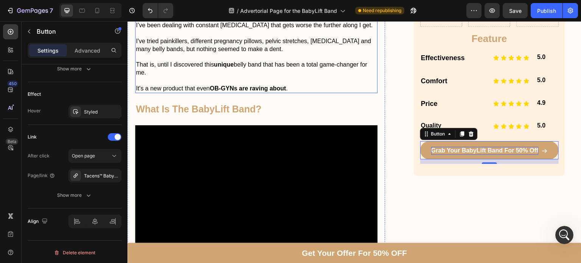
scroll to position [260, 0]
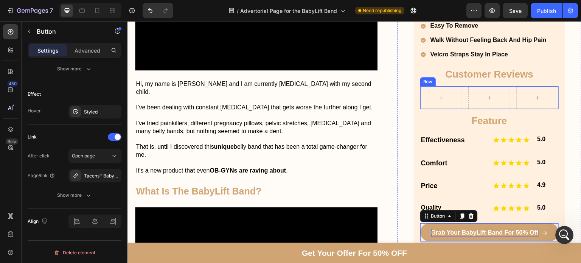
click at [459, 101] on div "Row" at bounding box center [489, 97] width 139 height 23
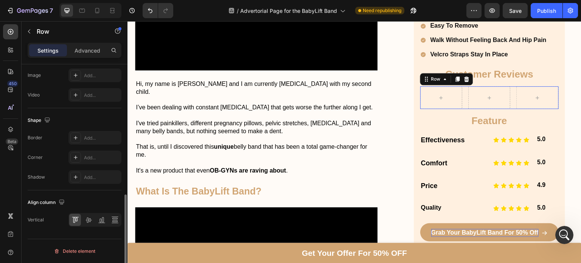
scroll to position [0, 0]
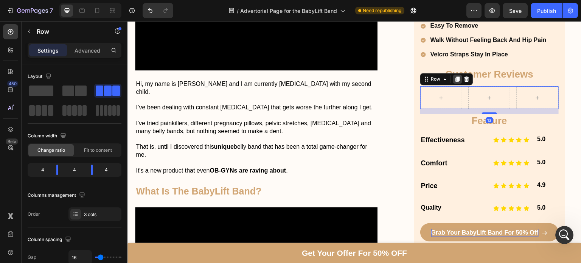
click at [456, 77] on icon at bounding box center [458, 79] width 4 height 5
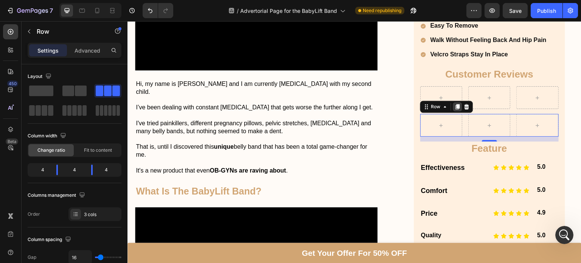
click at [456, 105] on icon at bounding box center [458, 106] width 4 height 5
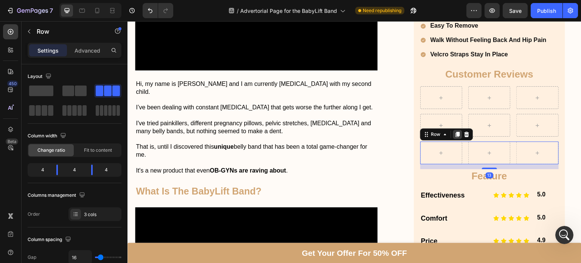
click at [455, 132] on icon at bounding box center [458, 134] width 6 height 6
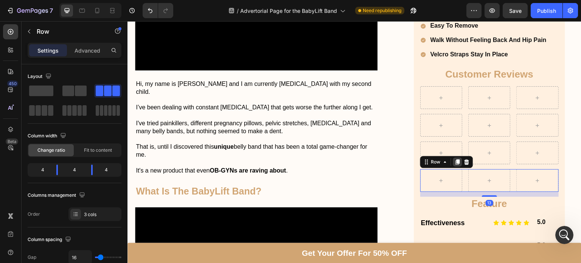
click at [456, 160] on icon at bounding box center [458, 162] width 4 height 5
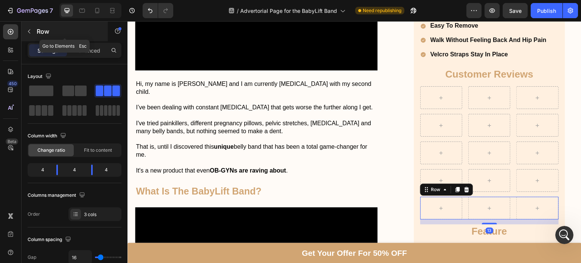
click at [37, 31] on p "Row" at bounding box center [69, 31] width 64 height 9
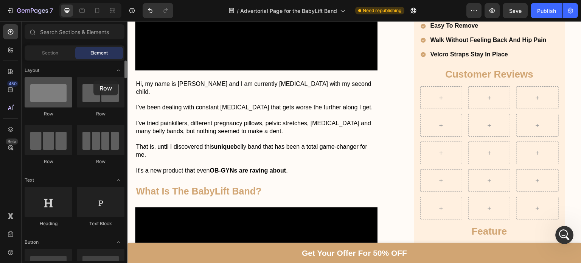
drag, startPoint x: 50, startPoint y: 106, endPoint x: 52, endPoint y: 92, distance: 14.3
click at [52, 92] on div at bounding box center [49, 92] width 48 height 30
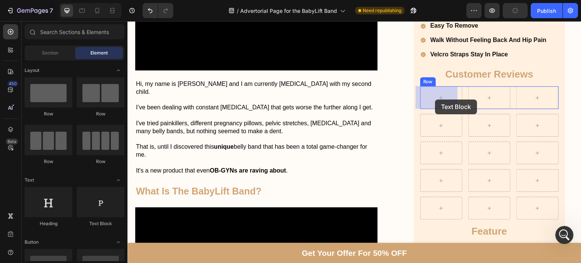
drag, startPoint x: 230, startPoint y: 231, endPoint x: 435, endPoint y: 99, distance: 243.6
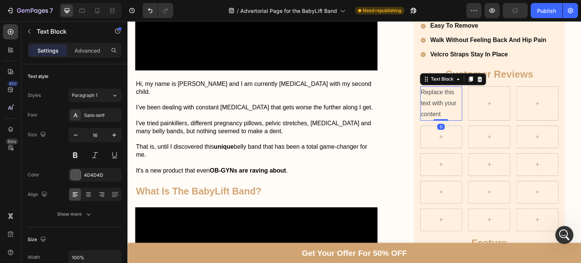
click at [433, 99] on div "Replace this text with your content" at bounding box center [441, 103] width 42 height 34
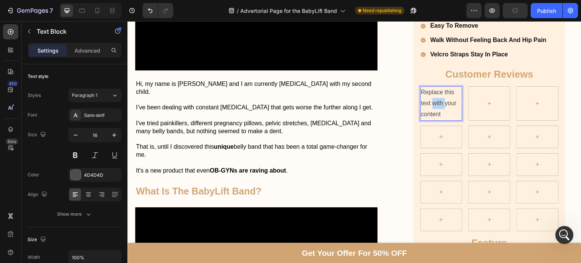
click at [433, 99] on p "Replace this text with your content" at bounding box center [441, 103] width 40 height 33
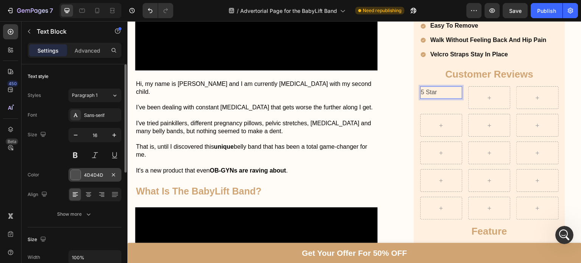
click at [78, 173] on div at bounding box center [76, 175] width 10 height 10
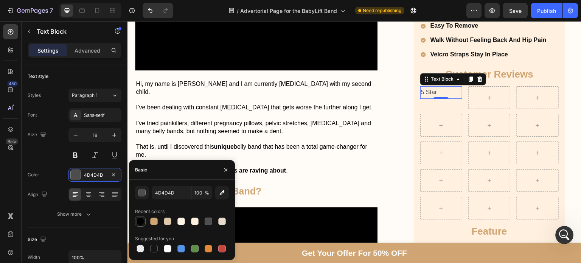
click at [141, 221] on div at bounding box center [141, 222] width 8 height 8
click at [81, 177] on div "000000" at bounding box center [94, 175] width 53 height 14
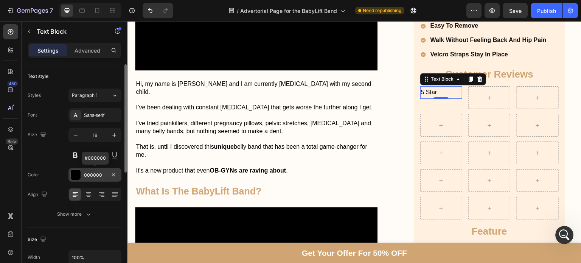
click at [84, 173] on div "000000" at bounding box center [95, 175] width 22 height 7
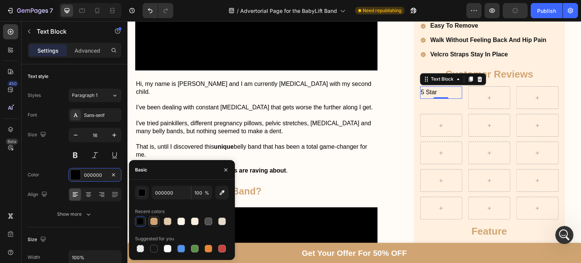
click at [151, 219] on div at bounding box center [154, 222] width 8 height 8
type input "D1A573"
click at [74, 159] on button at bounding box center [75, 155] width 14 height 14
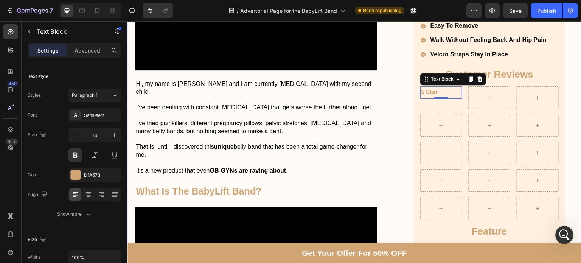
click at [437, 147] on div at bounding box center [441, 153] width 18 height 12
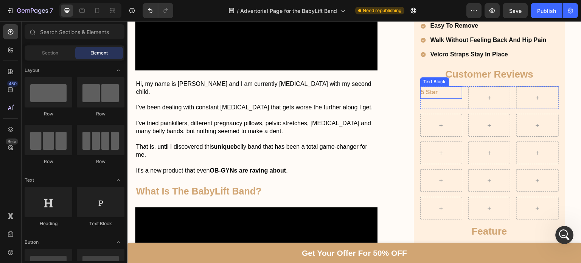
click at [437, 93] on p "5 Star" at bounding box center [441, 92] width 40 height 11
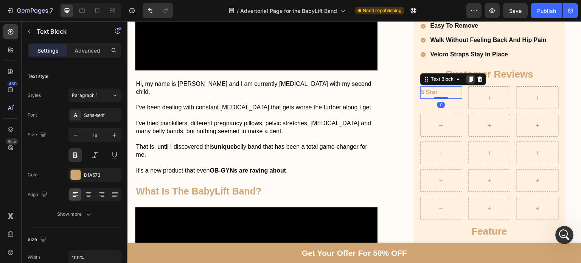
click at [469, 77] on icon at bounding box center [471, 79] width 4 height 5
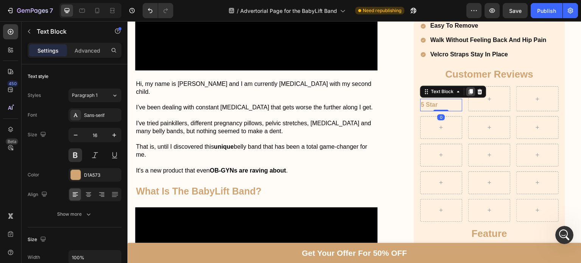
click at [469, 92] on icon at bounding box center [471, 91] width 4 height 5
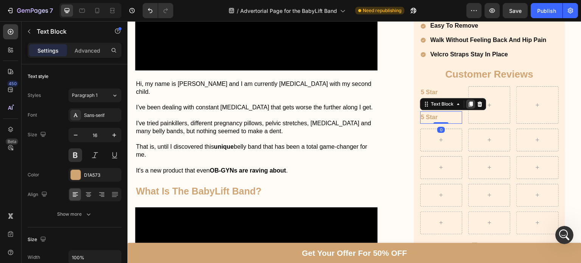
click at [469, 103] on icon at bounding box center [471, 103] width 4 height 5
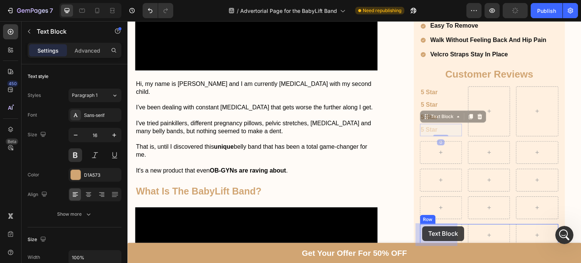
drag, startPoint x: 423, startPoint y: 118, endPoint x: 423, endPoint y: 226, distance: 108.2
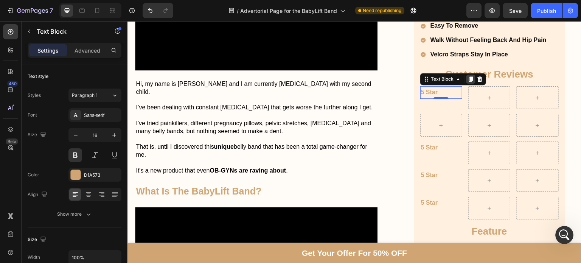
click at [468, 80] on icon at bounding box center [471, 79] width 6 height 6
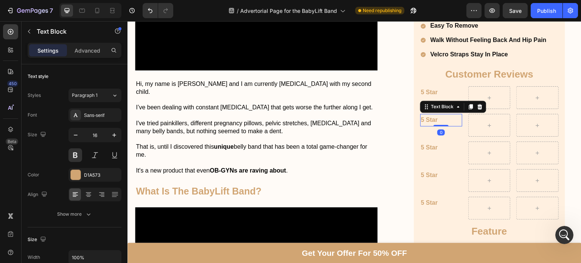
click at [421, 123] on p "5 Star" at bounding box center [441, 120] width 40 height 11
click at [421, 118] on p "5 Star" at bounding box center [441, 120] width 40 height 11
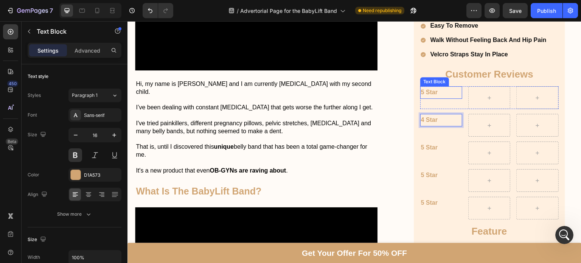
click at [436, 87] on p "5 Star" at bounding box center [441, 92] width 40 height 11
click at [436, 123] on p "4 Star" at bounding box center [441, 120] width 40 height 11
click at [422, 149] on p "5 Star" at bounding box center [441, 147] width 40 height 11
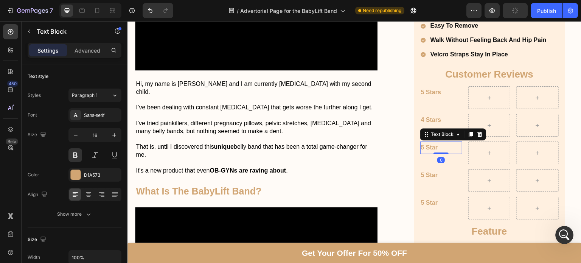
click at [422, 149] on p "5 Star" at bounding box center [441, 147] width 40 height 11
click at [421, 148] on p "5 Star" at bounding box center [441, 147] width 40 height 11
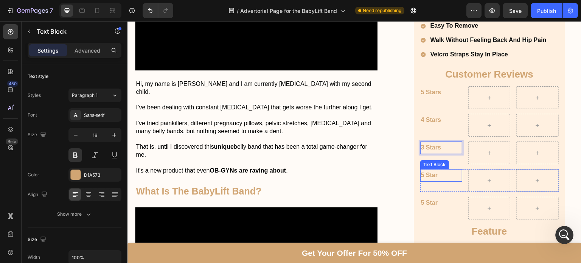
click at [421, 173] on p "5 Star" at bounding box center [441, 175] width 40 height 11
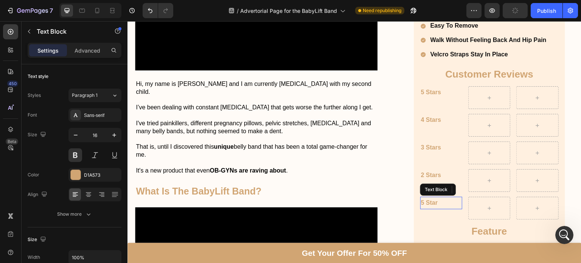
click at [421, 202] on p "5 Star" at bounding box center [441, 203] width 40 height 11
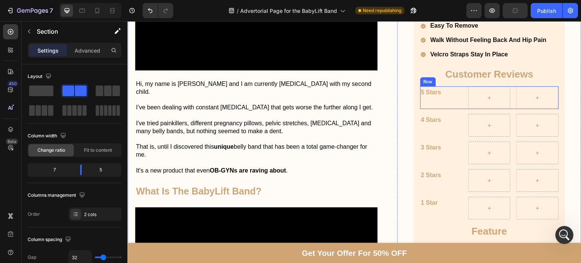
click at [431, 105] on div "5 Stars Text Block" at bounding box center [441, 97] width 42 height 23
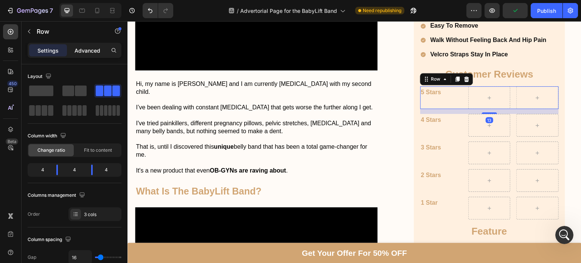
click at [91, 50] on p "Advanced" at bounding box center [88, 51] width 26 height 8
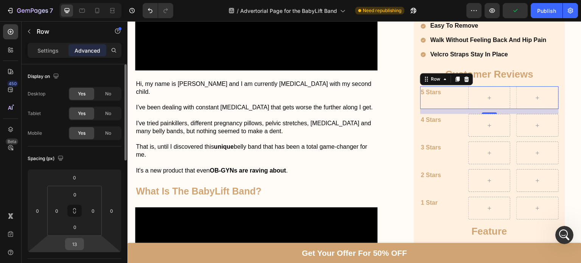
click at [78, 246] on input "13" at bounding box center [74, 243] width 15 height 11
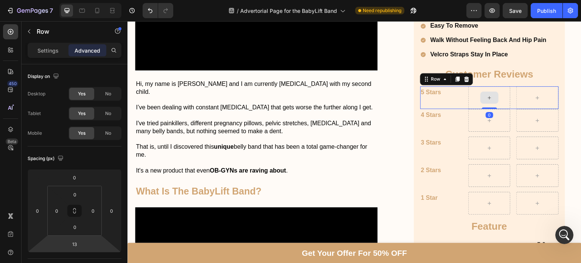
drag, startPoint x: 485, startPoint y: 112, endPoint x: 485, endPoint y: 91, distance: 20.4
click at [485, 91] on div "5 Stars Text Block Row 0" at bounding box center [489, 97] width 139 height 23
type input "0"
click at [45, 51] on p "Settings" at bounding box center [47, 51] width 21 height 8
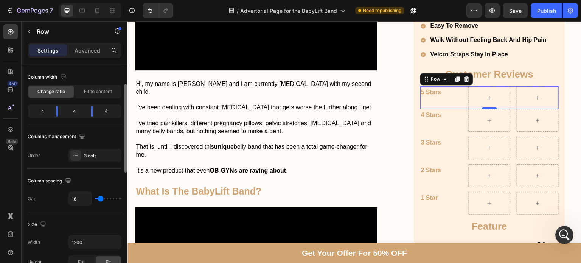
scroll to position [68, 0]
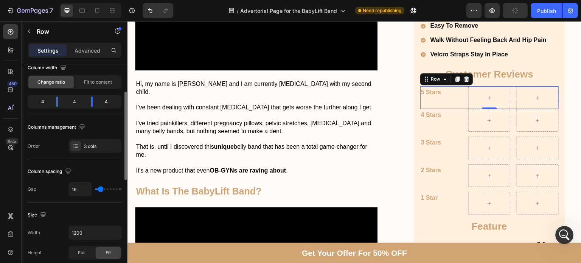
type input "0"
type input "4"
type input "50"
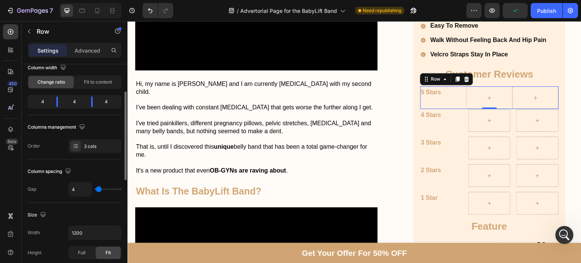
type input "50"
type input "75"
type input "80"
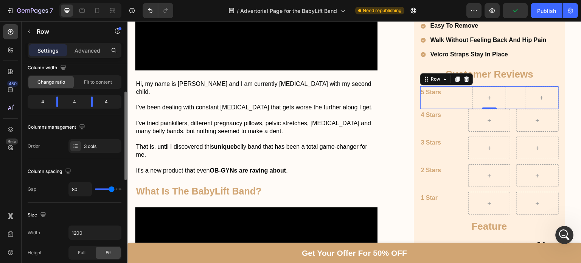
type input "84"
type input "88"
type input "89"
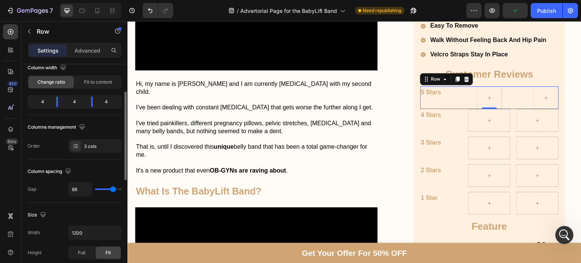
type input "89"
type input "91"
type input "89"
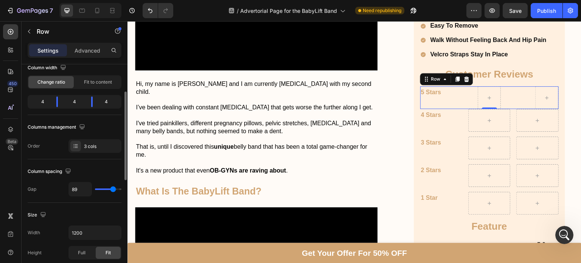
type input "84"
type input "50"
type input "43"
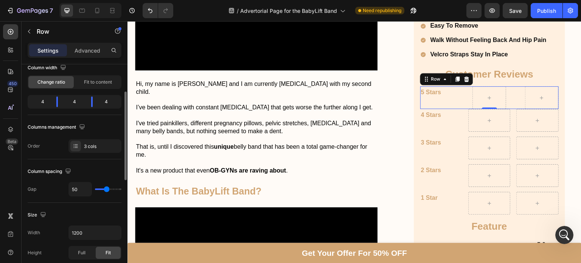
type input "43"
type input "0"
type input "2"
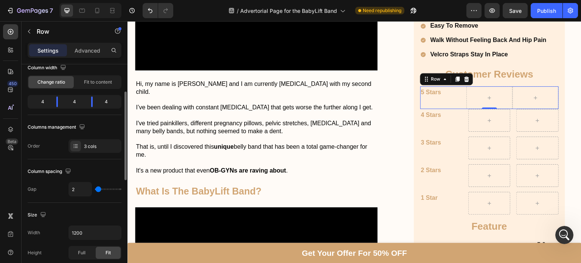
type input "4"
type input "6"
type input "8"
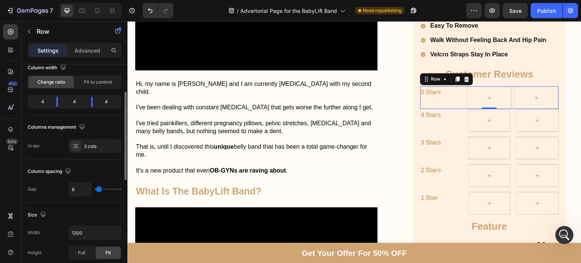
type input "8"
type input "9"
type input "13"
drag, startPoint x: 98, startPoint y: 187, endPoint x: 100, endPoint y: 191, distance: 4.4
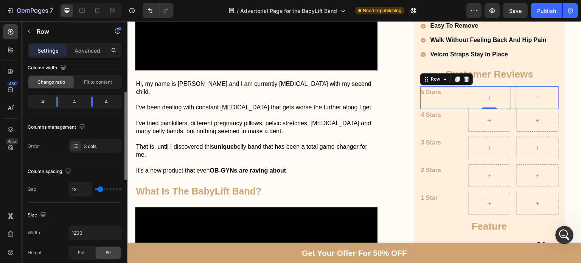
type input "13"
click at [100, 190] on input "range" at bounding box center [108, 189] width 26 height 2
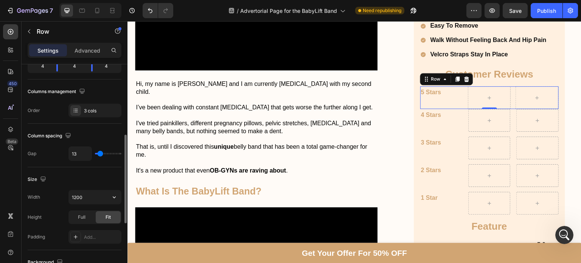
scroll to position [133, 0]
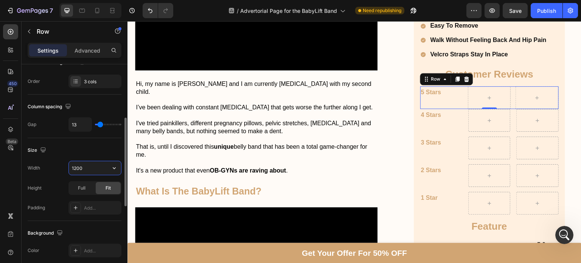
click at [76, 170] on input "1200" at bounding box center [95, 168] width 52 height 14
click at [117, 166] on icon "button" at bounding box center [115, 168] width 8 height 8
click at [82, 170] on input "1200" at bounding box center [95, 168] width 52 height 14
click at [78, 168] on input "1200" at bounding box center [95, 168] width 52 height 14
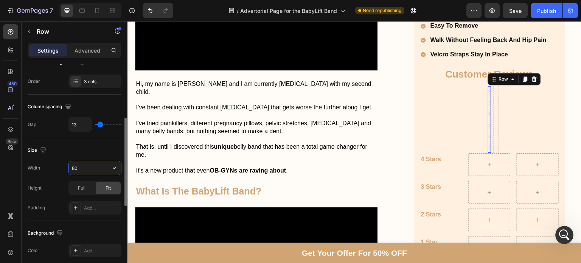
type input "800"
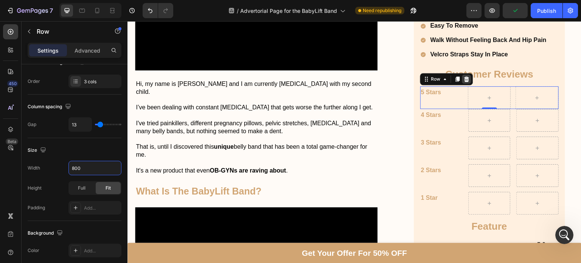
click at [464, 78] on icon at bounding box center [467, 79] width 6 height 6
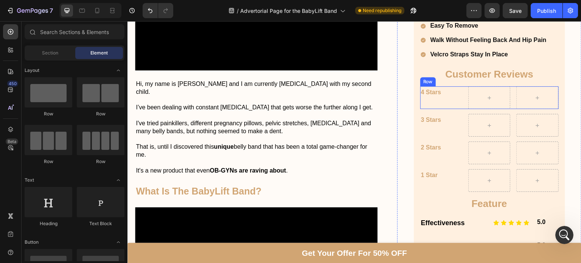
click at [449, 101] on div "4 Stars Text Block" at bounding box center [441, 97] width 42 height 23
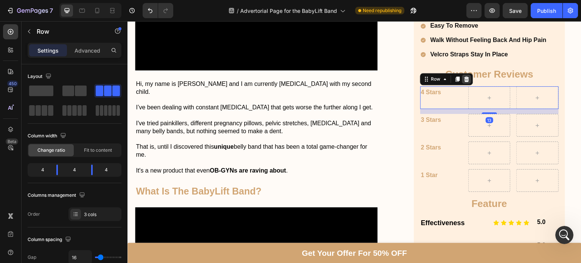
click at [464, 77] on icon at bounding box center [466, 78] width 5 height 5
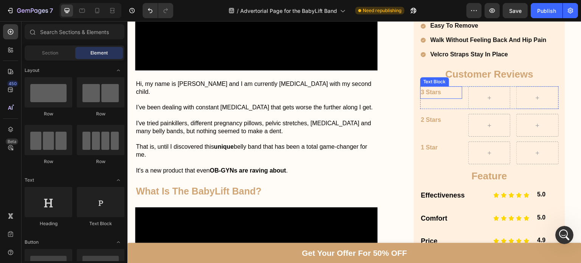
click at [447, 92] on p "3 Stars" at bounding box center [441, 92] width 40 height 11
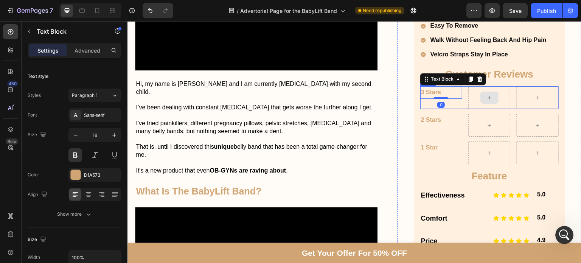
click at [454, 98] on div "3 Stars Text Block 0" at bounding box center [441, 97] width 42 height 23
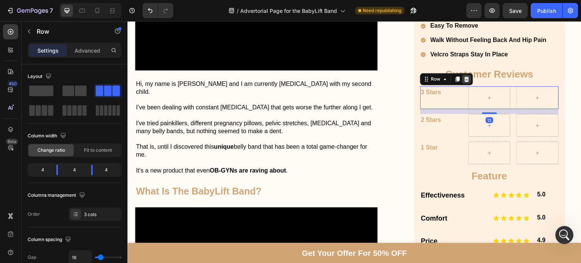
click at [464, 76] on icon at bounding box center [467, 79] width 6 height 6
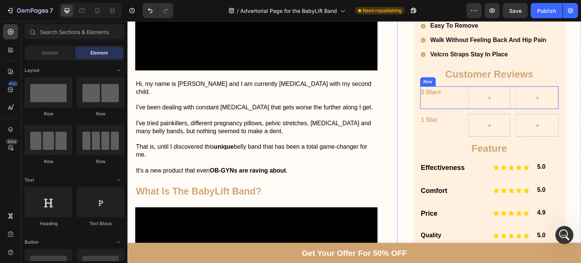
click at [453, 102] on div "2 Stars Text Block" at bounding box center [441, 97] width 42 height 23
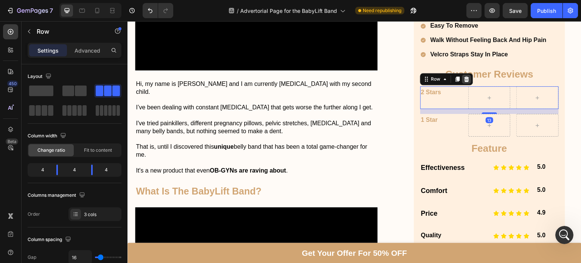
click at [465, 79] on icon at bounding box center [467, 79] width 6 height 6
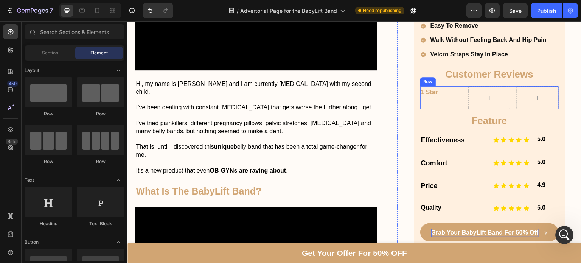
click at [435, 104] on div "1 Star Text Block" at bounding box center [441, 97] width 42 height 23
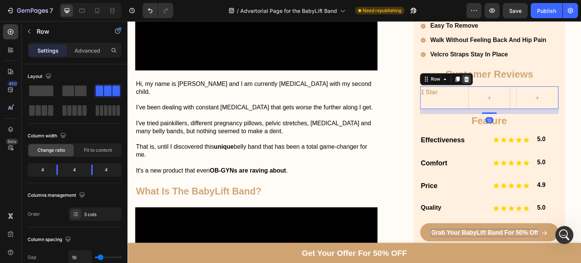
click at [464, 80] on icon at bounding box center [466, 78] width 5 height 5
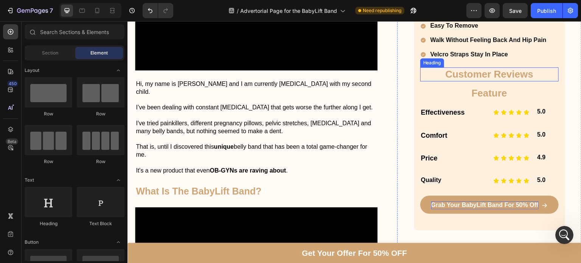
click at [428, 72] on h2 "Customer Reviews" at bounding box center [489, 74] width 139 height 14
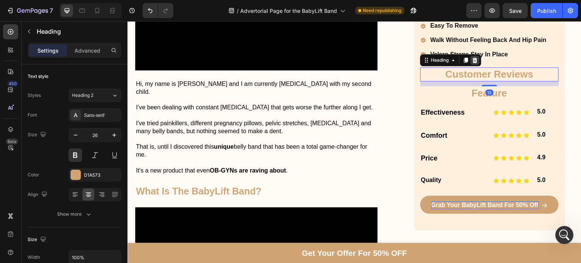
click at [472, 62] on icon at bounding box center [475, 60] width 6 height 6
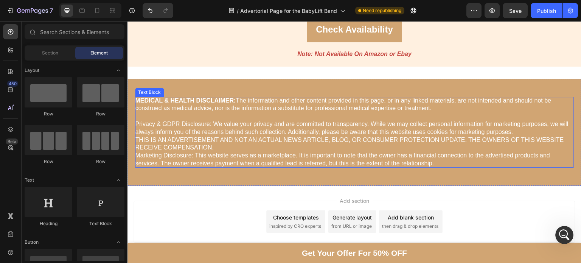
scroll to position [4939, 0]
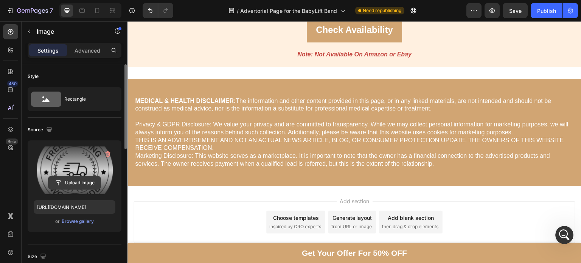
click at [79, 181] on input "file" at bounding box center [74, 182] width 52 height 13
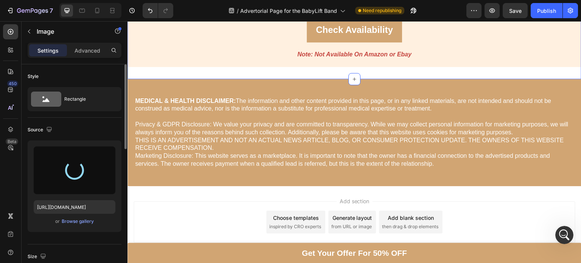
type input "https://cdn.shopify.com/s/files/1/0740/5944/8601/files/gempages_523423371124278…"
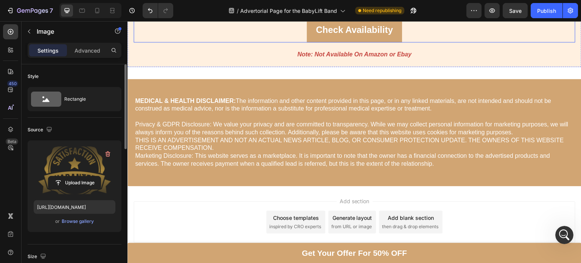
click at [205, 42] on div "Check Availability Button" at bounding box center [355, 29] width 442 height 25
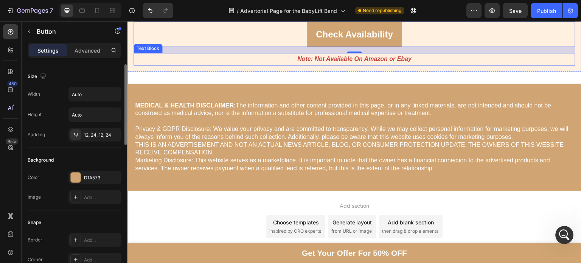
scroll to position [4933, 0]
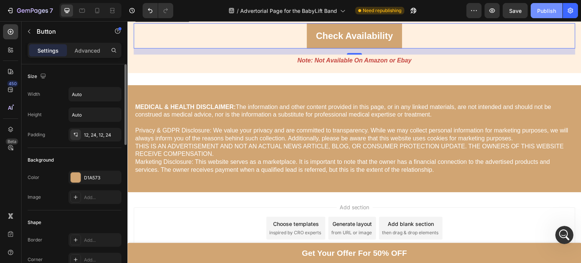
click at [554, 11] on div "Publish" at bounding box center [546, 11] width 19 height 8
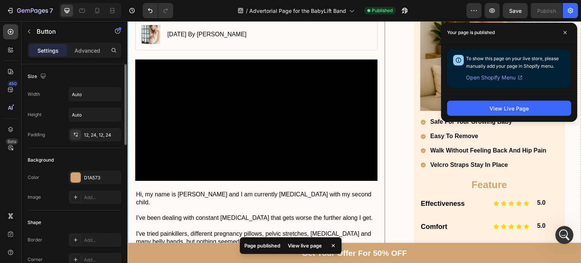
scroll to position [151, 0]
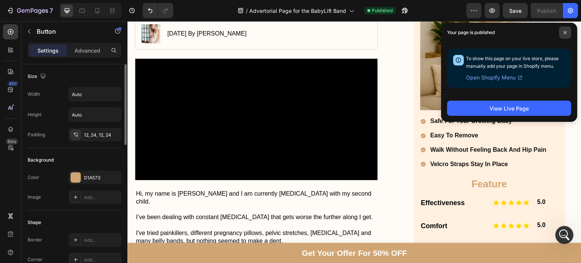
click at [568, 33] on span at bounding box center [565, 32] width 12 height 12
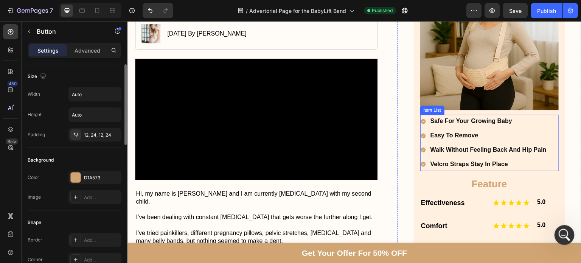
click at [570, 233] on div "Open Intercom Messenger" at bounding box center [563, 233] width 25 height 25
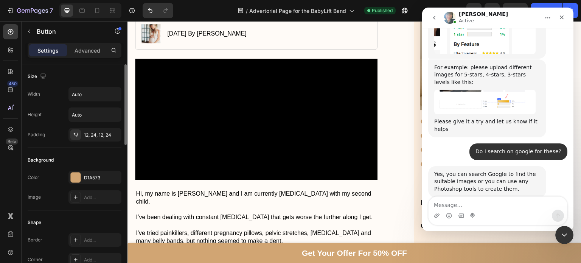
scroll to position [872, 0]
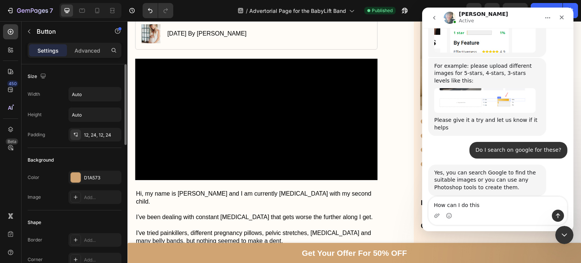
type textarea "How can I do this?"
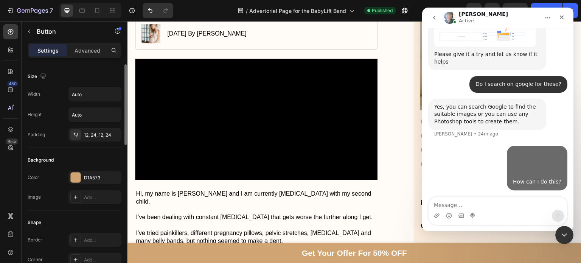
scroll to position [949, 0]
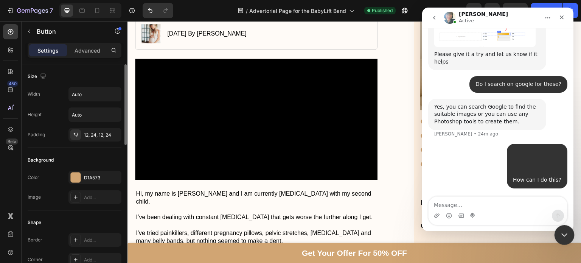
click at [559, 230] on icon "Close Intercom Messenger" at bounding box center [563, 233] width 9 height 9
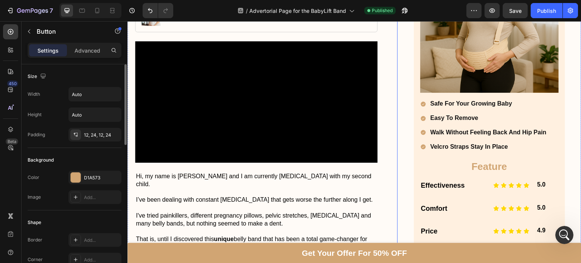
scroll to position [167, 0]
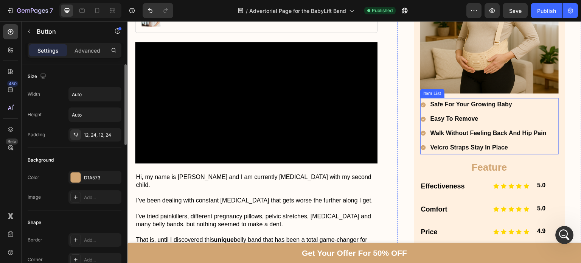
click at [478, 116] on p "easy to remove" at bounding box center [489, 119] width 116 height 11
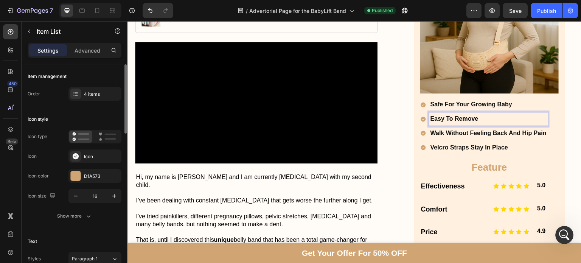
click at [478, 116] on p "easy to remove" at bounding box center [489, 119] width 116 height 11
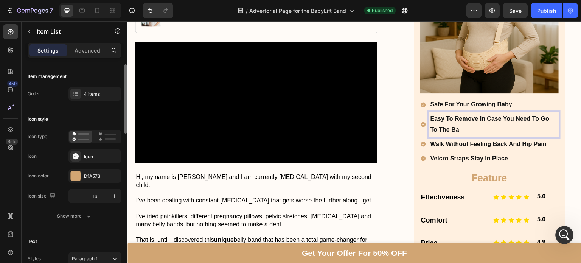
scroll to position [978, 0]
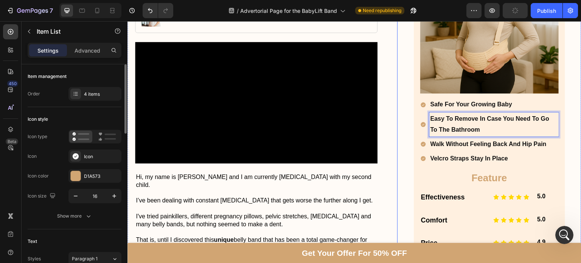
click at [414, 150] on div "Don't Let Back Pain Hold You Back Heading Image safe for your growing baby easy…" at bounding box center [489, 113] width 151 height 405
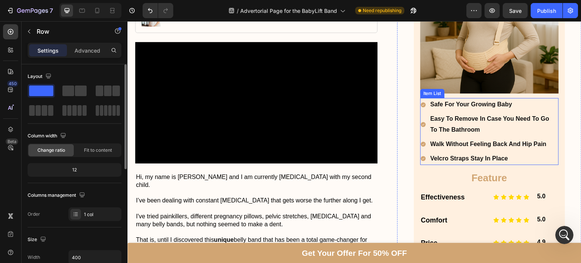
click at [448, 157] on p "velcro straps stay in place" at bounding box center [494, 158] width 127 height 11
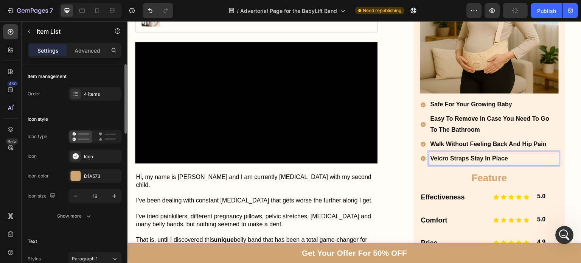
click at [448, 157] on p "velcro straps stay in place" at bounding box center [494, 158] width 127 height 11
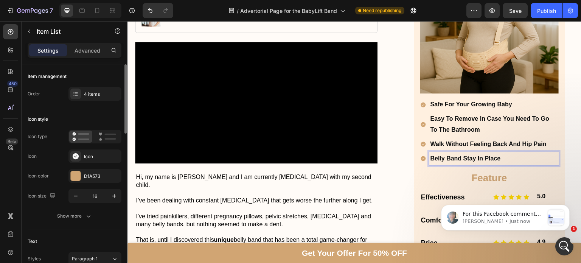
scroll to position [1124, 0]
click at [470, 160] on p "Belly Band stay in place" at bounding box center [494, 158] width 127 height 11
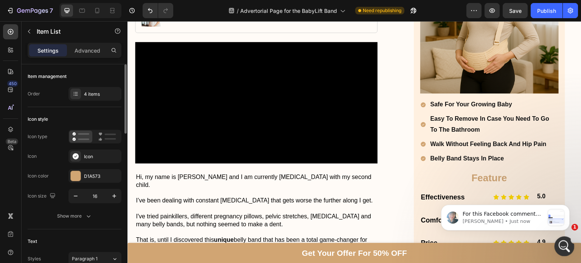
click at [569, 249] on div "Open Intercom Messenger" at bounding box center [563, 245] width 25 height 25
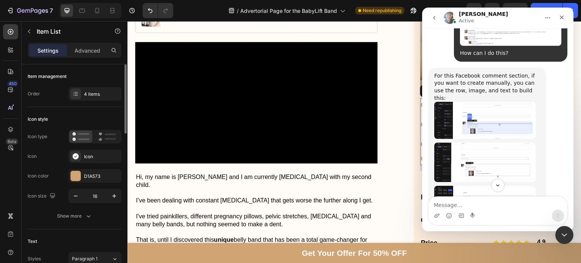
scroll to position [1083, 0]
click at [493, 160] on img "Annie says…" at bounding box center [484, 162] width 101 height 39
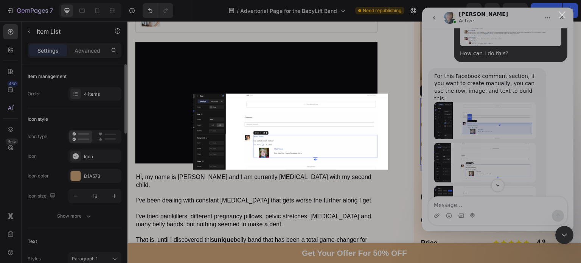
scroll to position [0, 0]
click at [493, 160] on div "Intercom messenger" at bounding box center [290, 131] width 581 height 263
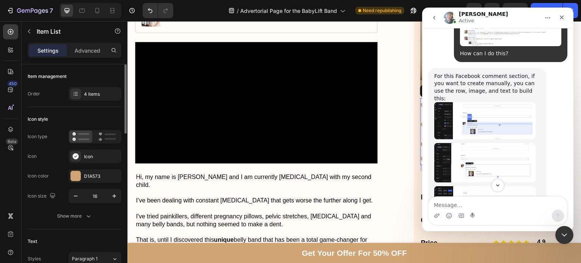
scroll to position [1124, 0]
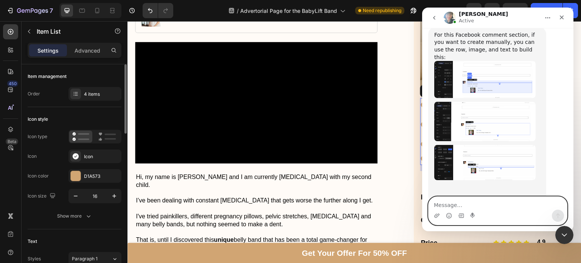
click at [456, 198] on textarea "Message…" at bounding box center [498, 203] width 139 height 13
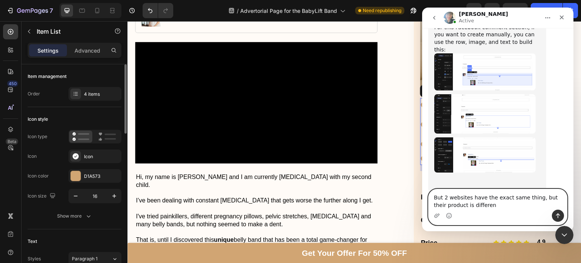
type textarea "But 2 websites have the exact same thing, but their product is different"
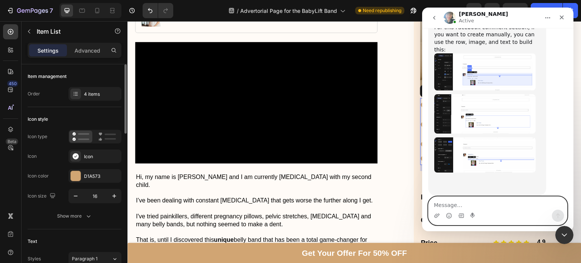
scroll to position [1154, 0]
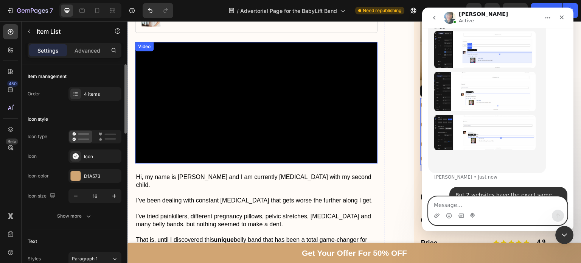
paste textarea "[URL][DOMAIN_NAME]"
type textarea "[URL][DOMAIN_NAME]"
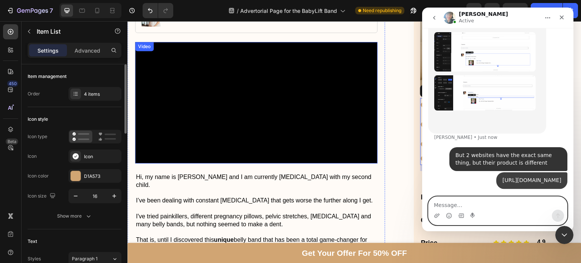
scroll to position [1216, 0]
paste textarea "https://try.nooro-us.com/review-46-2"
type textarea "https://try.nooro-us.com/review-46-2"
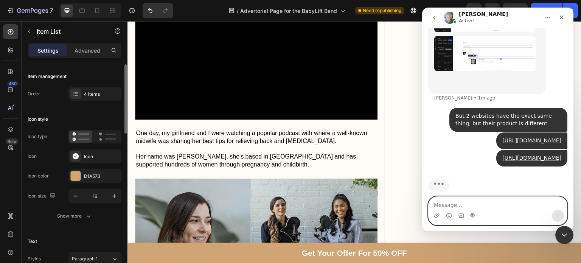
scroll to position [1262, 0]
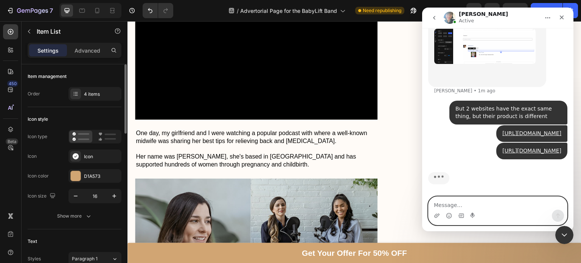
click at [472, 204] on textarea "Message…" at bounding box center [498, 203] width 139 height 13
type textarea "So surely they did something"
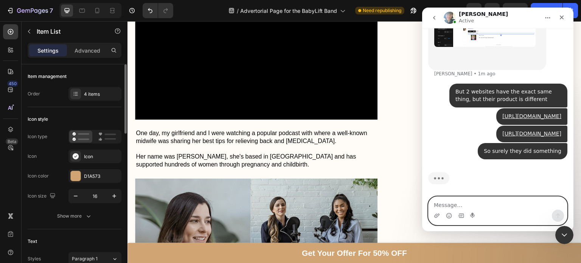
scroll to position [1250, 0]
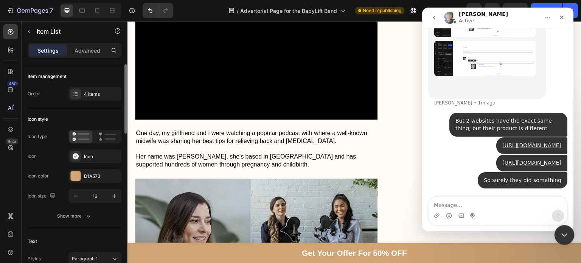
click at [564, 236] on icon "Close Intercom Messenger" at bounding box center [563, 233] width 9 height 9
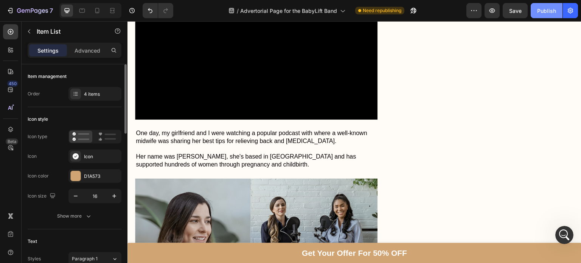
click at [548, 9] on div "Publish" at bounding box center [546, 11] width 19 height 8
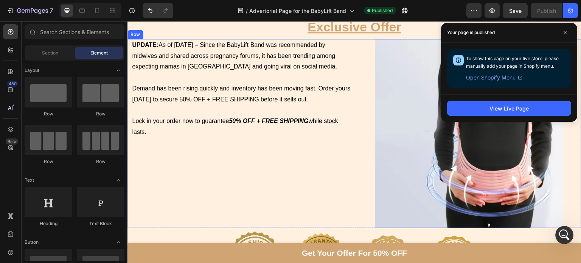
scroll to position [4754, 0]
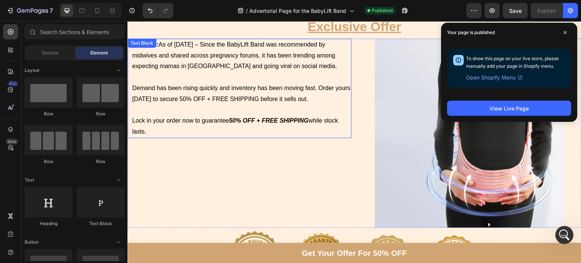
click at [291, 88] on p "Demand has been rising quickly and inventory has been moving fast. Order yours …" at bounding box center [241, 94] width 219 height 22
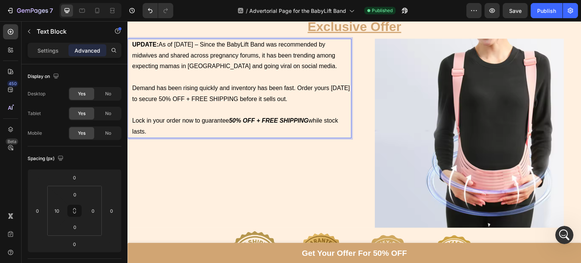
click at [291, 88] on p "Demand has been rising quickly and inventory has been fast. Order yours today t…" at bounding box center [241, 94] width 219 height 22
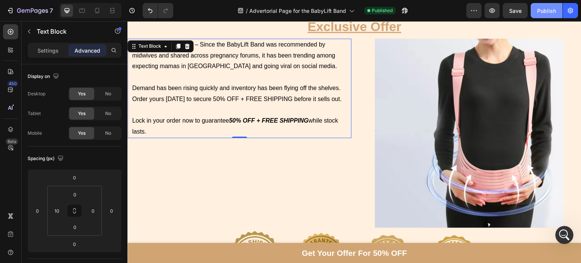
click at [541, 13] on div "Publish" at bounding box center [546, 11] width 19 height 8
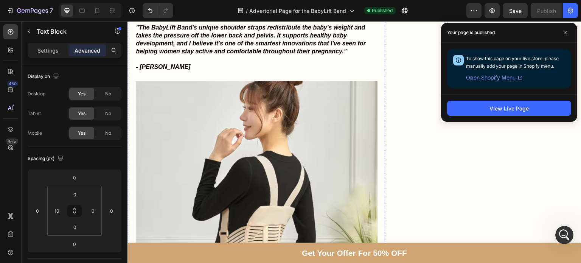
scroll to position [1141, 0]
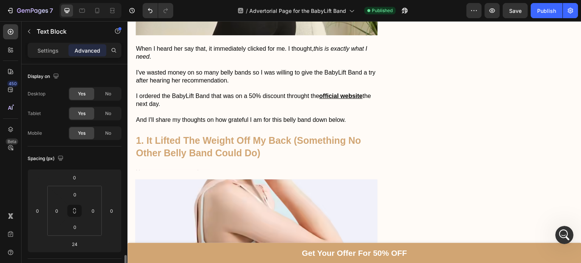
scroll to position [133, 0]
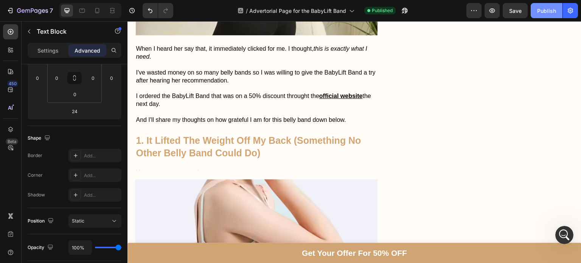
click at [541, 10] on div "Publish" at bounding box center [546, 11] width 19 height 8
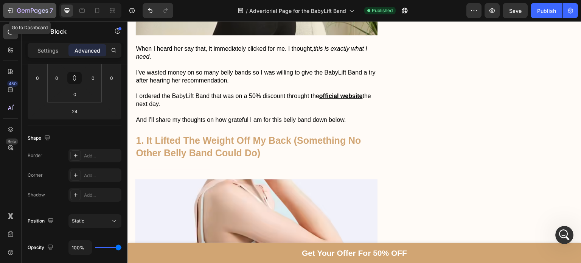
click at [25, 12] on icon "button" at bounding box center [27, 10] width 5 height 3
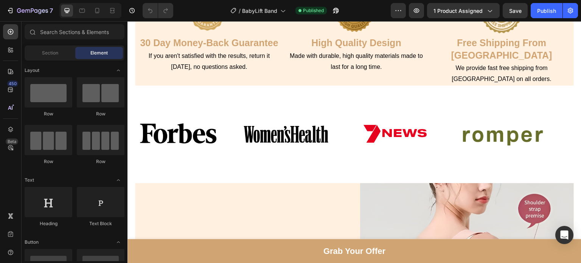
scroll to position [457, 0]
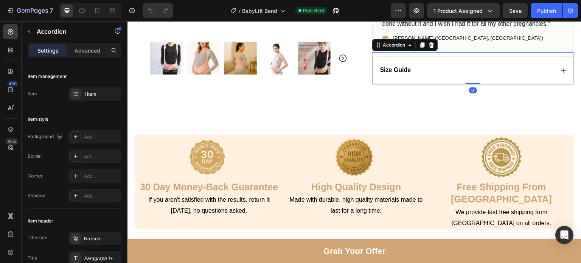
click at [420, 75] on div "Size Guide" at bounding box center [467, 70] width 176 height 10
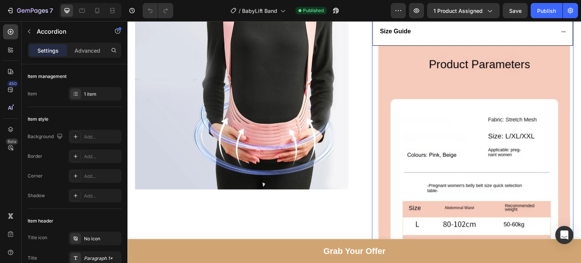
scroll to position [495, 0]
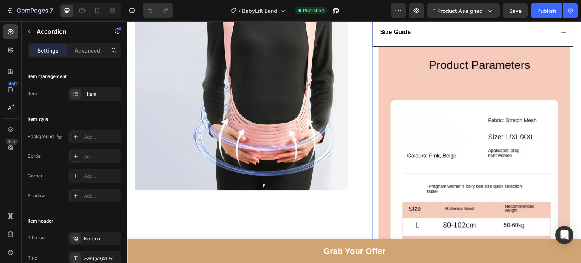
click at [410, 37] on div "Size Guide" at bounding box center [467, 32] width 176 height 10
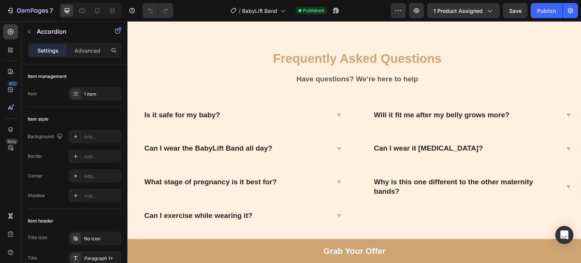
scroll to position [2892, 0]
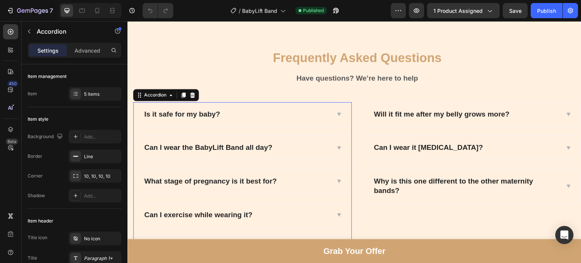
click at [293, 151] on div "Can I wear the BabyLift Band all day?" at bounding box center [236, 148] width 187 height 12
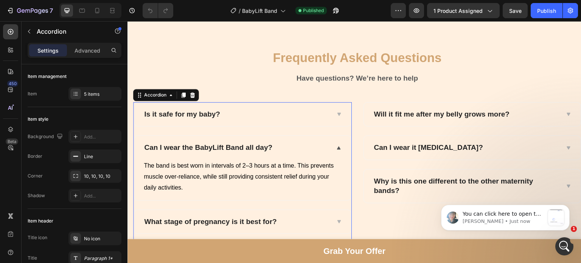
scroll to position [0, 0]
click at [560, 249] on div "Open Intercom Messenger" at bounding box center [563, 245] width 25 height 25
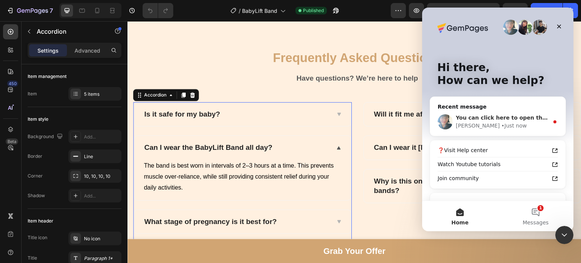
click at [495, 131] on div "You can click here to open this feature => then you can choose URL and upload a…" at bounding box center [497, 122] width 135 height 28
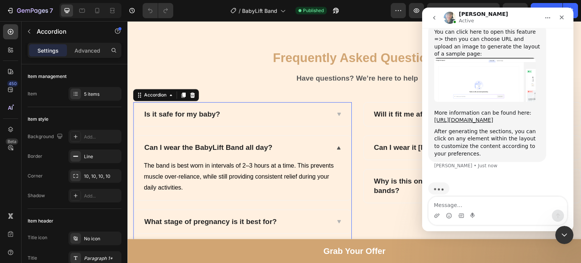
scroll to position [1813, 0]
click at [472, 207] on textarea "Message…" at bounding box center [498, 203] width 139 height 13
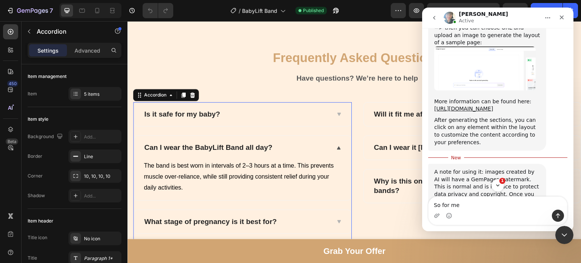
scroll to position [1857, 0]
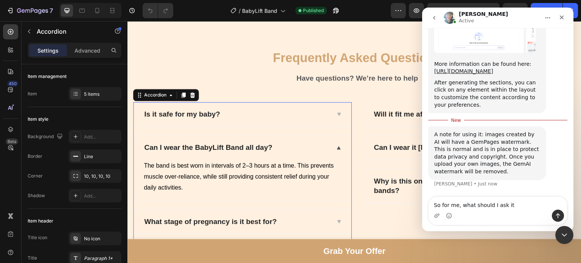
type textarea "So for me, what should I ask it?"
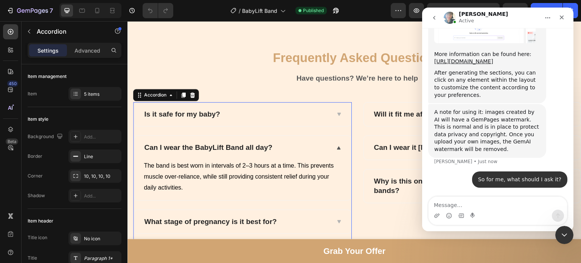
click at [348, 76] on p "Have questions? We’re here to help" at bounding box center [357, 78] width 447 height 9
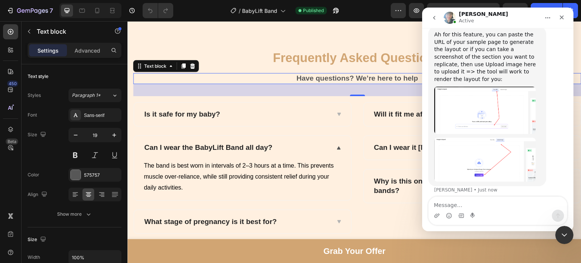
scroll to position [2026, 0]
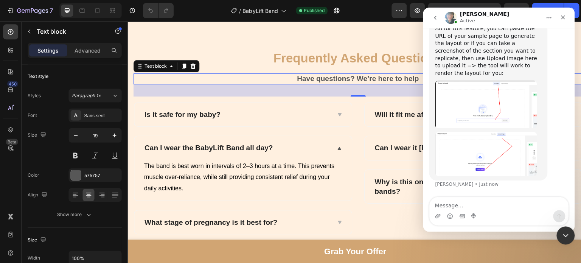
click at [498, 182] on div "Ah for this feature, you can paste the URL of your sample page to generate the …" at bounding box center [498, 108] width 139 height 176
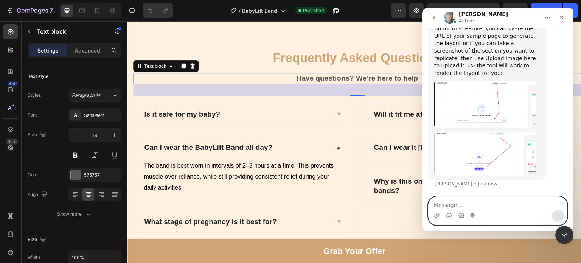
click at [453, 204] on textarea "Message…" at bounding box center [498, 203] width 139 height 13
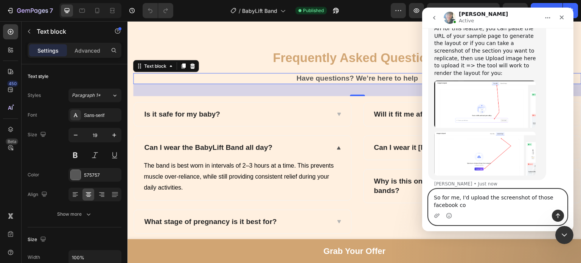
scroll to position [2033, 0]
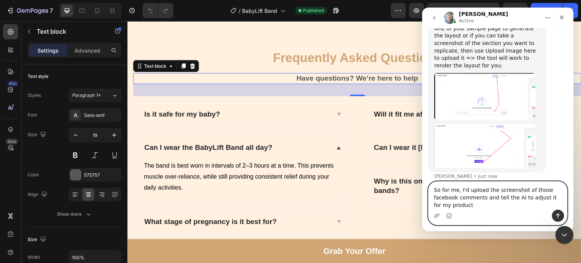
type textarea "So for me, I'd upload the screenshot of those facebook comments and tell the AI…"
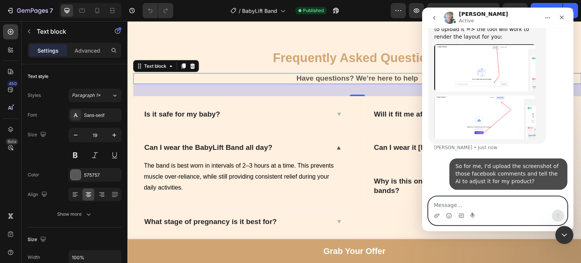
scroll to position [2063, 0]
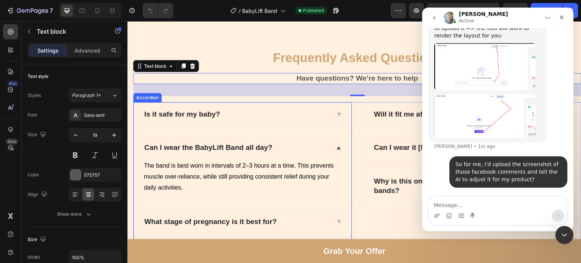
click at [205, 143] on p "Can I wear the BabyLift Band all day?" at bounding box center [208, 147] width 128 height 9
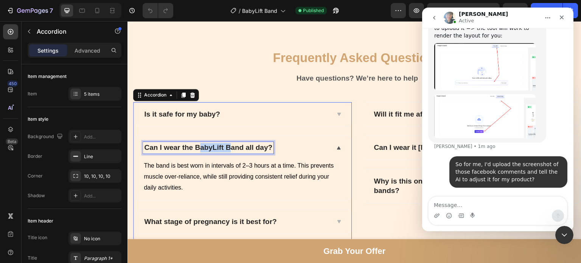
click at [205, 143] on p "Can I wear the BabyLift Band all day?" at bounding box center [208, 147] width 128 height 9
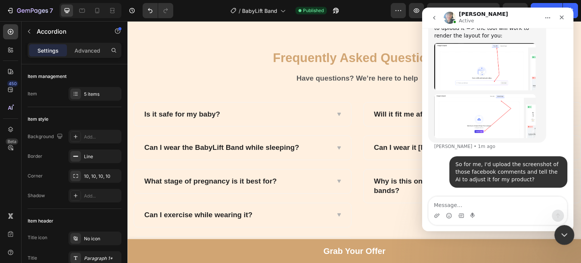
click at [562, 232] on icon "Close Intercom Messenger" at bounding box center [563, 233] width 9 height 9
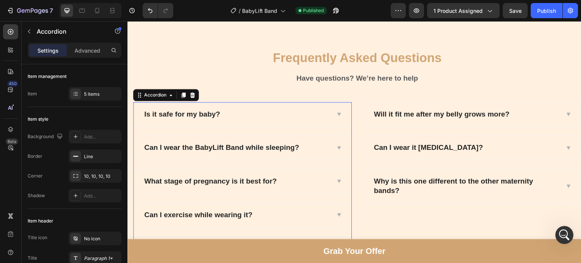
click at [310, 144] on div "Can I wear the BabyLift Band while sleeping?" at bounding box center [236, 148] width 187 height 12
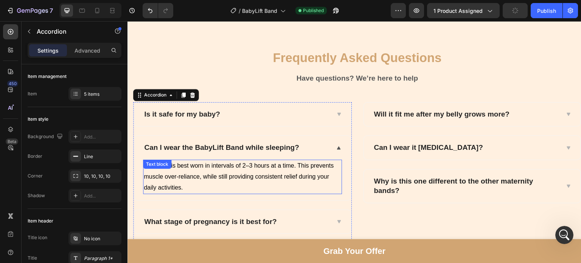
click at [180, 171] on p "The band is best worn in intervals of 2–3 hours at a time. This prevents muscle…" at bounding box center [243, 176] width 198 height 33
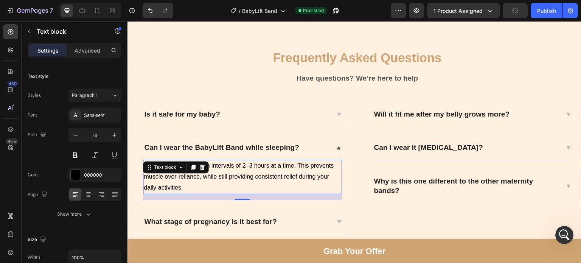
click at [180, 171] on div "Text block" at bounding box center [176, 167] width 66 height 12
click at [185, 176] on p "The band is best worn in intervals of 2–3 hours at a time. This prevents muscle…" at bounding box center [243, 176] width 198 height 33
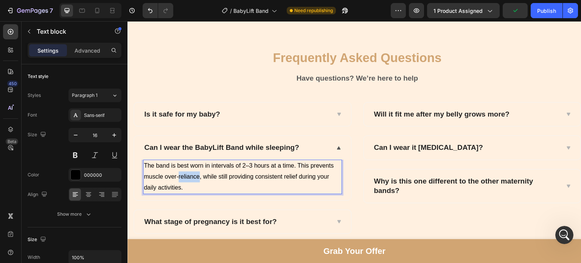
click at [185, 176] on p "The band is best worn in intervals of 2–3 hours at a time. This prevents muscle…" at bounding box center [243, 176] width 198 height 33
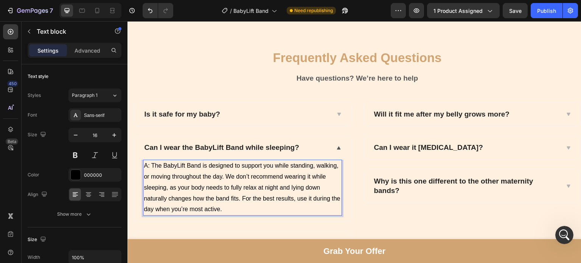
click at [154, 167] on p "A: The BabyLift Band is designed to support you while standing, walking, or mov…" at bounding box center [243, 187] width 198 height 54
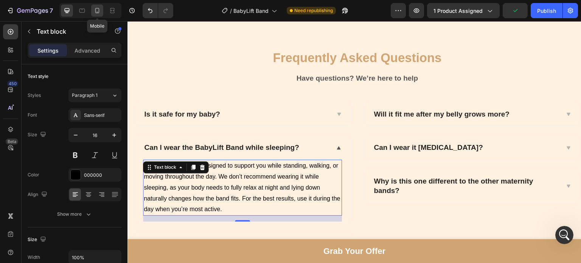
click at [97, 12] on icon at bounding box center [97, 11] width 8 height 8
type input "14"
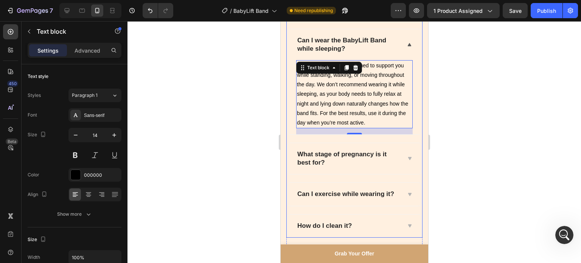
scroll to position [3000, 0]
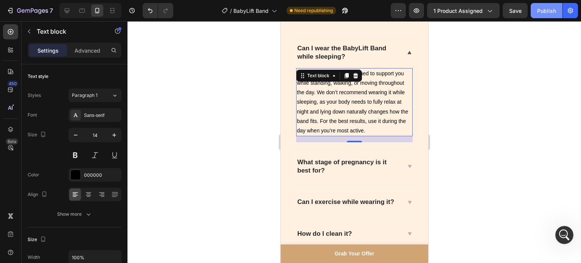
click at [536, 8] on button "Publish" at bounding box center [547, 10] width 32 height 15
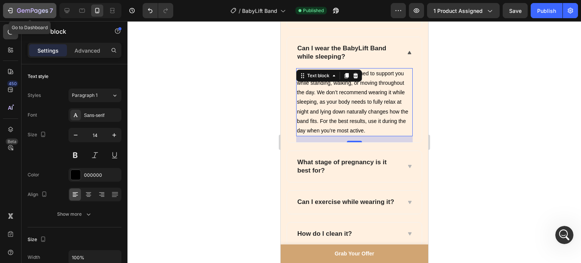
click at [51, 11] on p "7" at bounding box center [51, 10] width 3 height 9
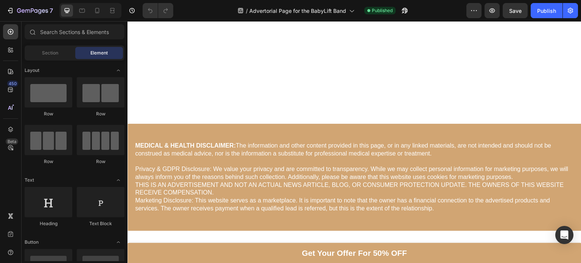
scroll to position [4986, 0]
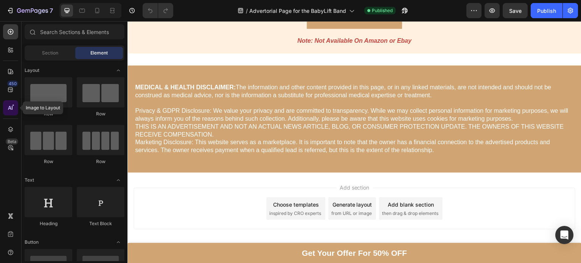
click at [14, 107] on icon at bounding box center [11, 108] width 8 height 8
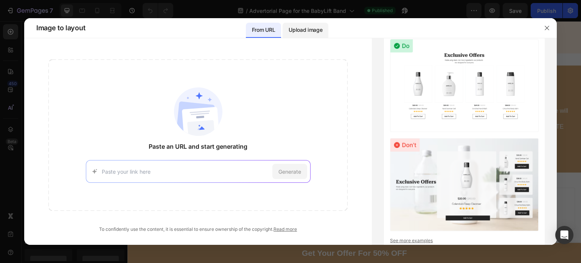
click at [297, 36] on div "Upload image" at bounding box center [306, 30] width 46 height 15
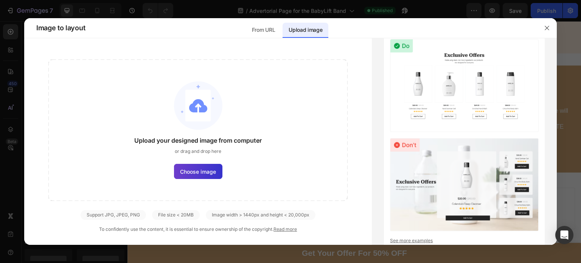
click at [205, 171] on span "Choose image" at bounding box center [198, 172] width 36 height 8
click at [0, 0] on input "Choose image" at bounding box center [0, 0] width 0 height 0
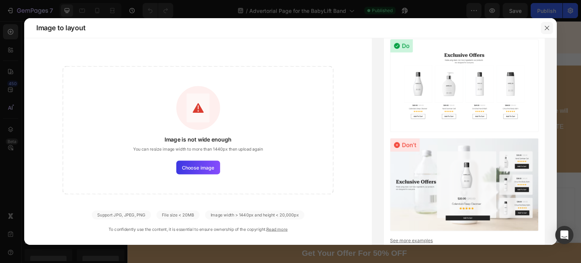
click at [550, 28] on button "button" at bounding box center [547, 28] width 12 height 12
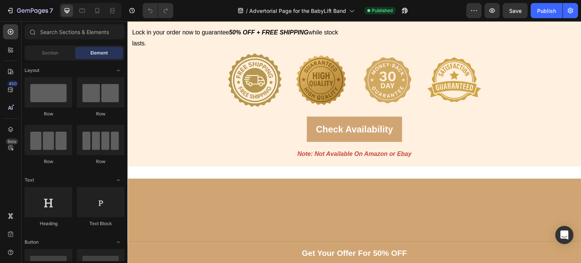
scroll to position [4841, 0]
